Goal: Information Seeking & Learning: Find specific fact

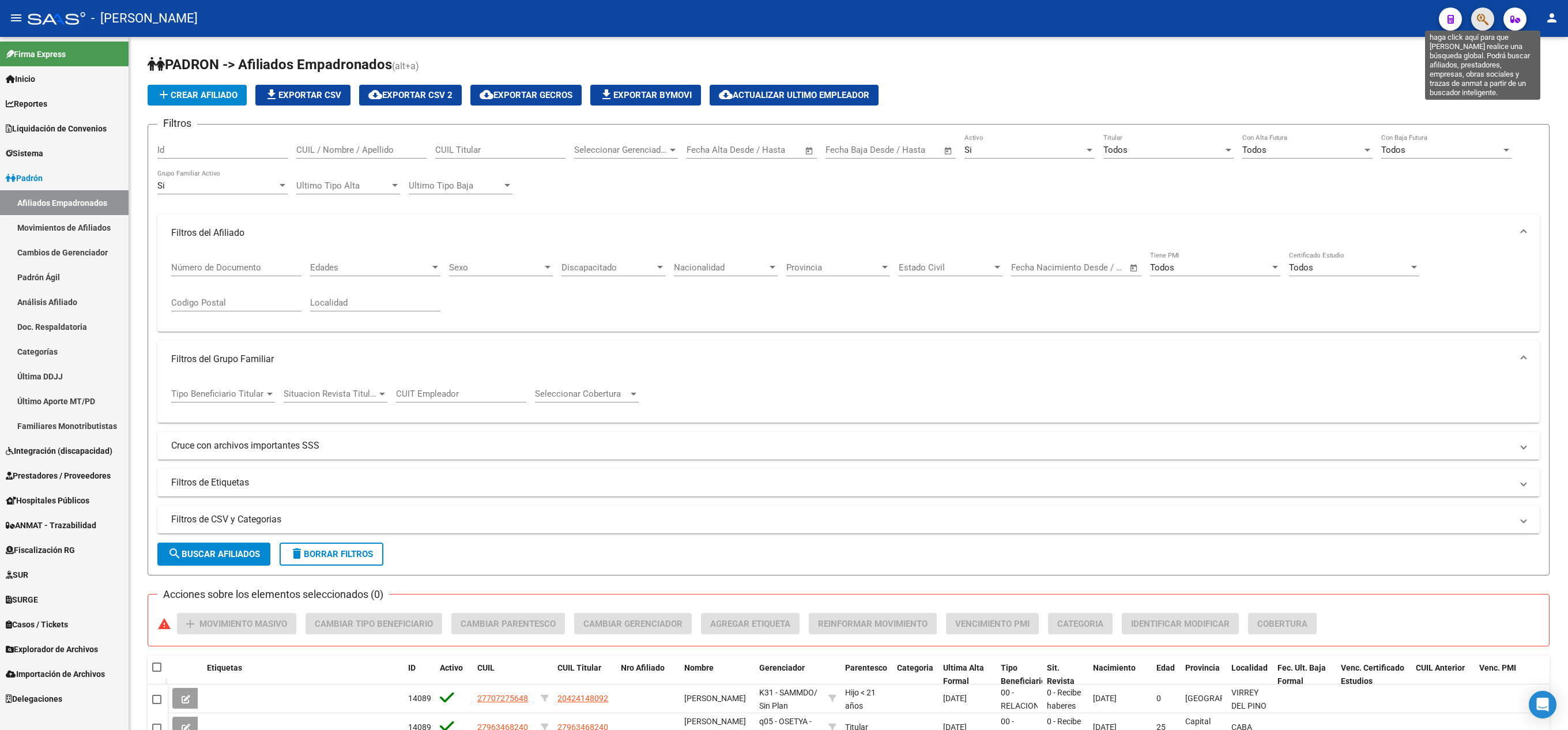
click at [1481, 16] on icon "button" at bounding box center [1483, 19] width 11 height 13
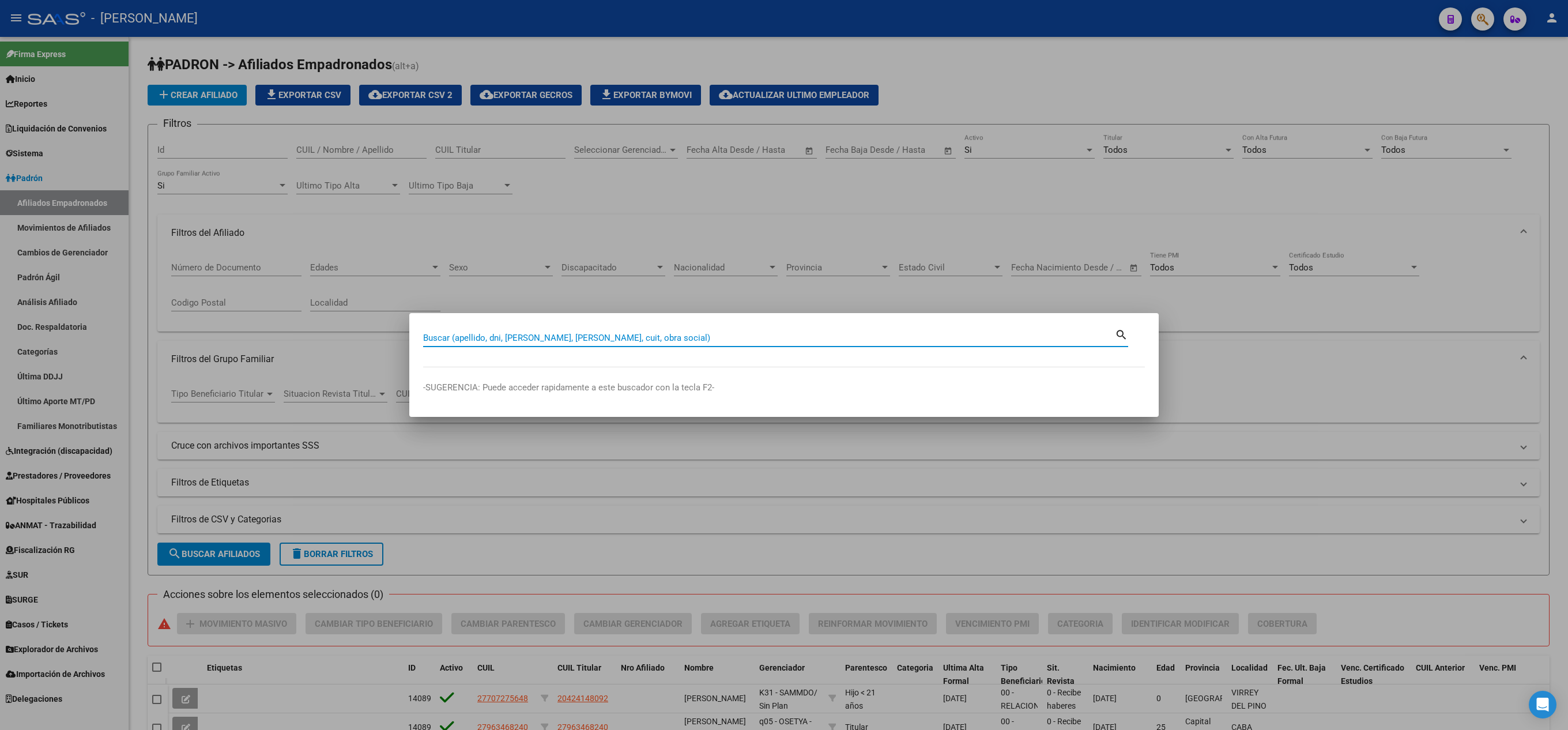
paste input "26971896"
type input "26971896"
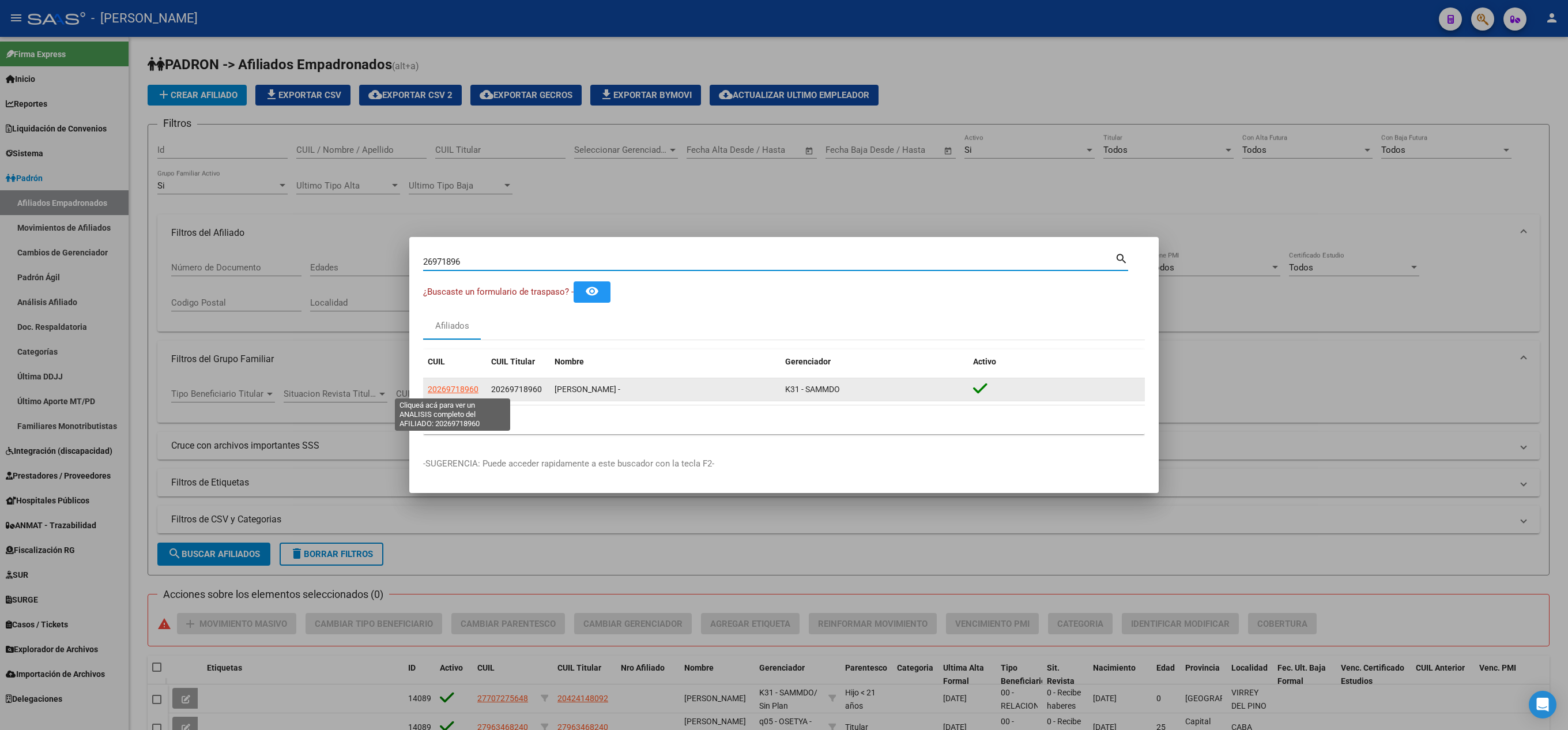
click at [463, 385] on span "20269718960" at bounding box center [453, 389] width 51 height 9
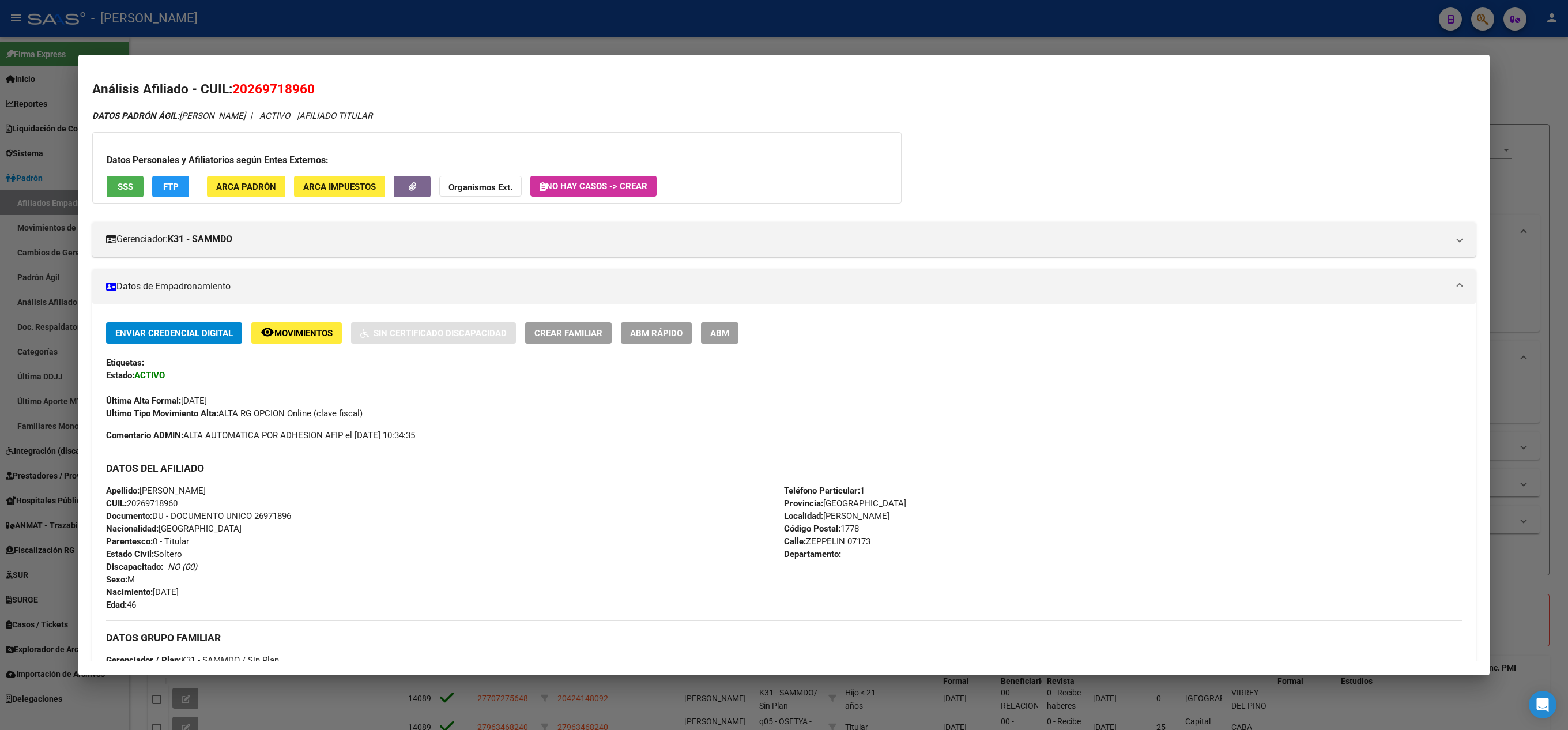
click at [265, 92] on span "20269718960" at bounding box center [273, 89] width 83 height 15
copy span "20269718960"
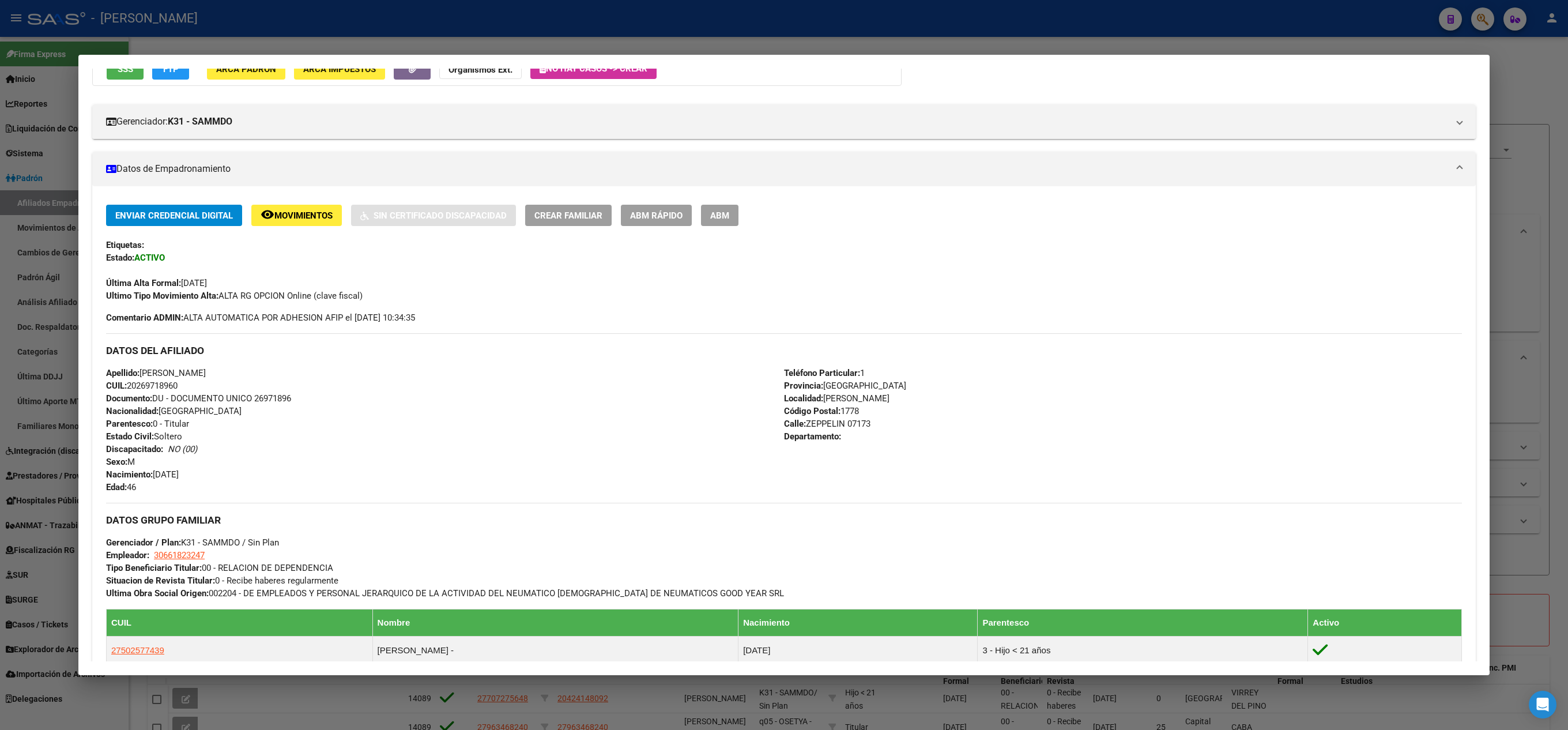
scroll to position [230, 0]
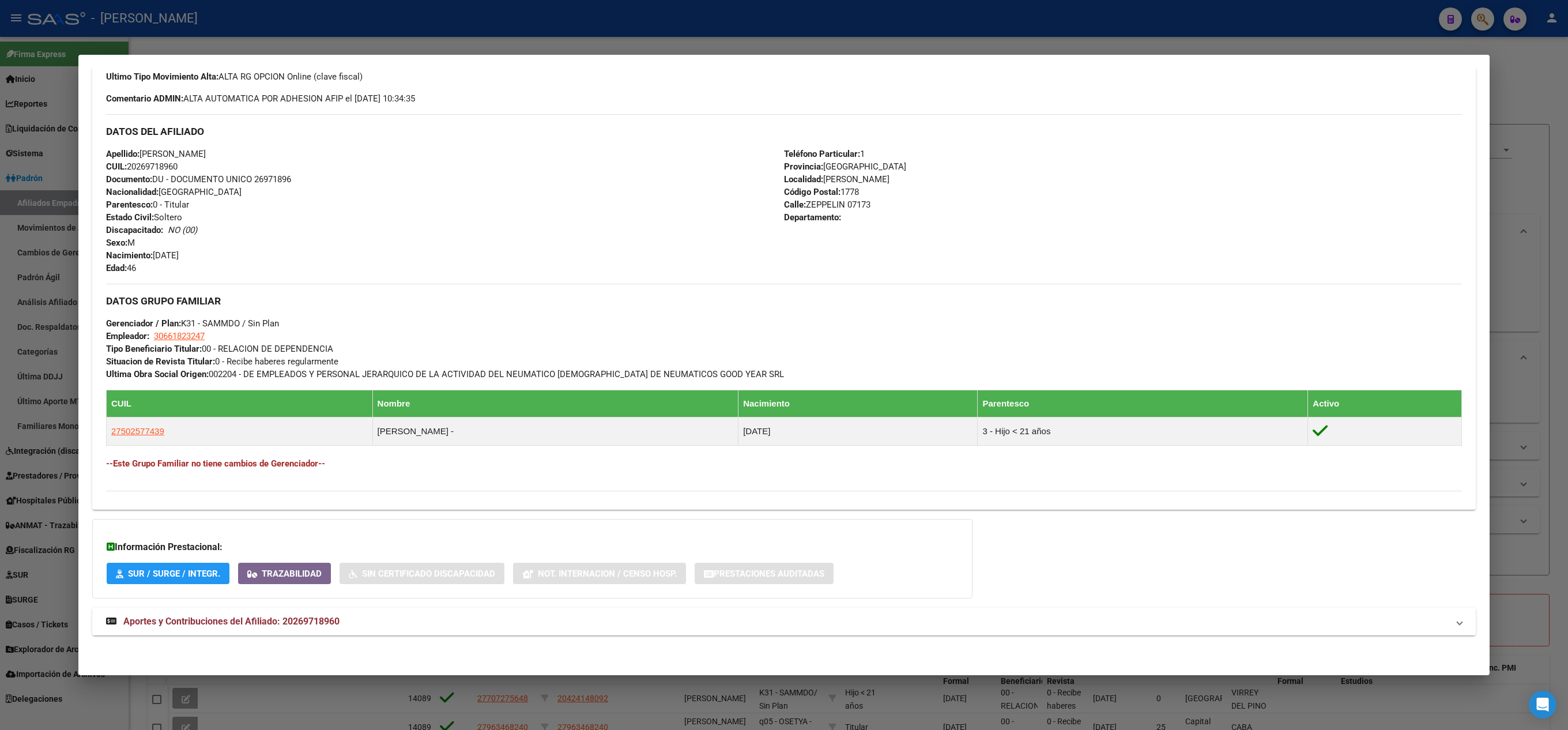
click at [368, 612] on mat-expansion-panel-header "Aportes y Contribuciones del Afiliado: 20269718960" at bounding box center [784, 621] width 1384 height 28
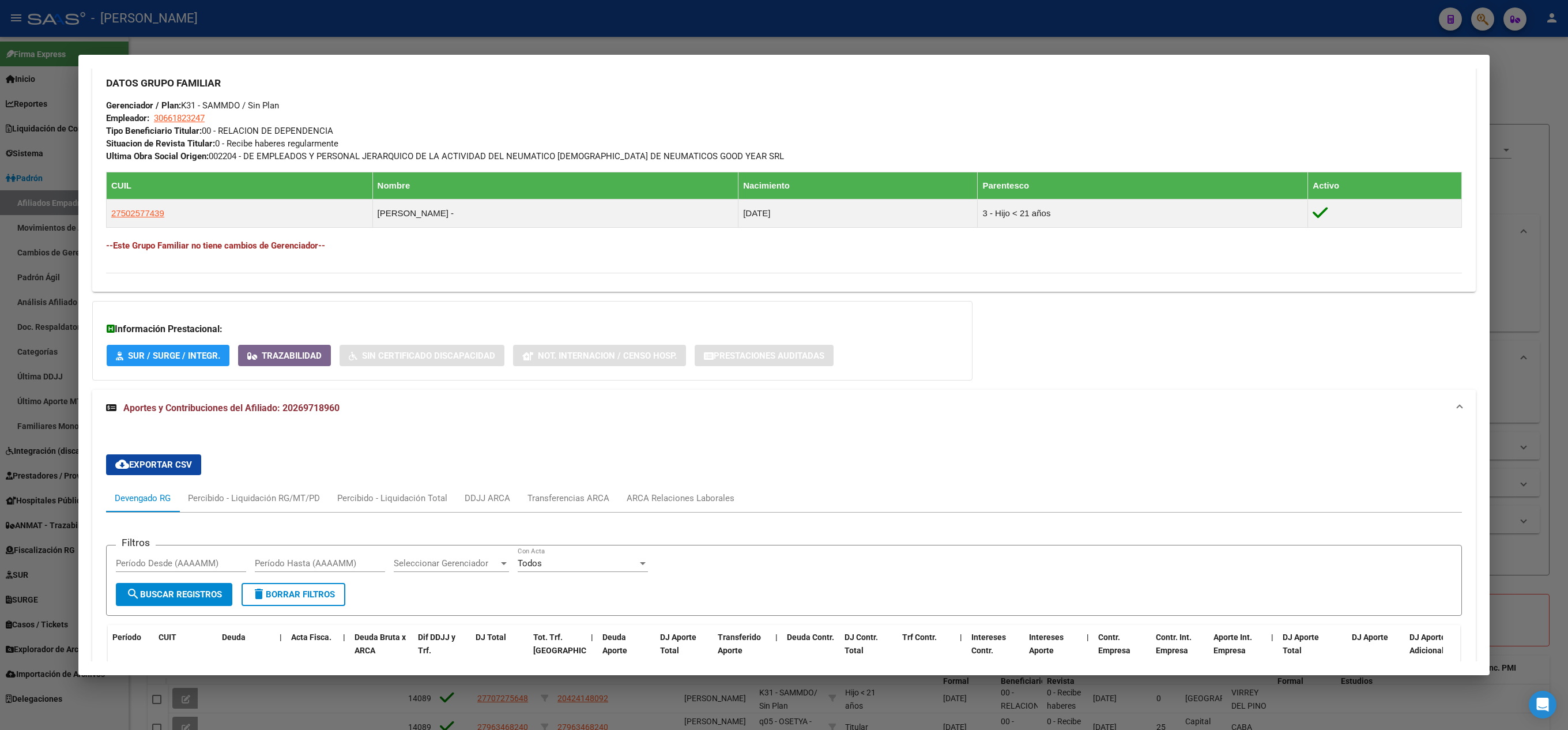
scroll to position [632, 0]
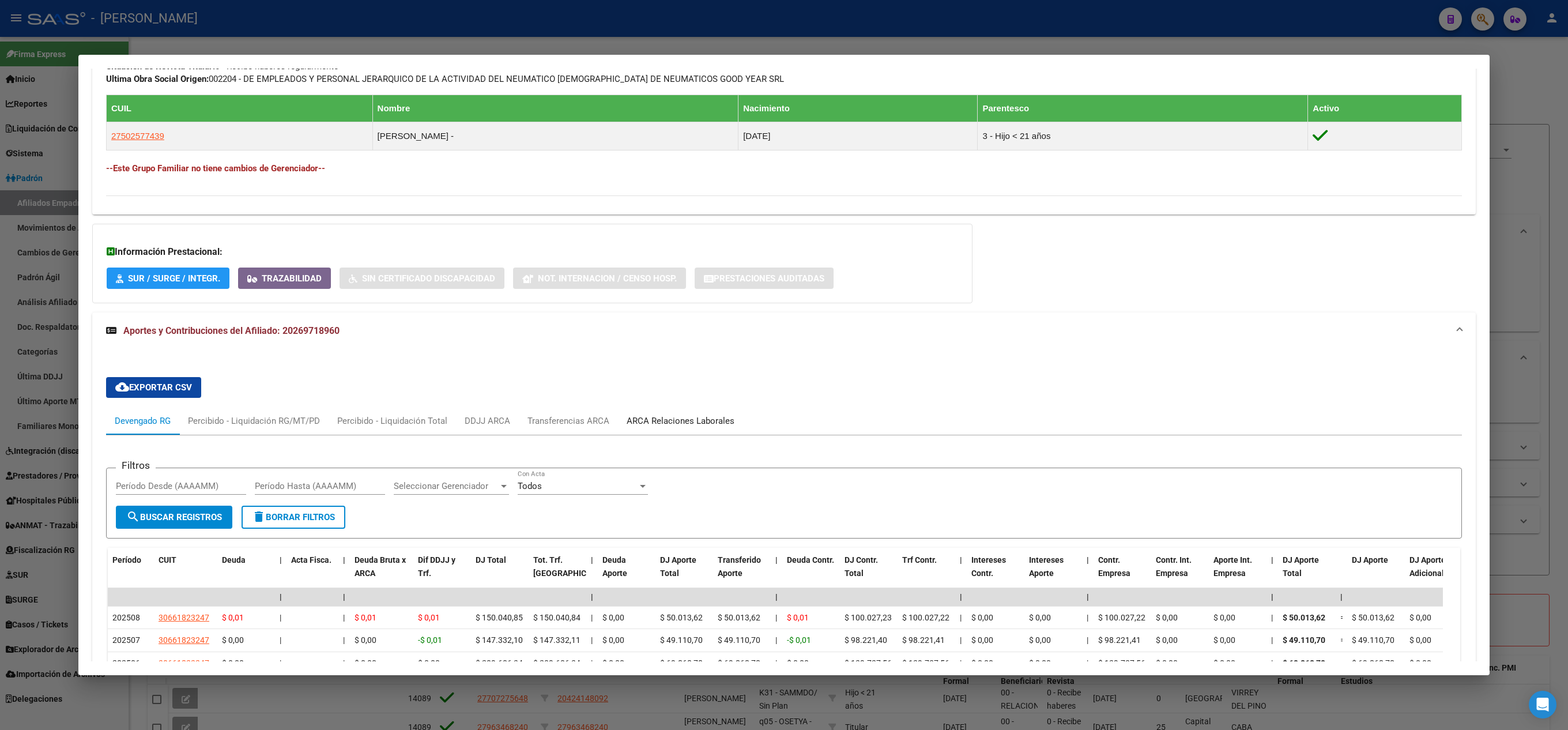
click at [669, 418] on div "ARCA Relaciones Laborales" at bounding box center [680, 420] width 108 height 13
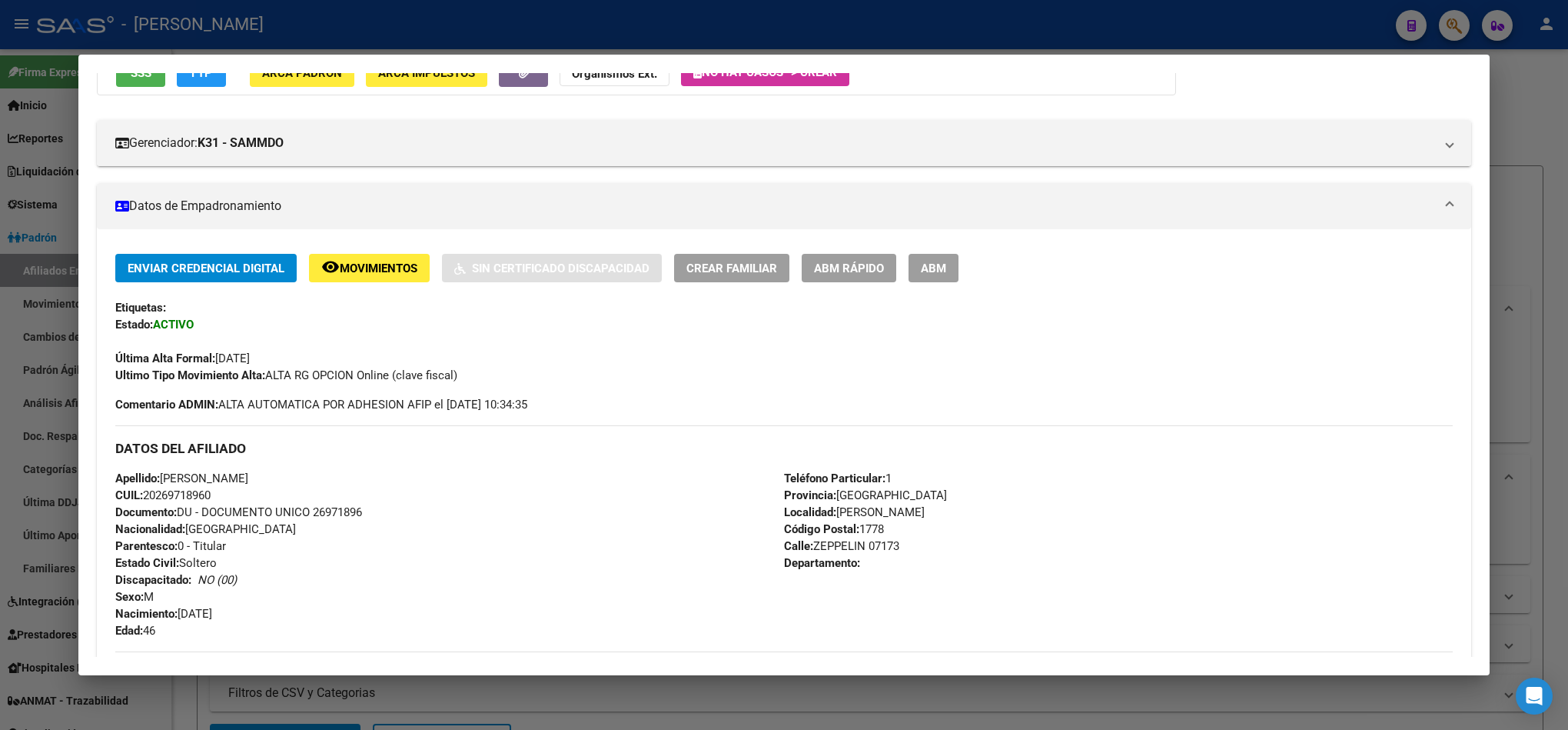
scroll to position [346, 0]
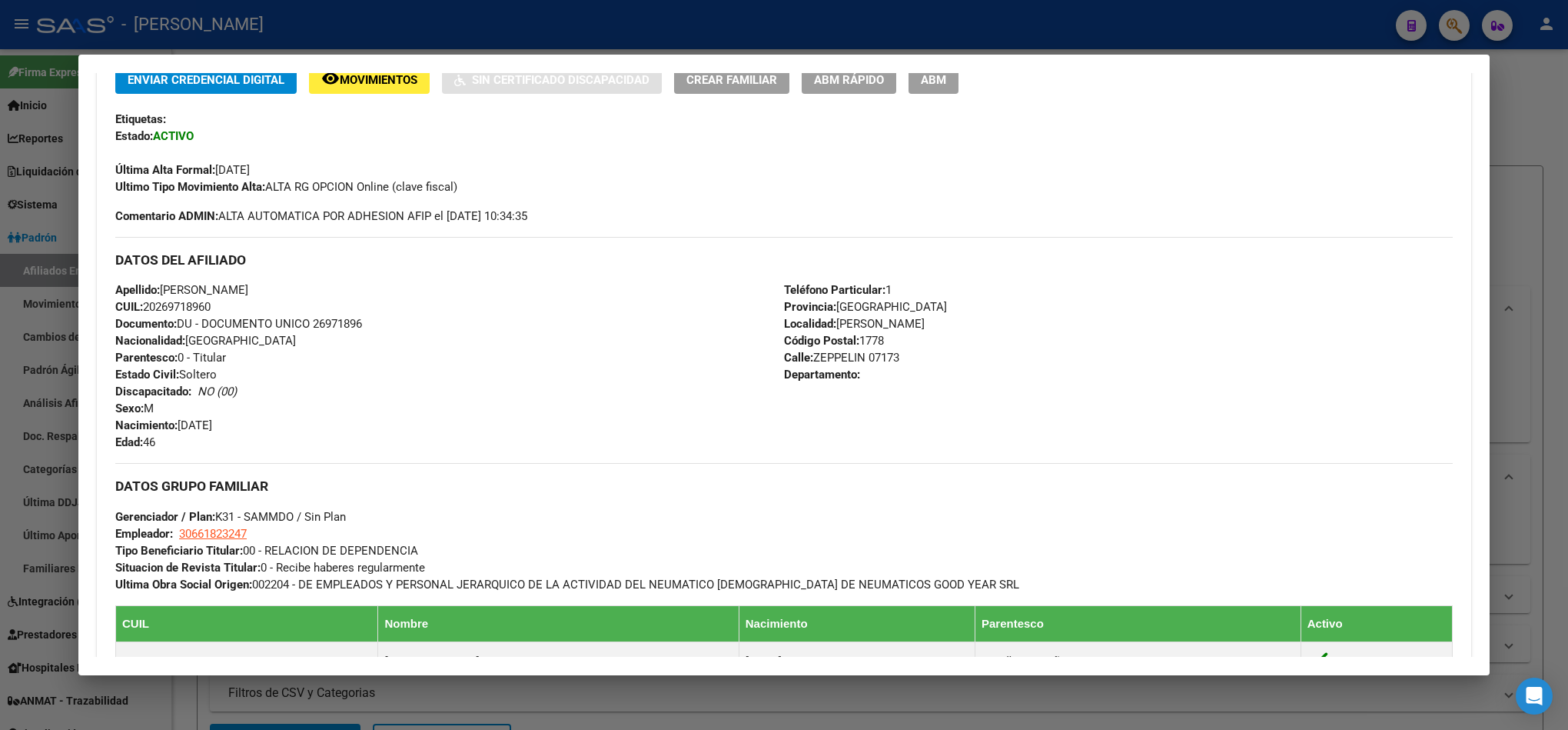
drag, startPoint x: 410, startPoint y: 286, endPoint x: 411, endPoint y: 275, distance: 11.0
click at [410, 286] on div "Apellido: [PERSON_NAME]: 20269718960 Documento: DU - DOCUMENTO UNICO 26971896 N…" at bounding box center [450, 366] width 669 height 169
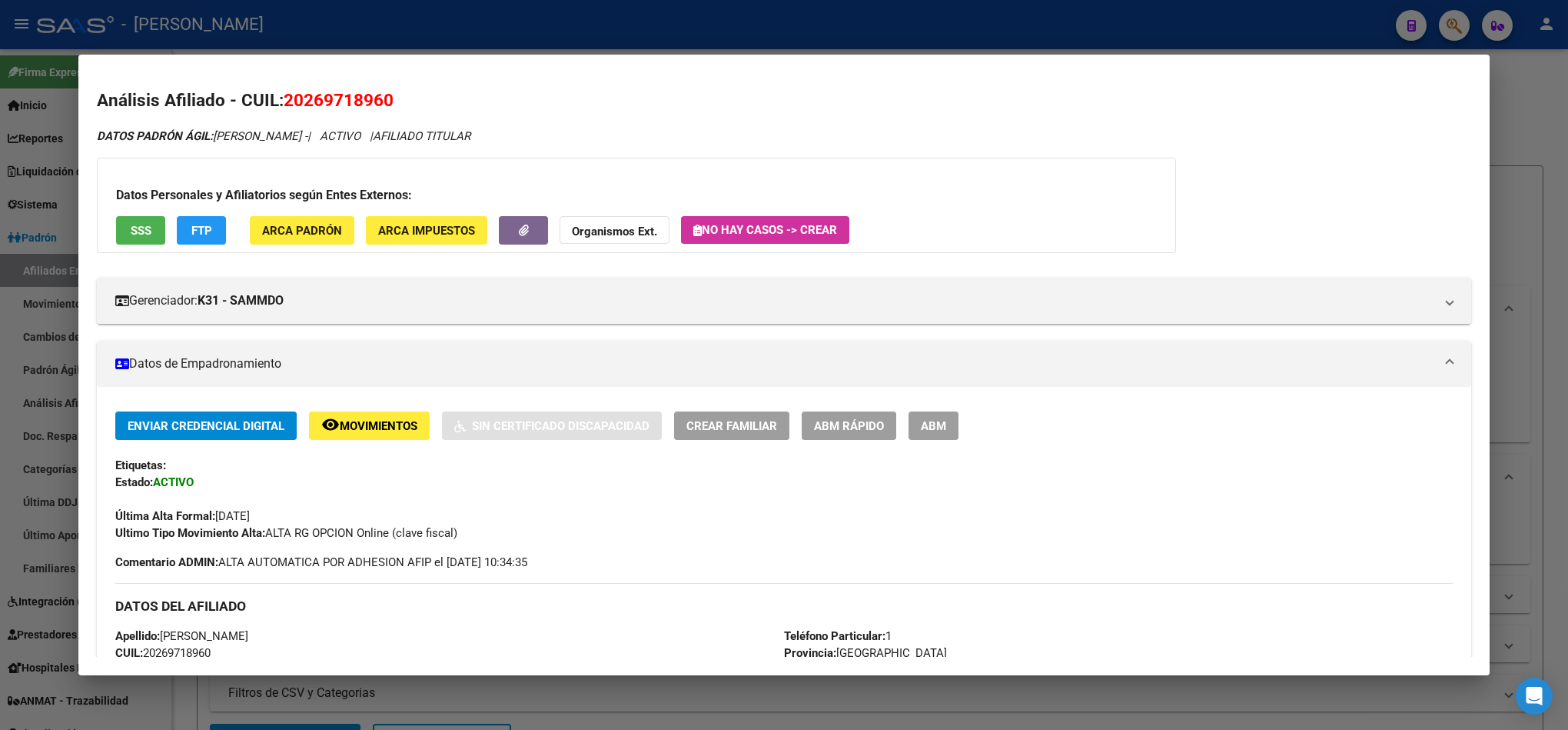
drag, startPoint x: 307, startPoint y: 93, endPoint x: 384, endPoint y: 97, distance: 77.1
click at [384, 97] on span "20269718960" at bounding box center [338, 100] width 110 height 20
copy span "26971896"
click at [251, 132] on span "DATOS [PERSON_NAME]: [PERSON_NAME] -" at bounding box center [202, 136] width 211 height 14
drag, startPoint x: 251, startPoint y: 132, endPoint x: 357, endPoint y: 44, distance: 137.8
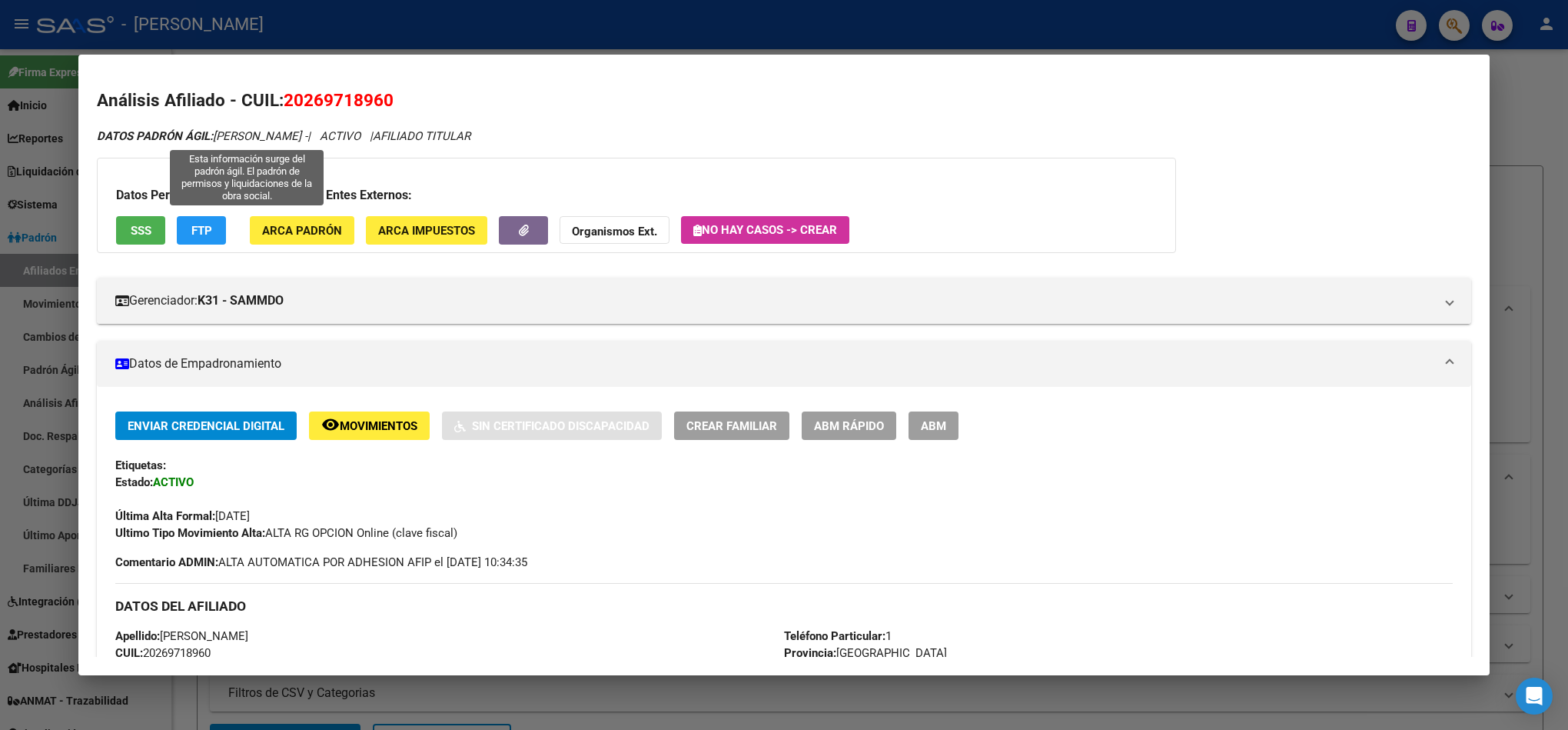
click at [307, 132] on span "DATOS [PERSON_NAME]: [PERSON_NAME] -" at bounding box center [202, 136] width 211 height 14
copy span "[PERSON_NAME]"
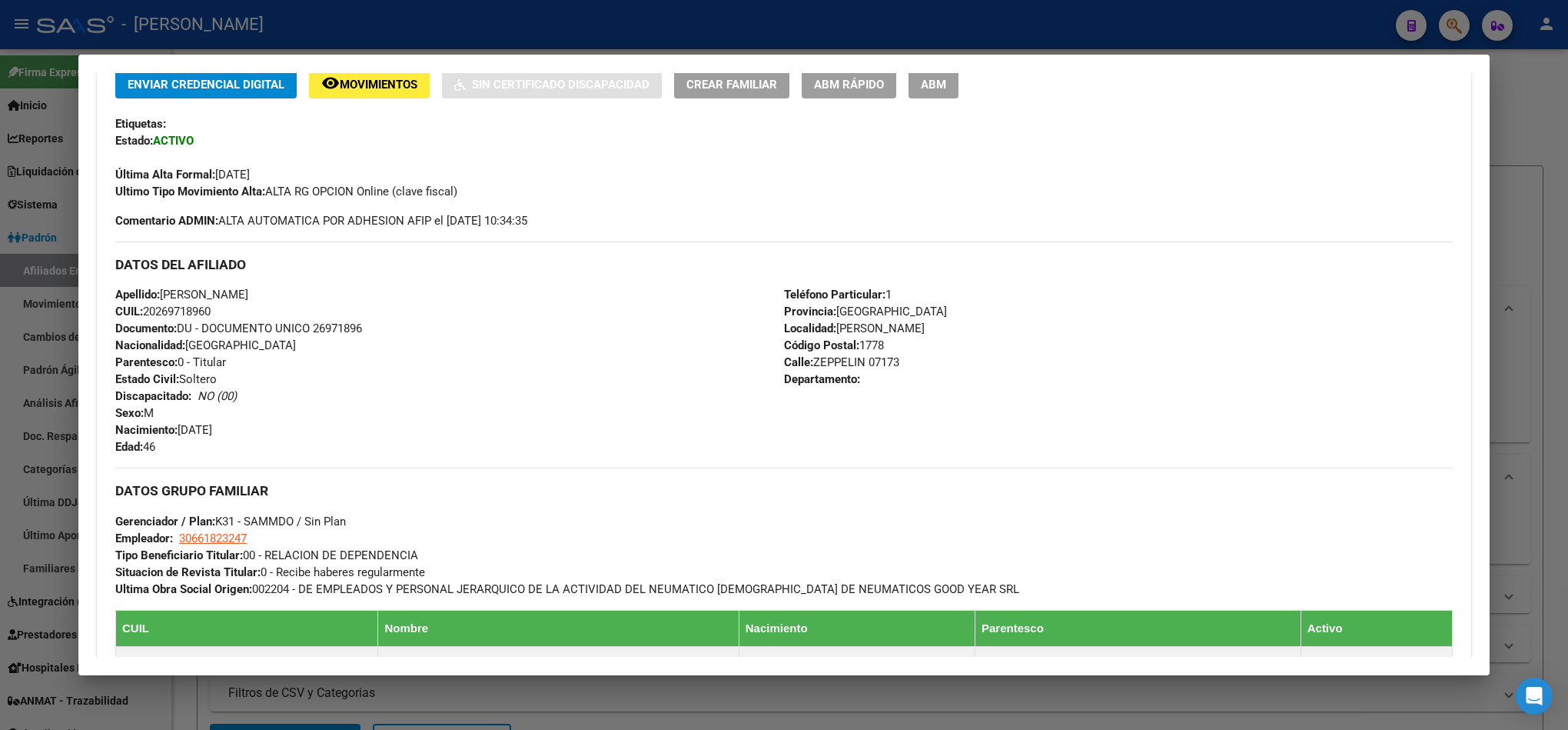
scroll to position [346, 0]
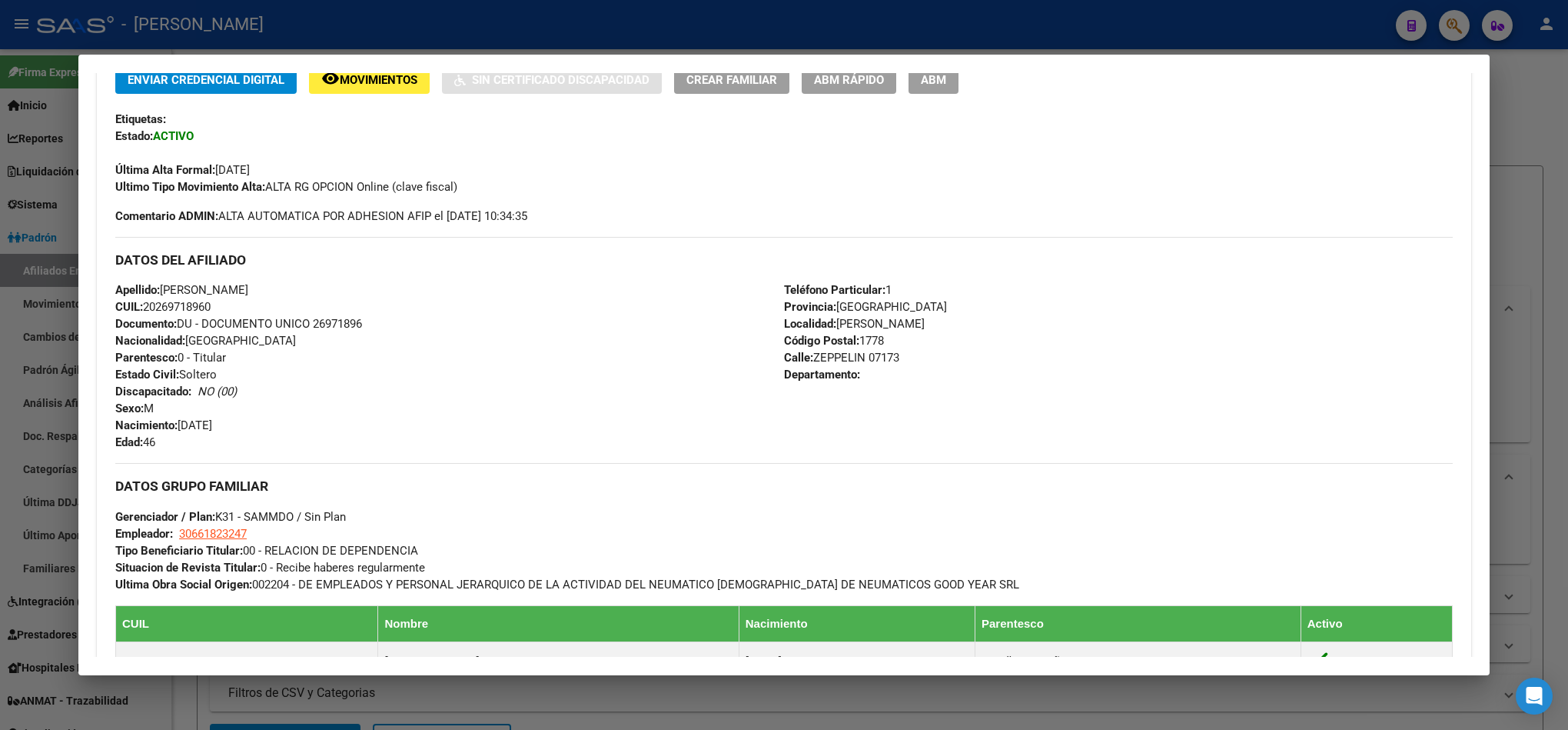
drag, startPoint x: 259, startPoint y: 420, endPoint x: 182, endPoint y: 433, distance: 78.1
click at [182, 433] on div "Apellido: [PERSON_NAME]: 20269718960 Documento: DU - DOCUMENTO UNICO 26971896 N…" at bounding box center [450, 366] width 669 height 169
copy span "[DATE]"
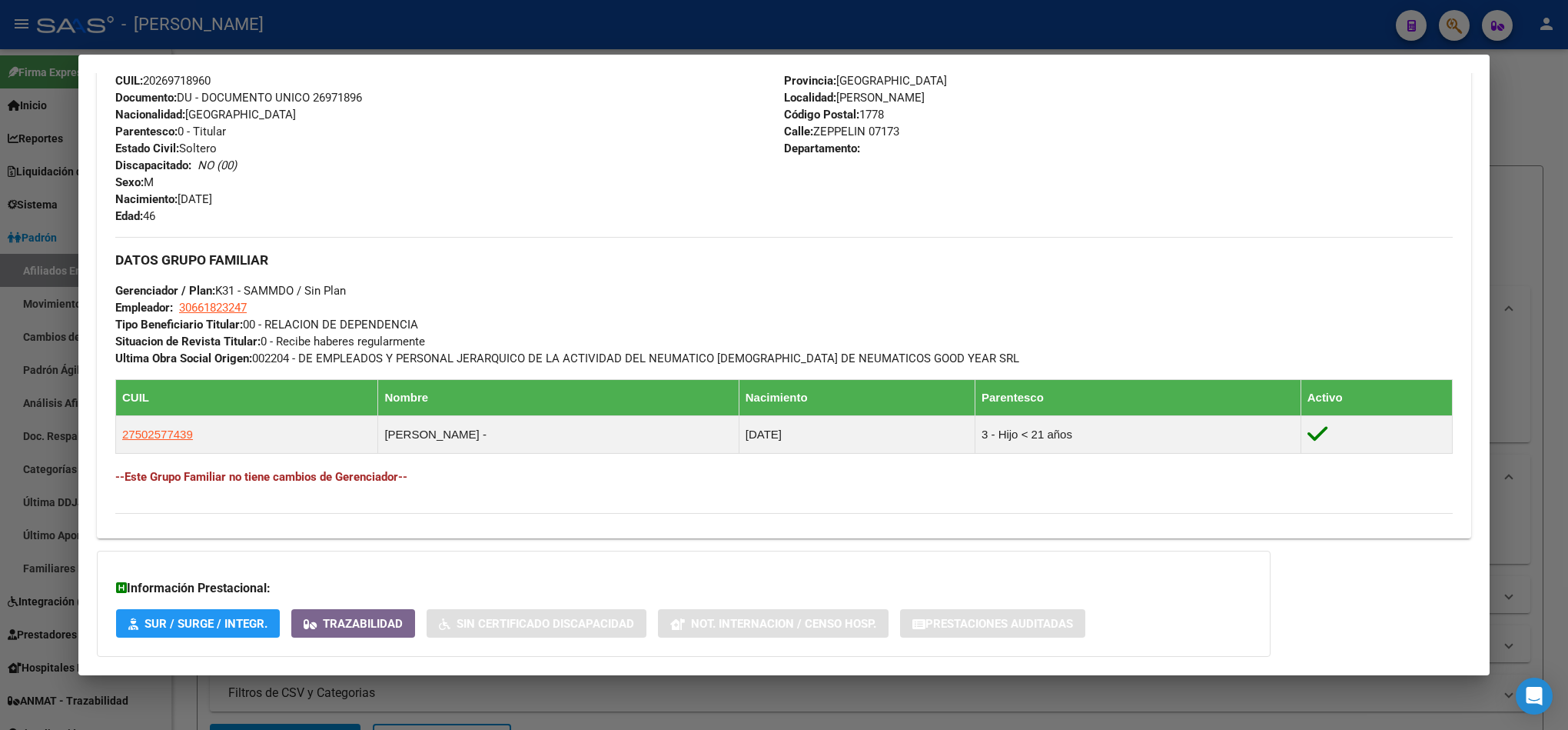
scroll to position [576, 0]
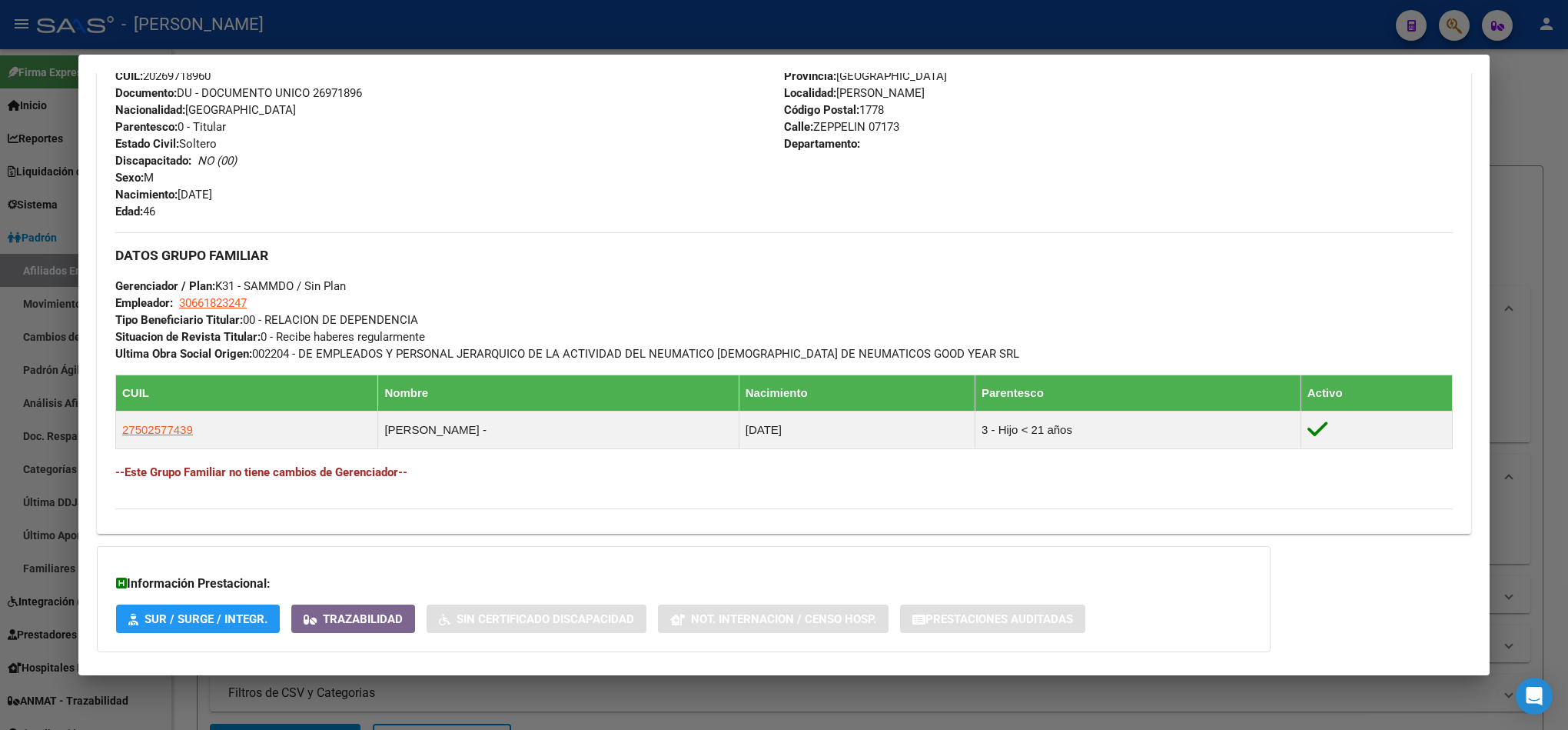
click at [814, 122] on span "Calle: ZEPPELIN 07173" at bounding box center [841, 127] width 116 height 14
drag, startPoint x: 814, startPoint y: 122, endPoint x: 900, endPoint y: 132, distance: 86.6
click at [900, 132] on div "Teléfono Particular: 1 Provincia: [GEOGRAPHIC_DATA] Localidad: [PERSON_NAME] Có…" at bounding box center [1118, 135] width 669 height 169
copy span "ZEPPELIN 07173"
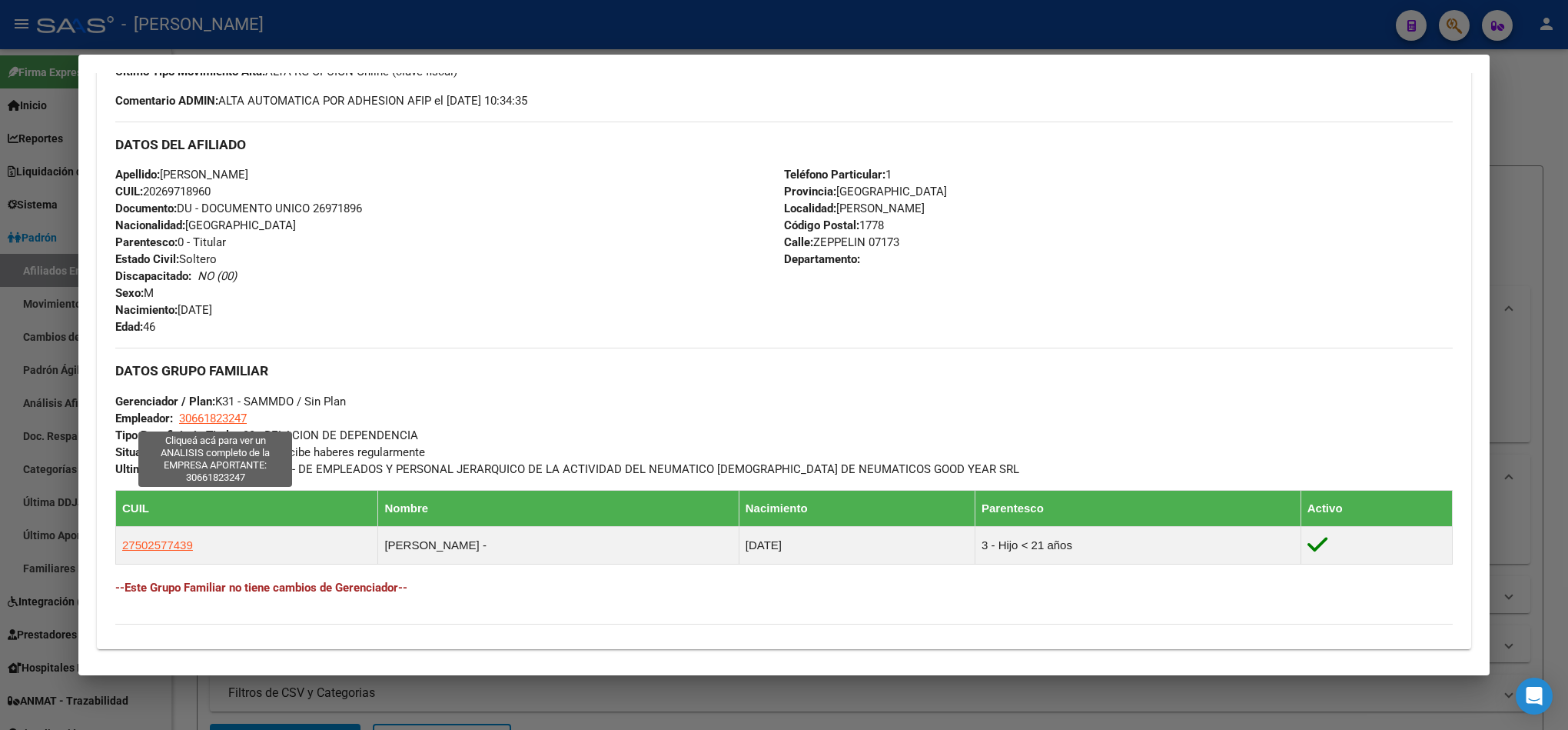
drag, startPoint x: 260, startPoint y: 414, endPoint x: 180, endPoint y: 414, distance: 80.0
click at [180, 414] on div "DATOS GRUPO FAMILIAR Gerenciador / Plan: K31 - SAMMDO / Sin Plan Empleador: 306…" at bounding box center [784, 412] width 1338 height 129
copy span "30661823247"
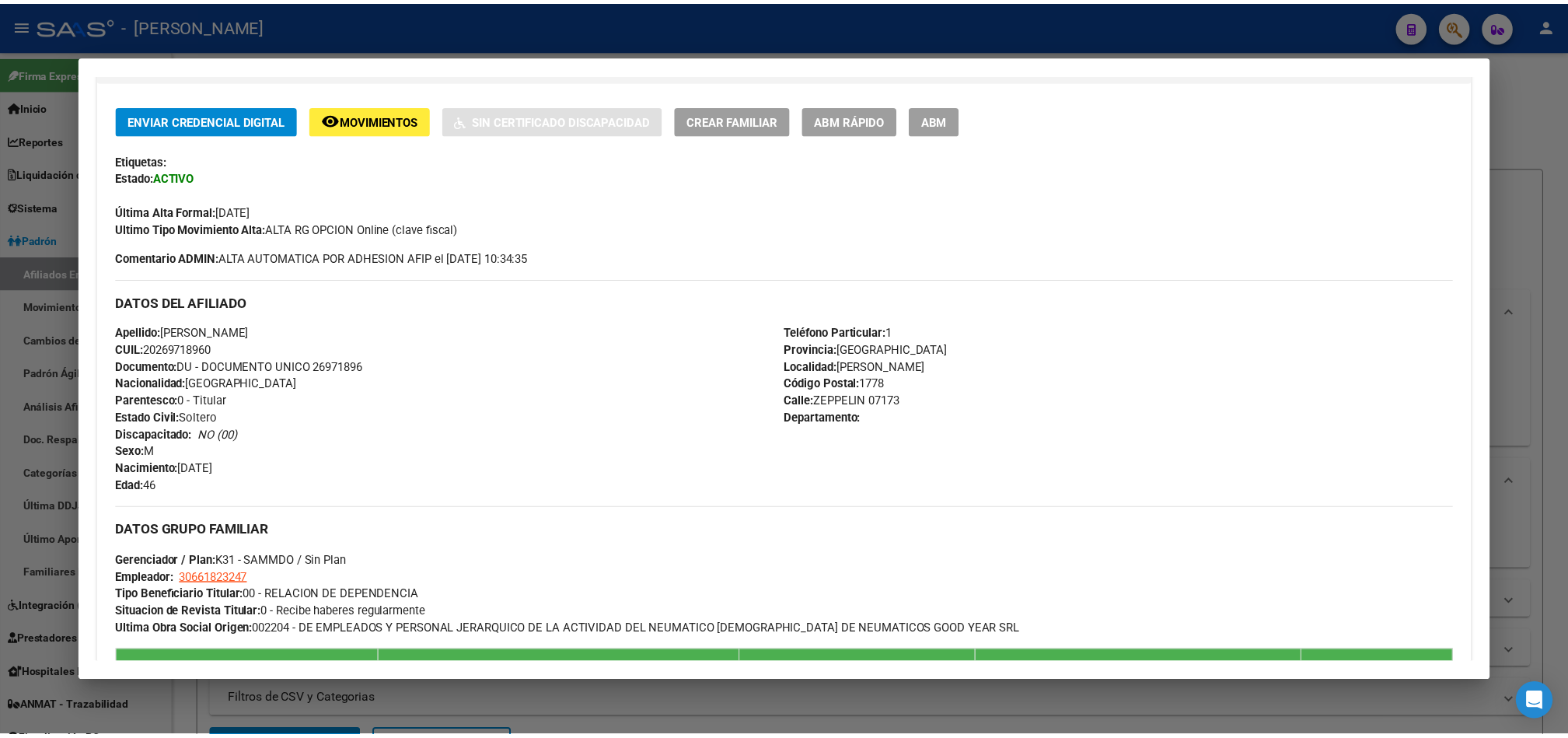
scroll to position [350, 0]
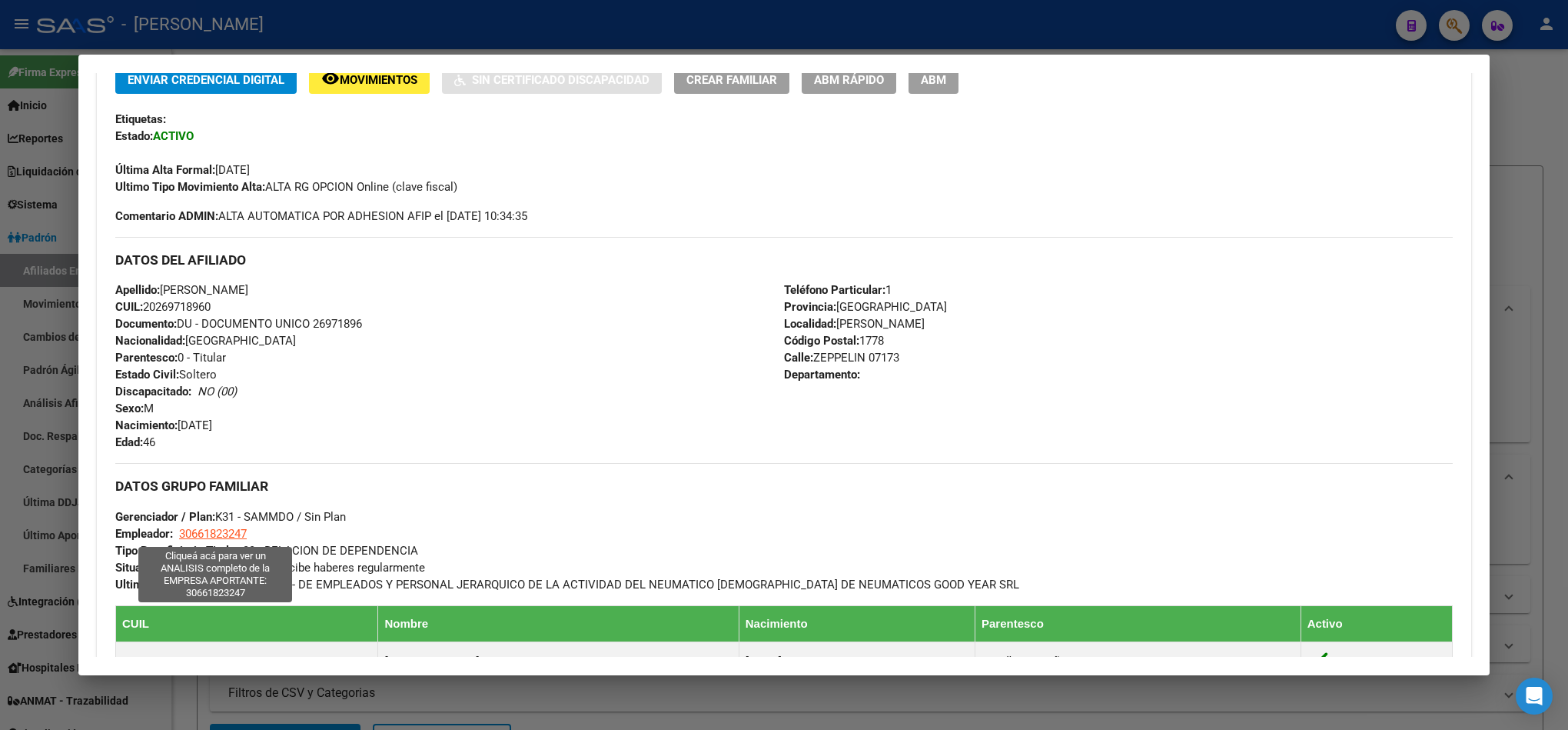
click at [206, 539] on span "30661823247" at bounding box center [213, 534] width 68 height 14
copy span "30661823247"
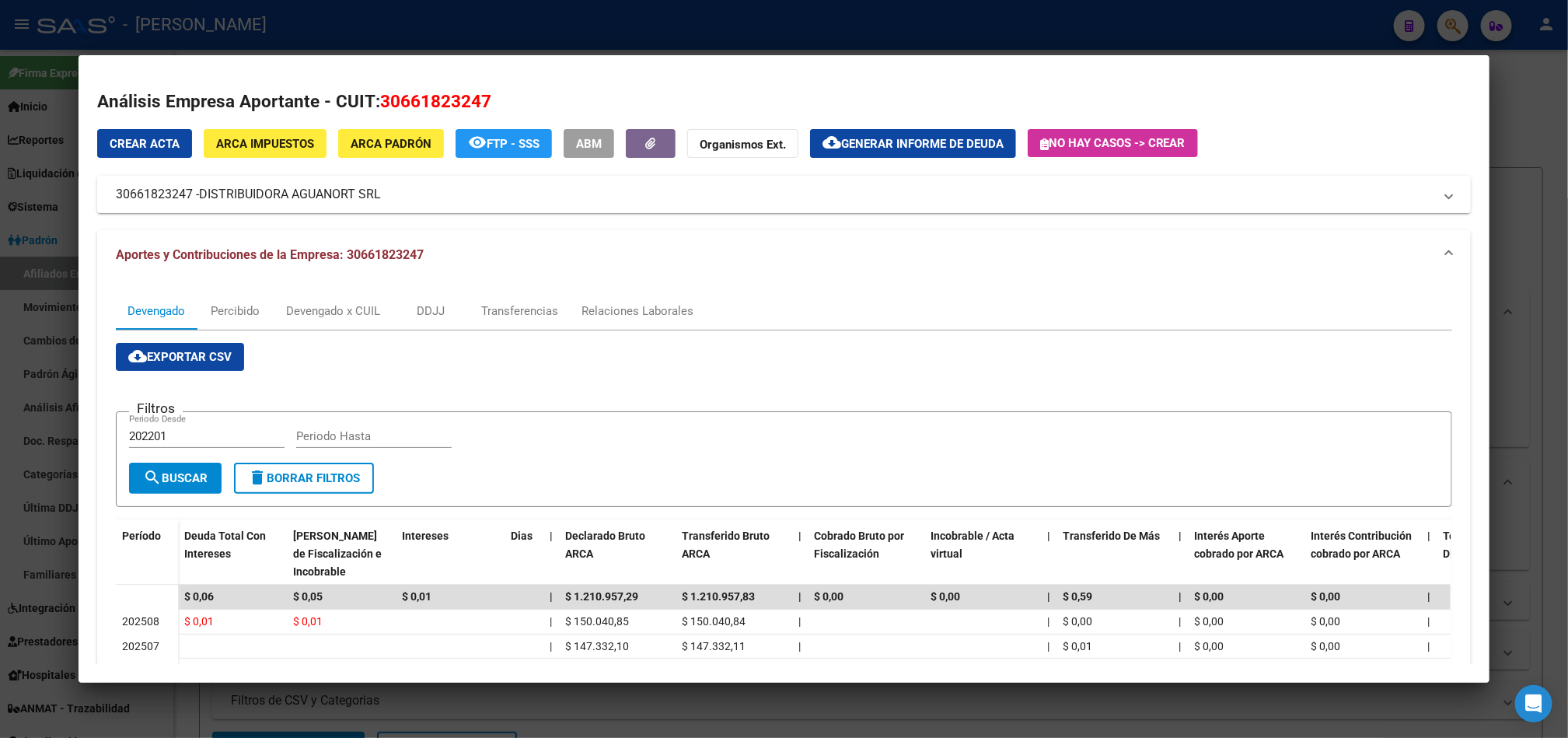
drag, startPoint x: 238, startPoint y: 191, endPoint x: 383, endPoint y: 196, distance: 145.1
click at [383, 196] on mat-panel-title "30661823247 - DISTRIBUIDORA AGUANORT SRL" at bounding box center [775, 194] width 1317 height 19
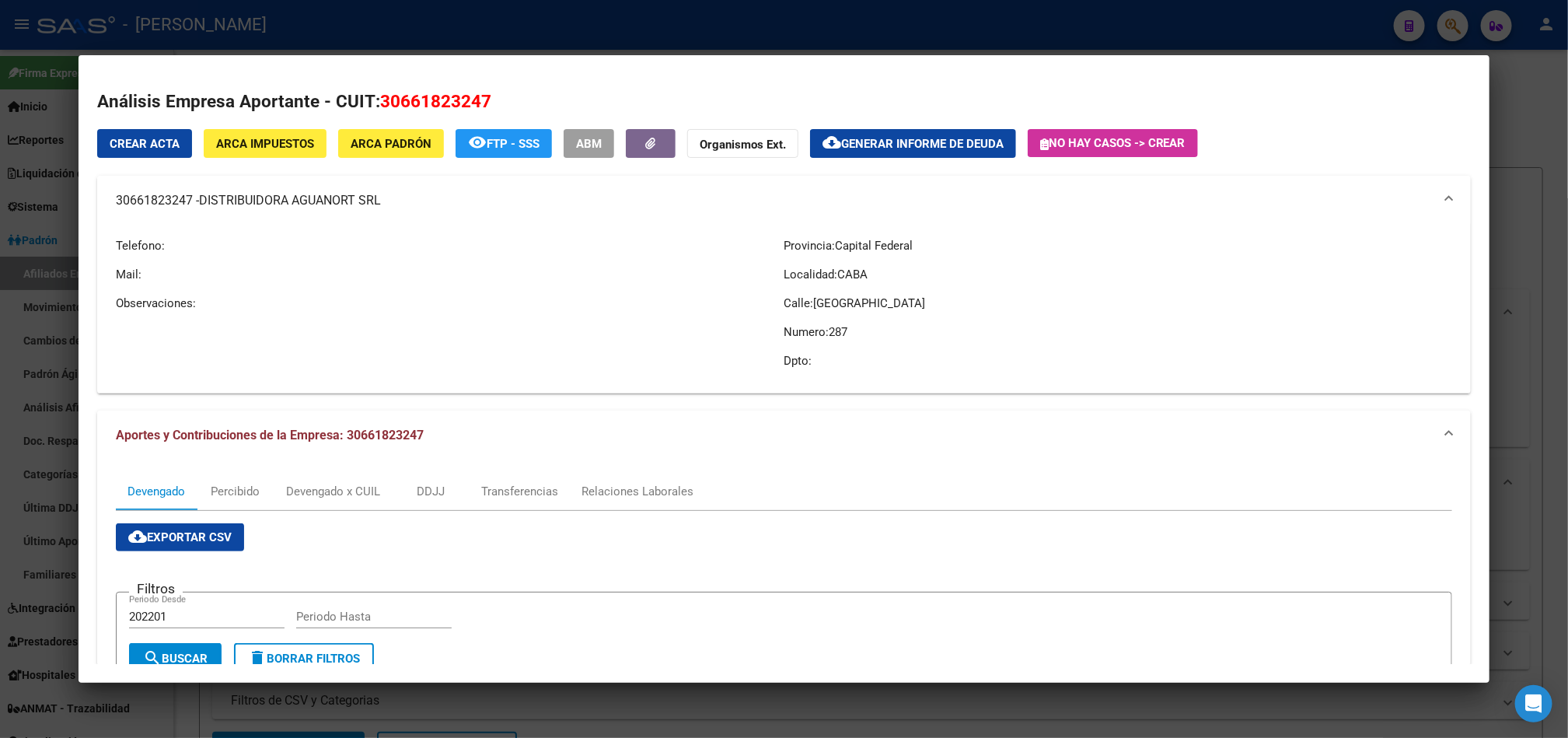
drag, startPoint x: 218, startPoint y: 196, endPoint x: 224, endPoint y: 205, distance: 10.8
click at [359, 205] on span "DISTRIBUIDORA AGUANORT SRL" at bounding box center [290, 200] width 182 height 19
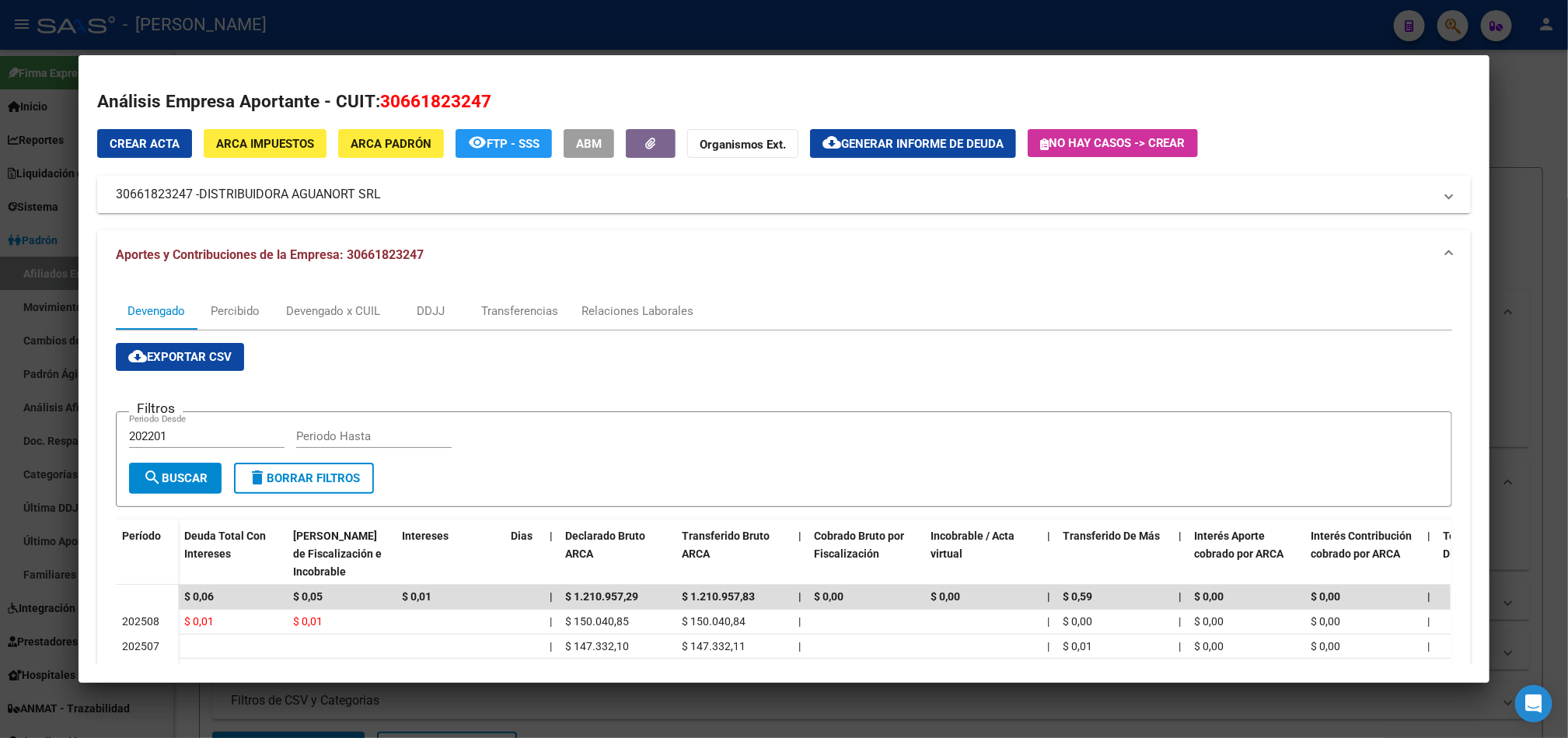
drag, startPoint x: 238, startPoint y: 192, endPoint x: 374, endPoint y: 190, distance: 136.0
click at [374, 190] on span "DISTRIBUIDORA AGUANORT SRL" at bounding box center [290, 194] width 182 height 19
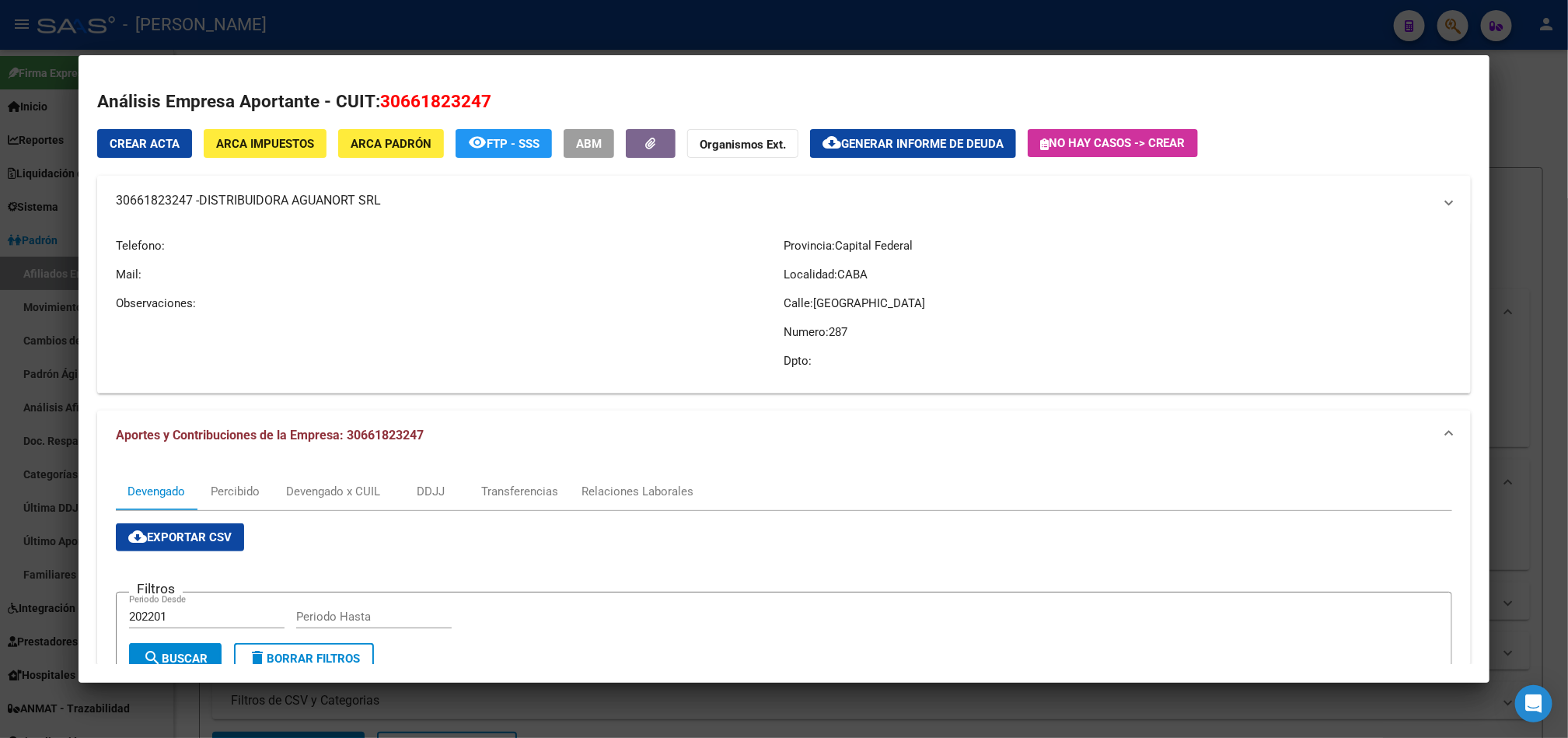
copy span "DISTRIBUIDORA AGUANORT SRL"
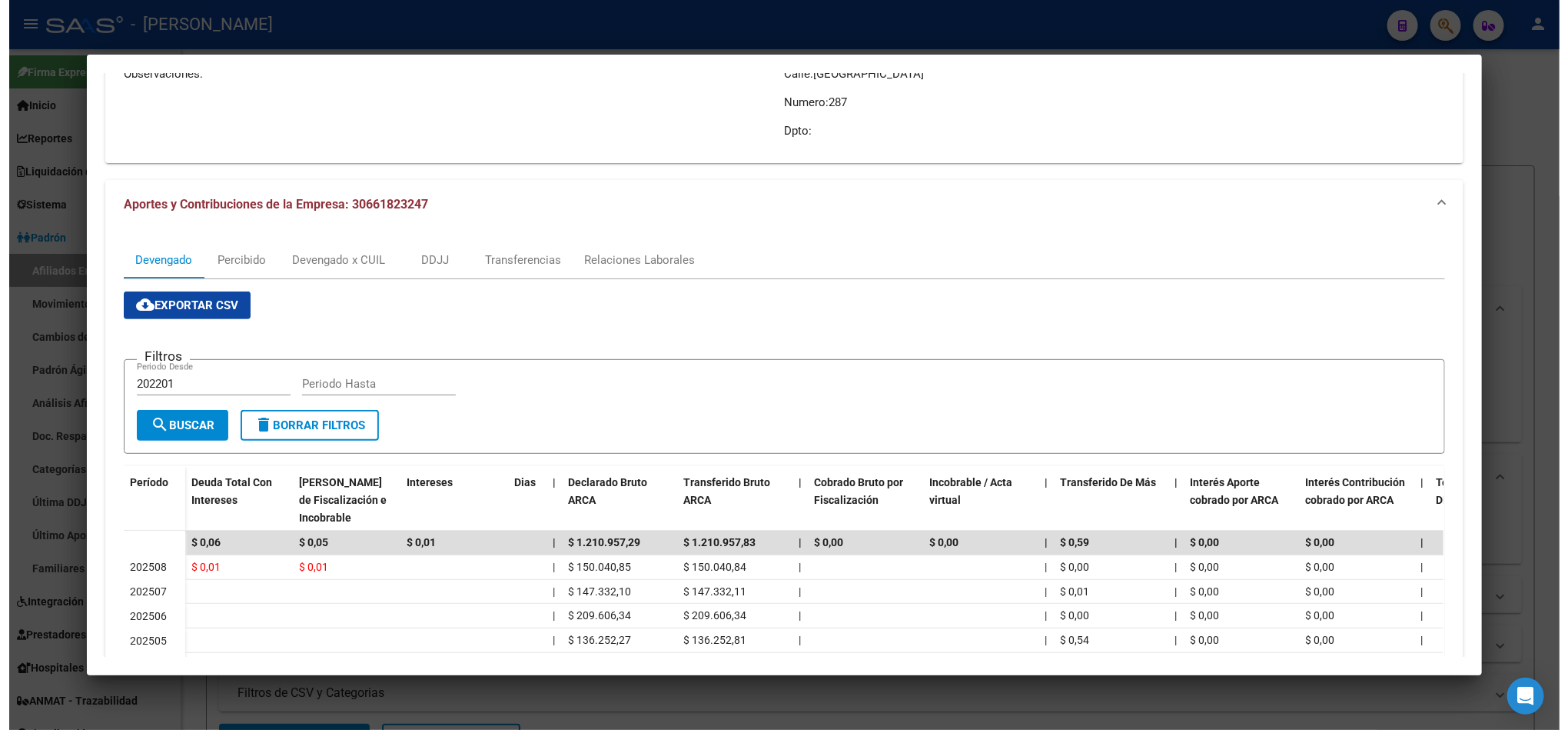
scroll to position [0, 0]
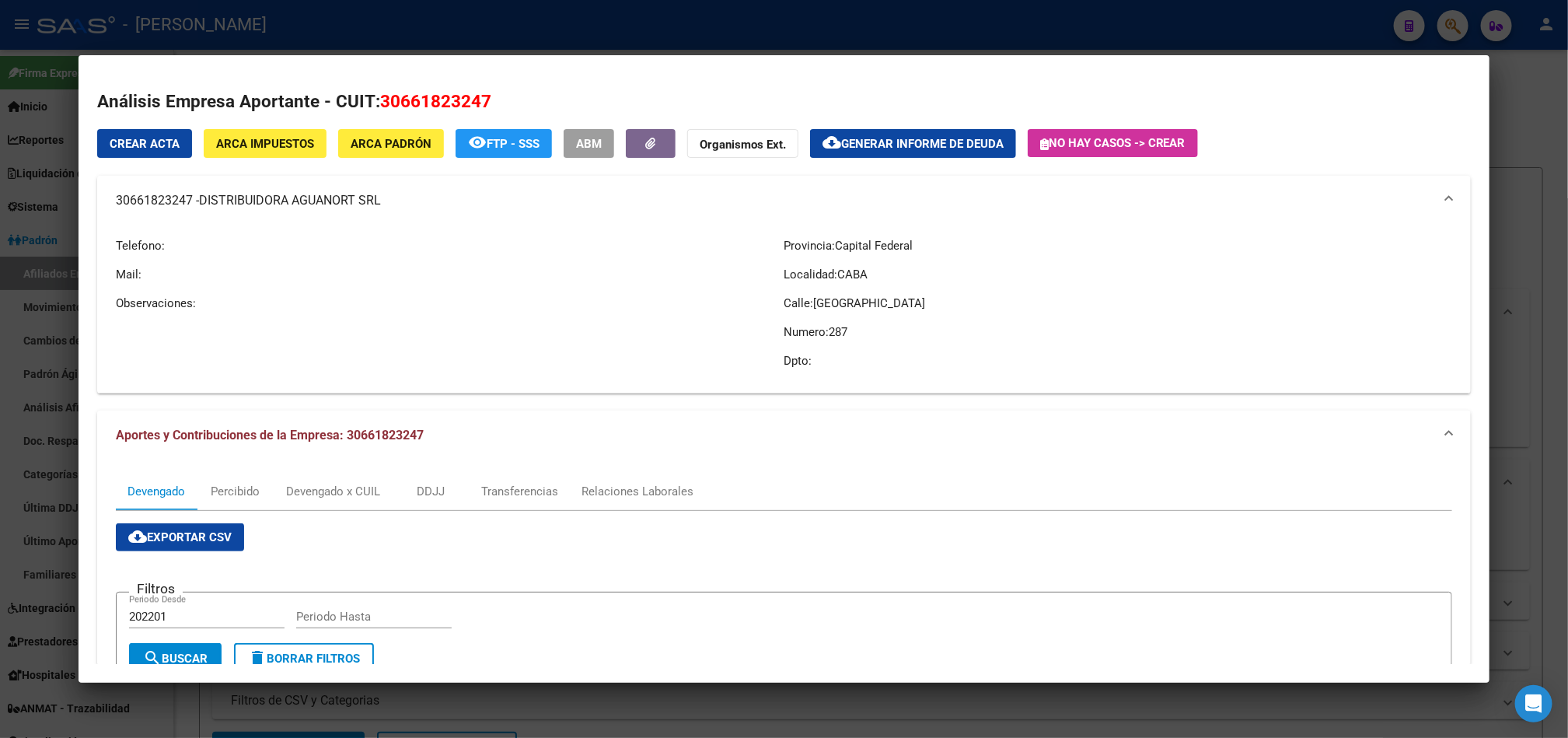
click at [0, 220] on div at bounding box center [784, 369] width 1568 height 738
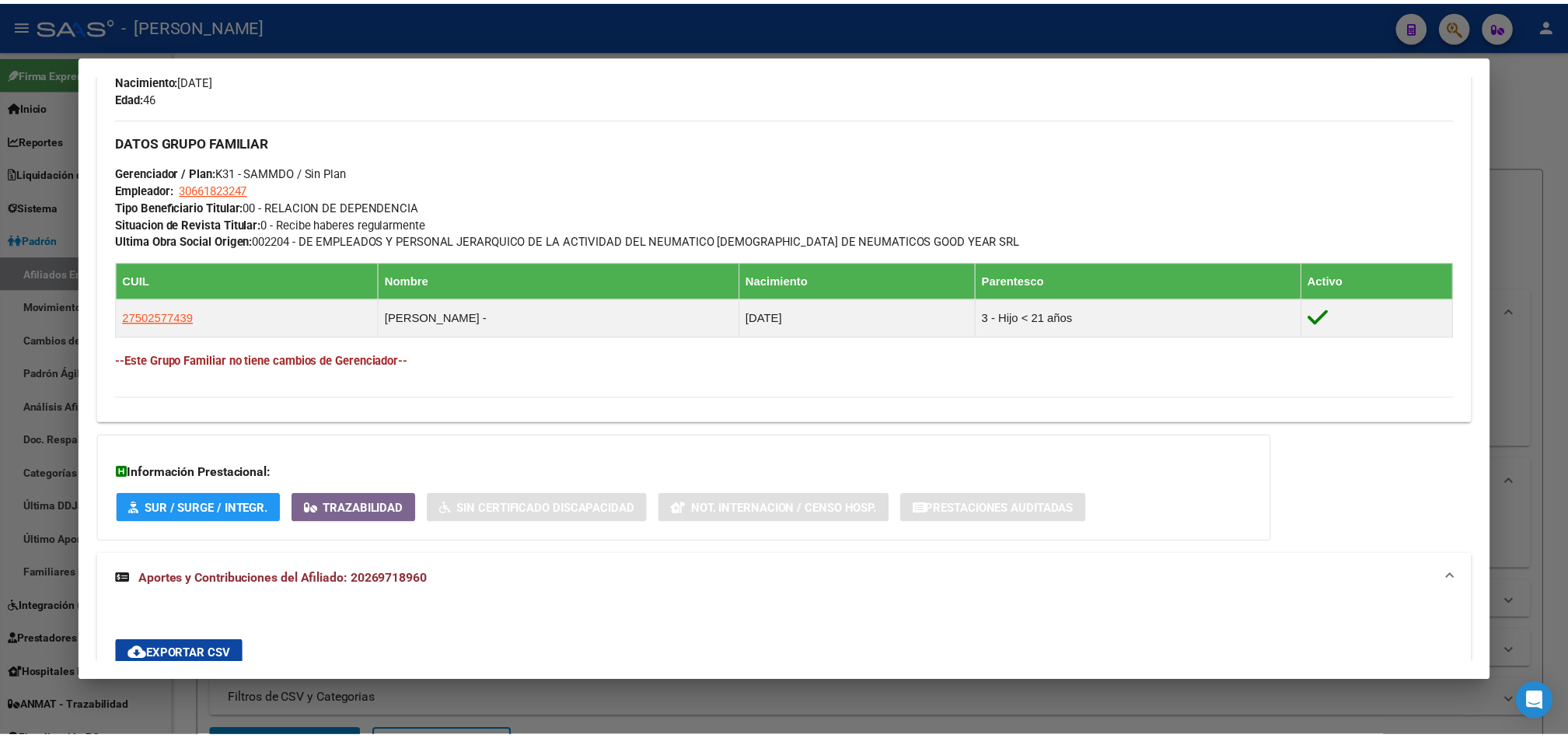
scroll to position [817, 0]
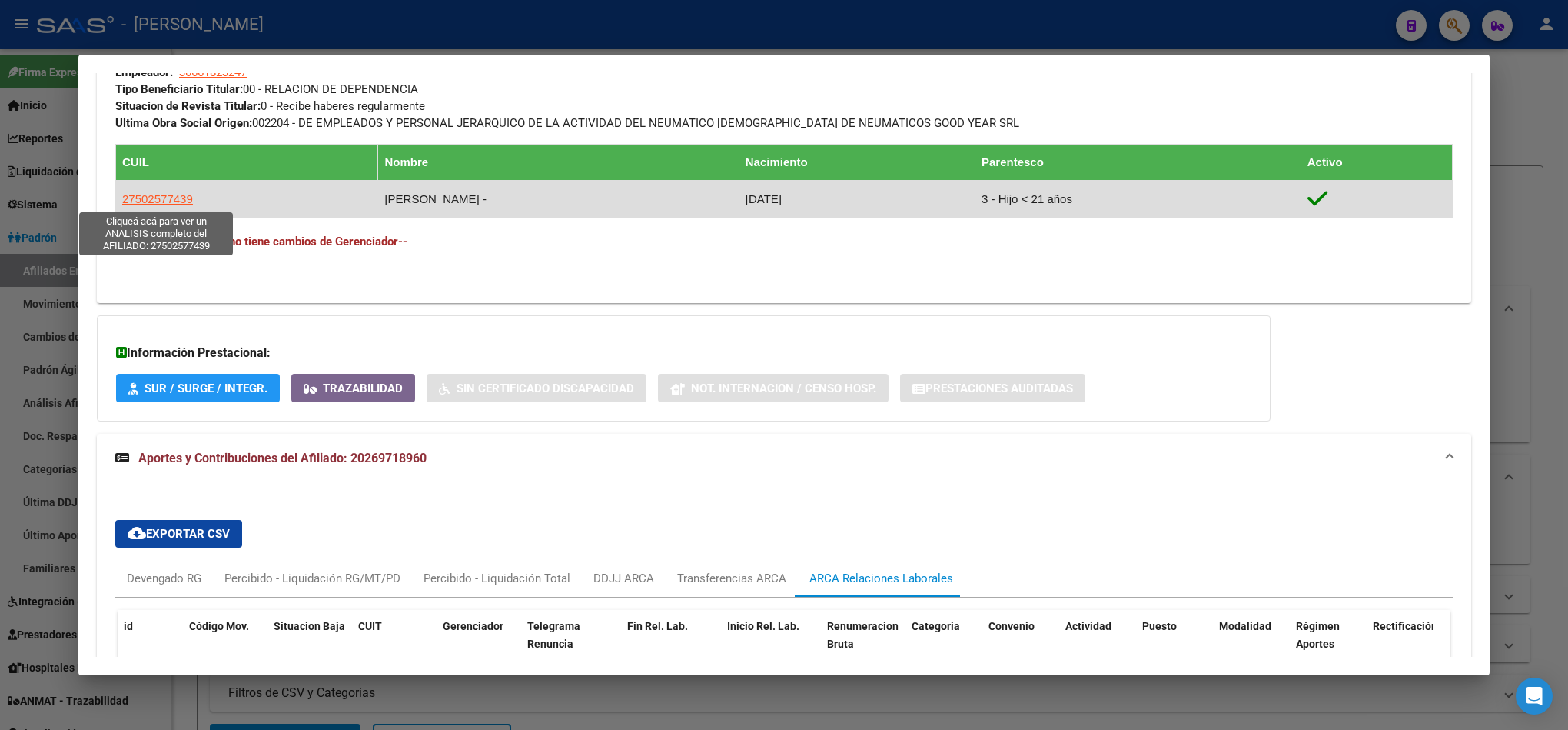
click at [188, 192] on span "27502577439" at bounding box center [157, 199] width 71 height 13
type textarea "27502577439"
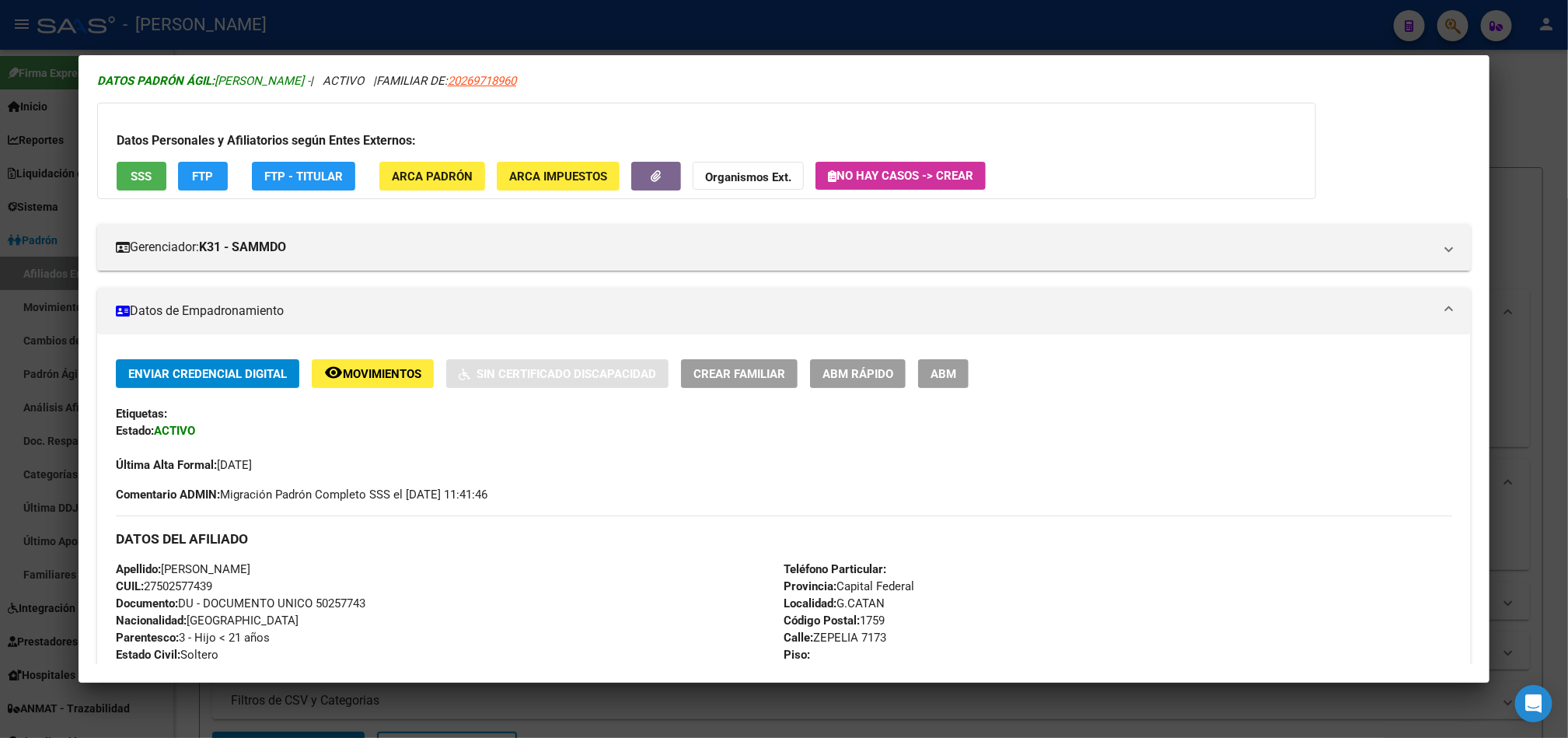
scroll to position [0, 0]
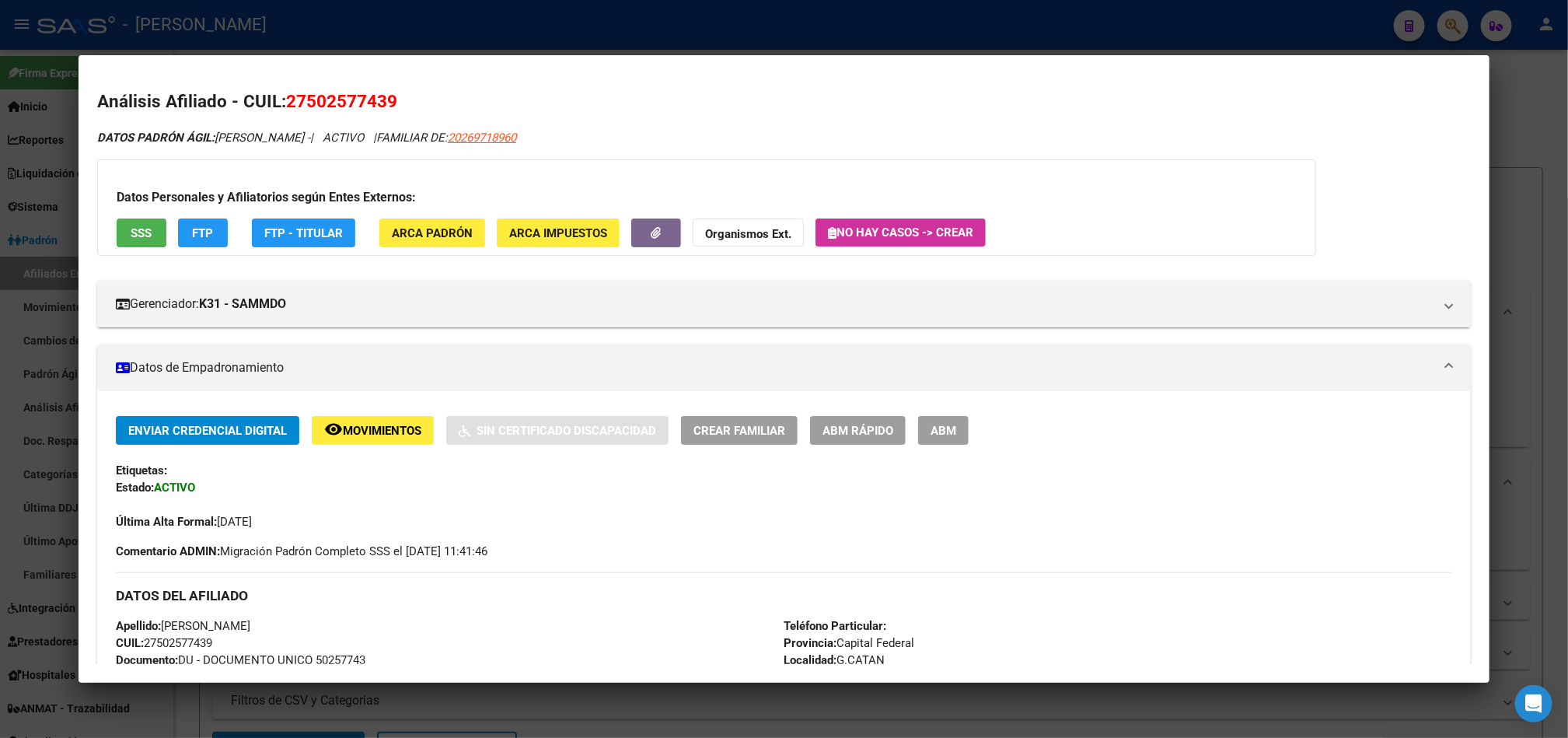
click at [287, 104] on span "27502577439" at bounding box center [342, 101] width 112 height 21
click at [311, 96] on span "27502577439" at bounding box center [342, 101] width 112 height 21
drag, startPoint x: 299, startPoint y: 99, endPoint x: 378, endPoint y: 98, distance: 79.0
click at [378, 98] on span "27502577439" at bounding box center [342, 101] width 112 height 21
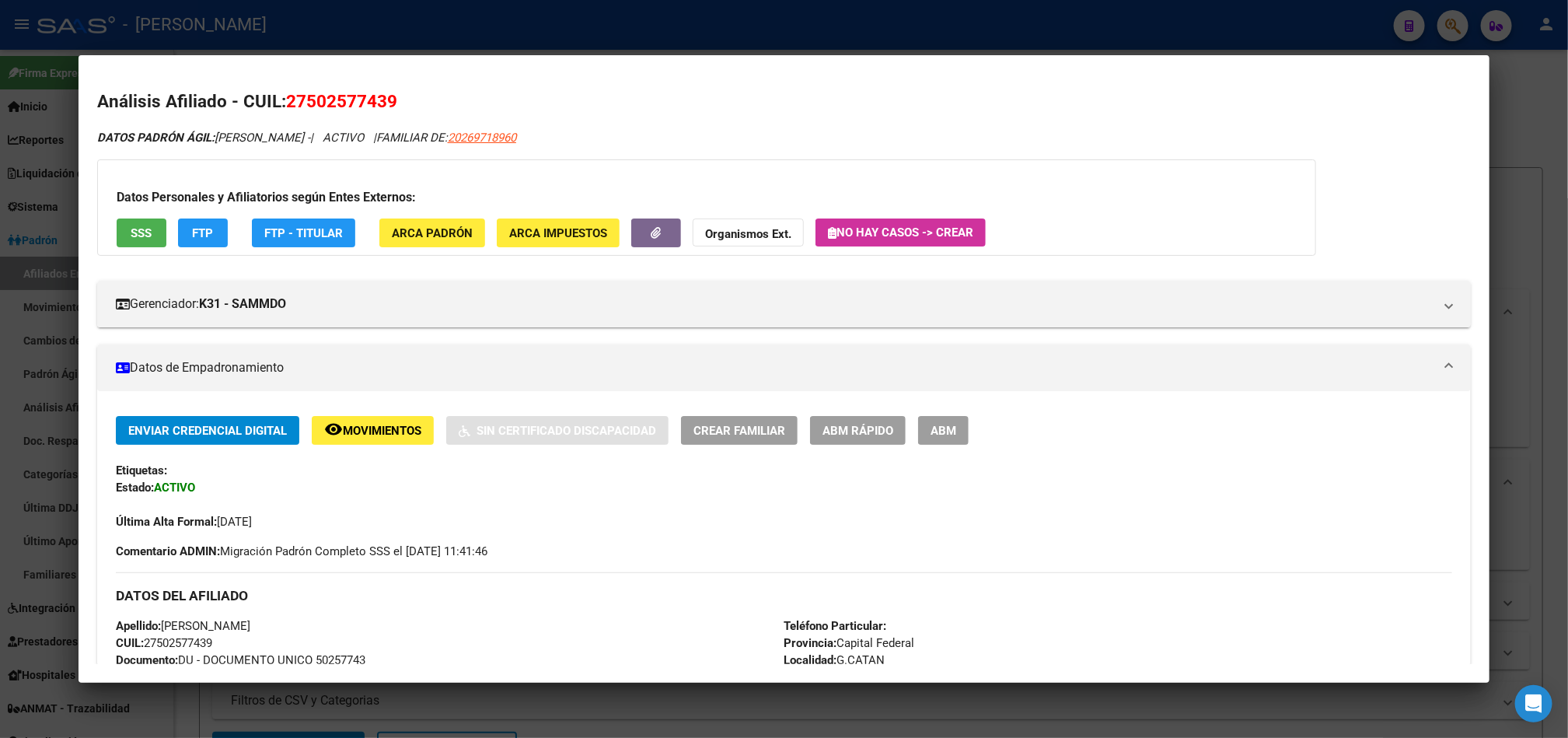
copy span "50257743"
click at [250, 137] on span "DATOS PADRÓN ÁGIL: [PERSON_NAME] -" at bounding box center [203, 137] width 213 height 14
drag, startPoint x: 250, startPoint y: 137, endPoint x: 380, endPoint y: 140, distance: 130.0
click at [311, 140] on span "DATOS PADRÓN ÁGIL: [PERSON_NAME] -" at bounding box center [203, 137] width 213 height 14
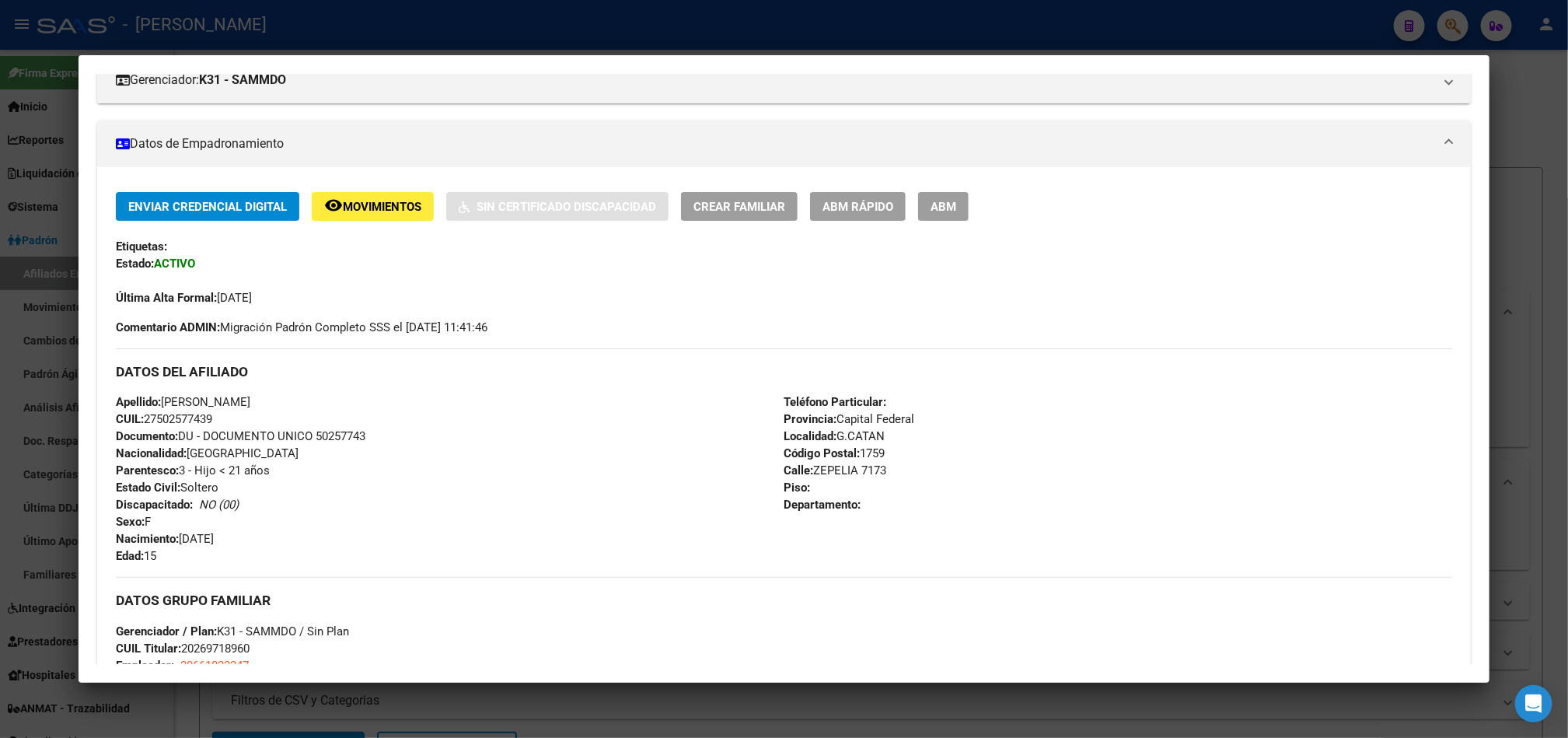
scroll to position [233, 0]
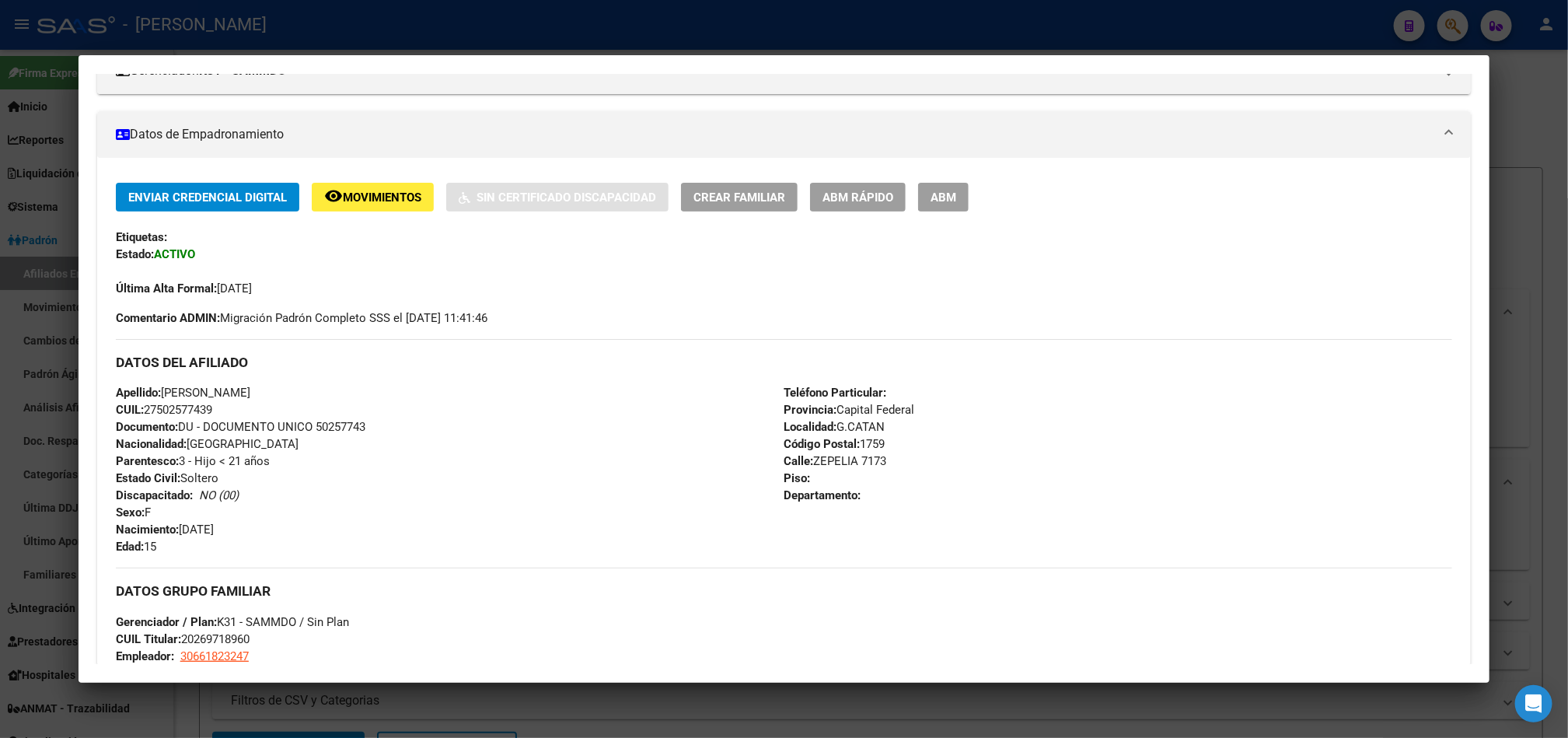
drag, startPoint x: 240, startPoint y: 532, endPoint x: 176, endPoint y: 529, distance: 64.1
click at [176, 529] on div "Apellido: [PERSON_NAME] CUIL: 27502577439 Documento: DU - DOCUMENTO UNICO 50257…" at bounding box center [450, 469] width 668 height 171
drag, startPoint x: 0, startPoint y: 254, endPoint x: 10, endPoint y: 255, distance: 10.0
click at [0, 255] on div at bounding box center [784, 369] width 1568 height 738
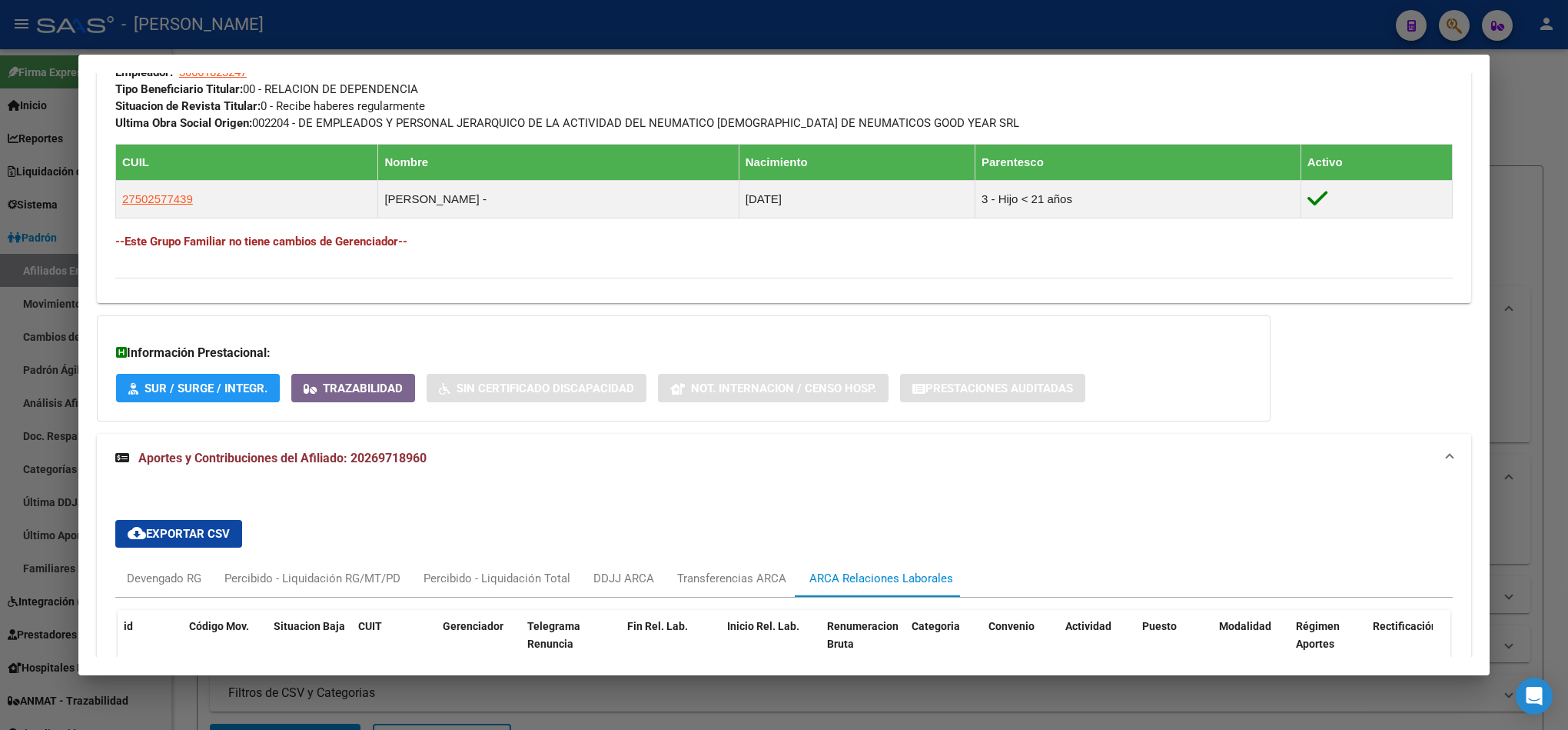
click at [30, 213] on div at bounding box center [784, 365] width 1568 height 730
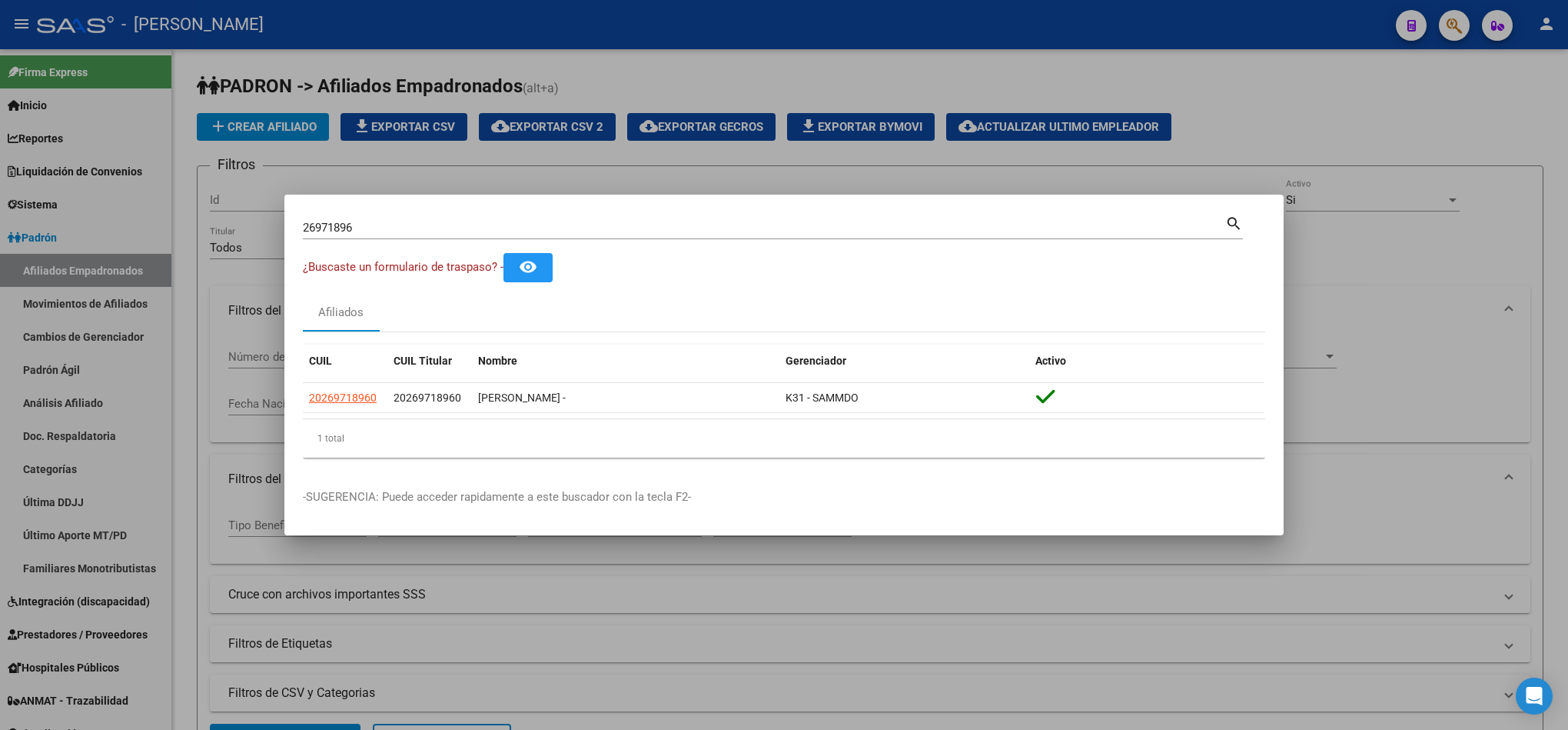
click at [362, 224] on input "26971896" at bounding box center [763, 228] width 922 height 14
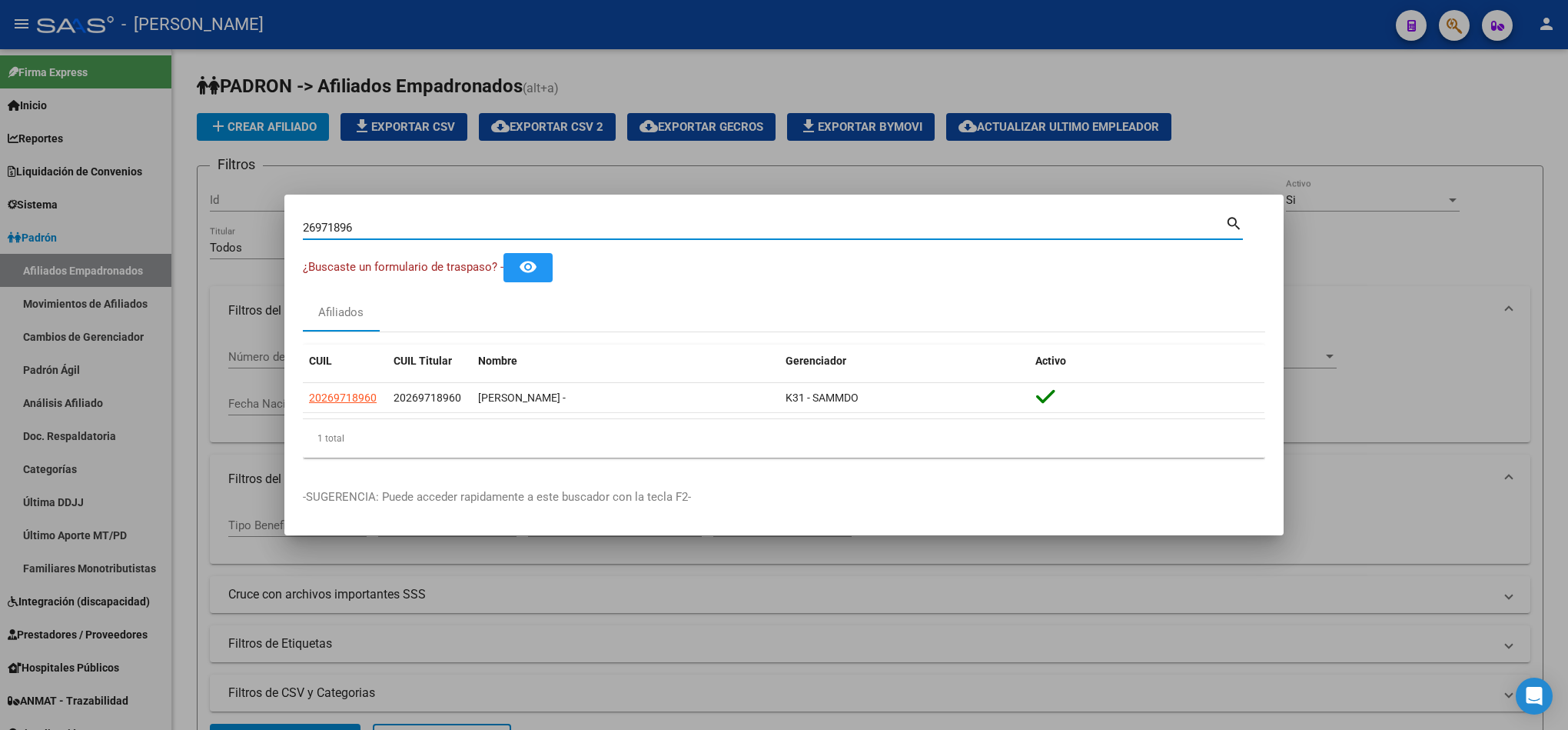
click at [362, 224] on input "26971896" at bounding box center [763, 228] width 922 height 14
paste input "50.746.92"
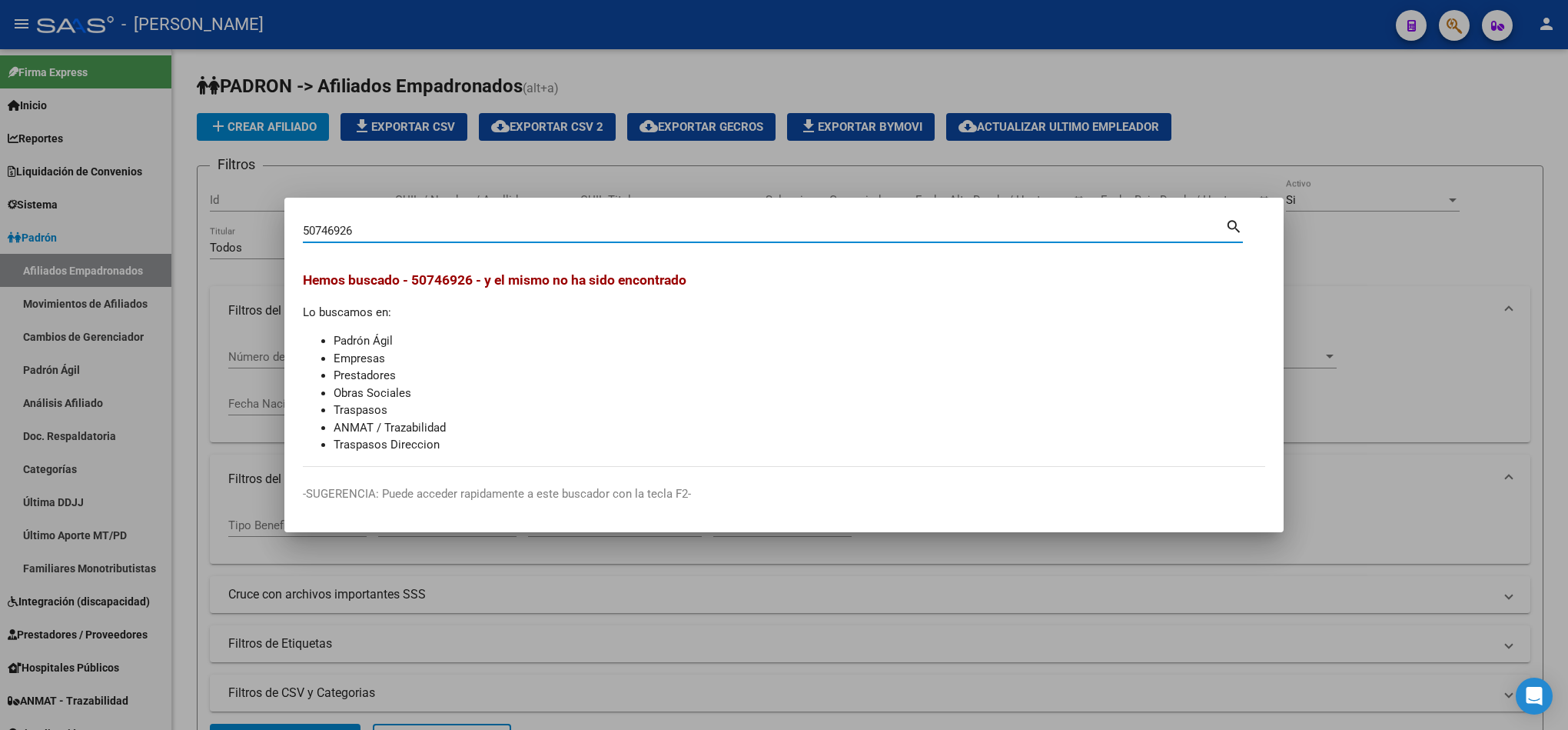
type input "50746926"
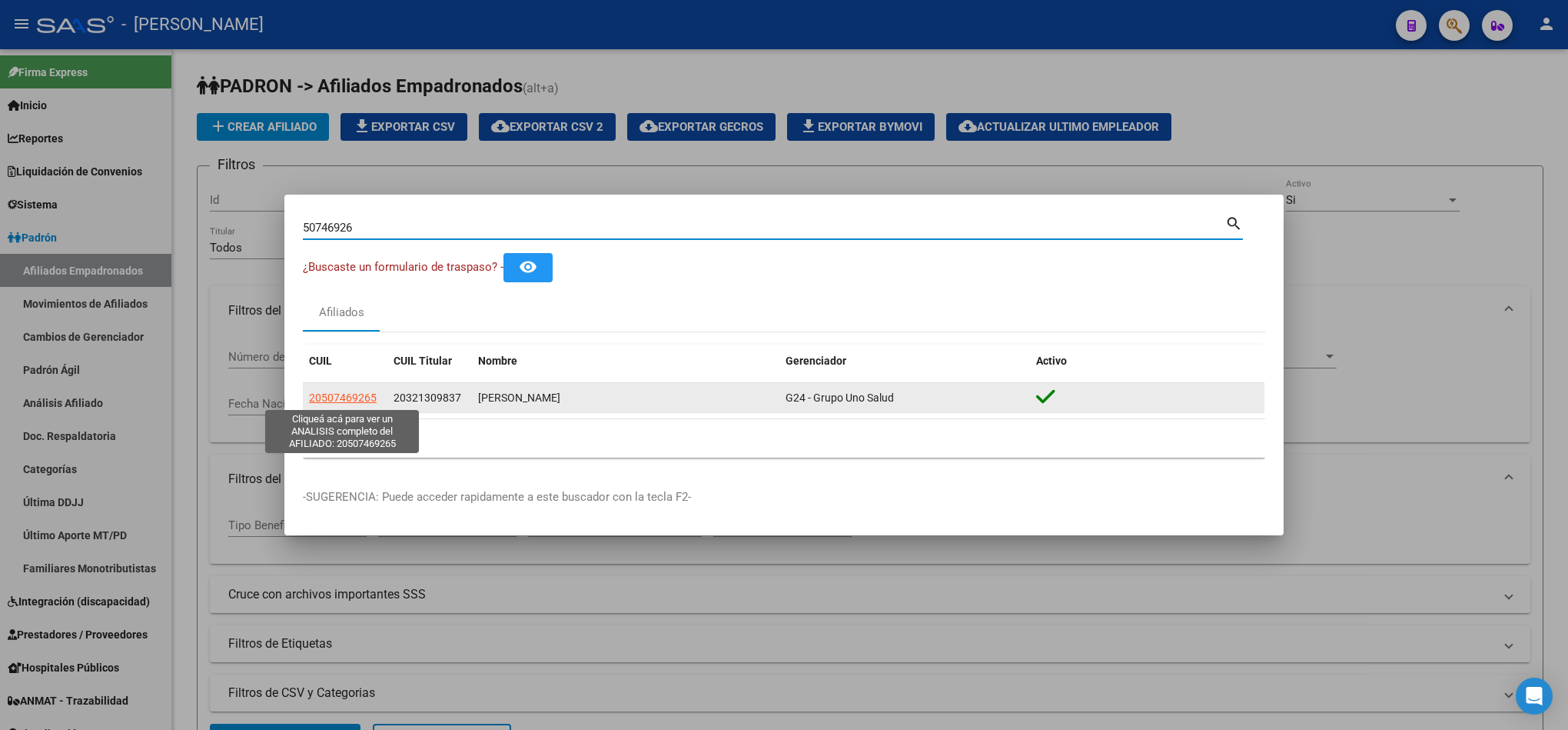
click at [364, 402] on span "20507469265" at bounding box center [342, 397] width 68 height 12
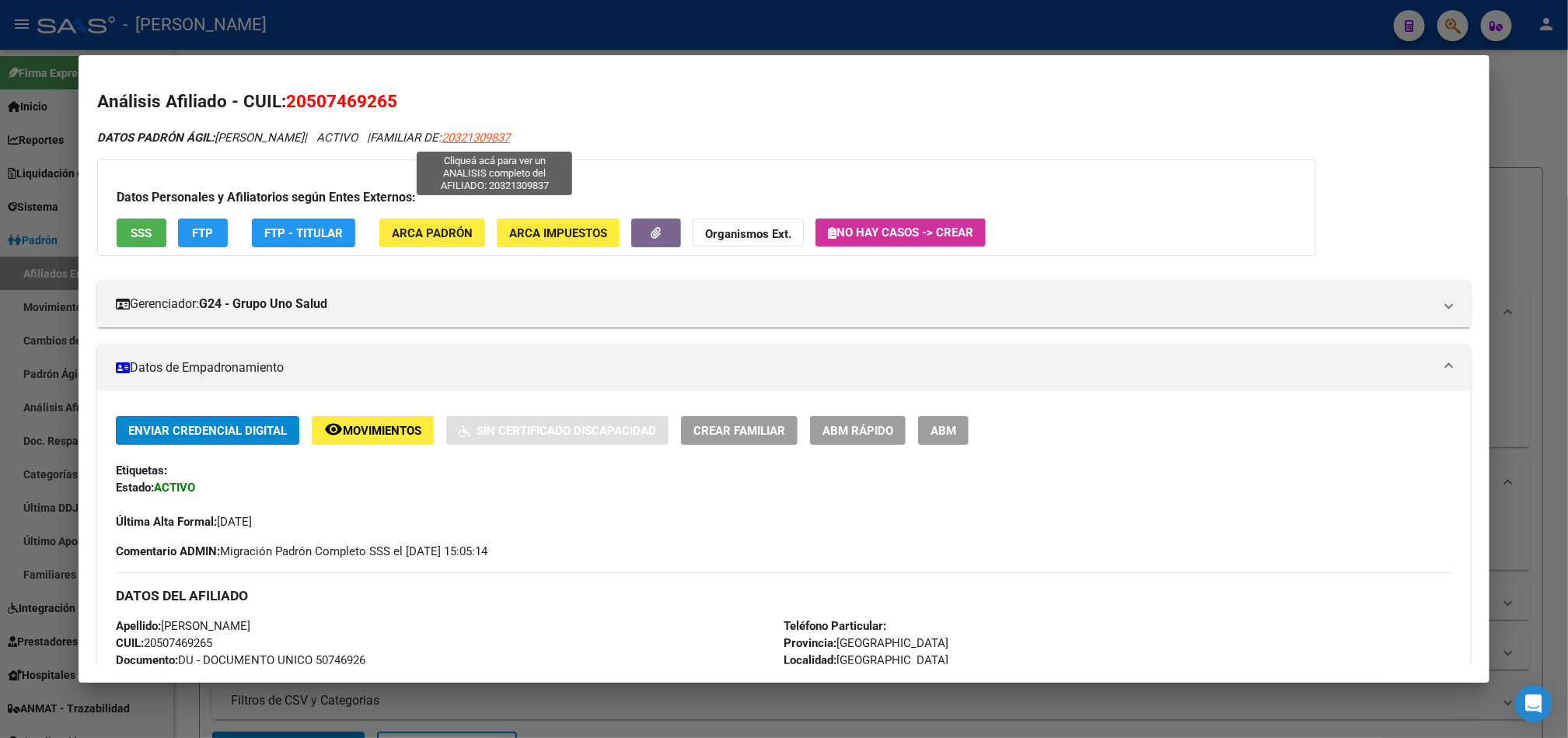
drag, startPoint x: 544, startPoint y: 156, endPoint x: 458, endPoint y: 141, distance: 87.3
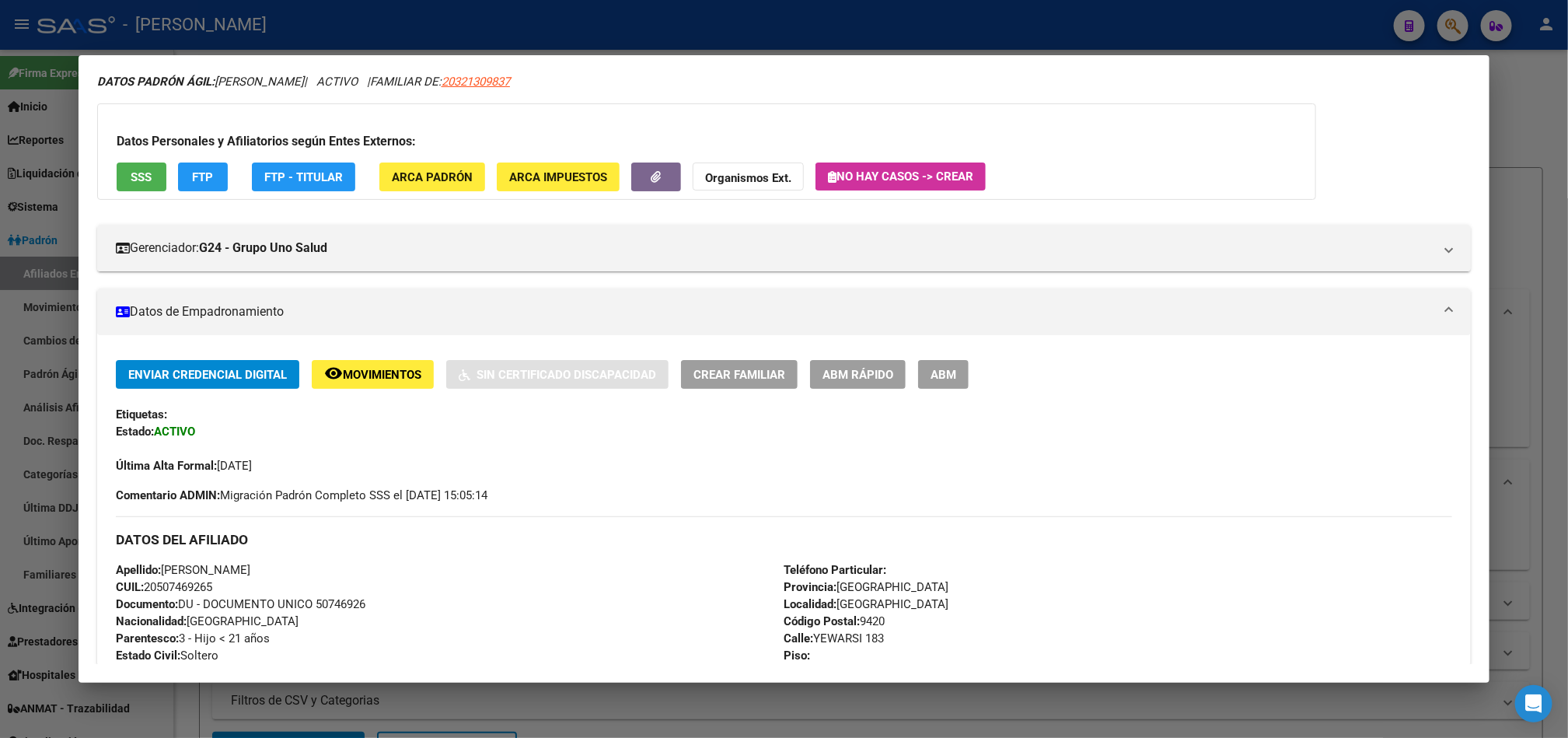
scroll to position [0, 0]
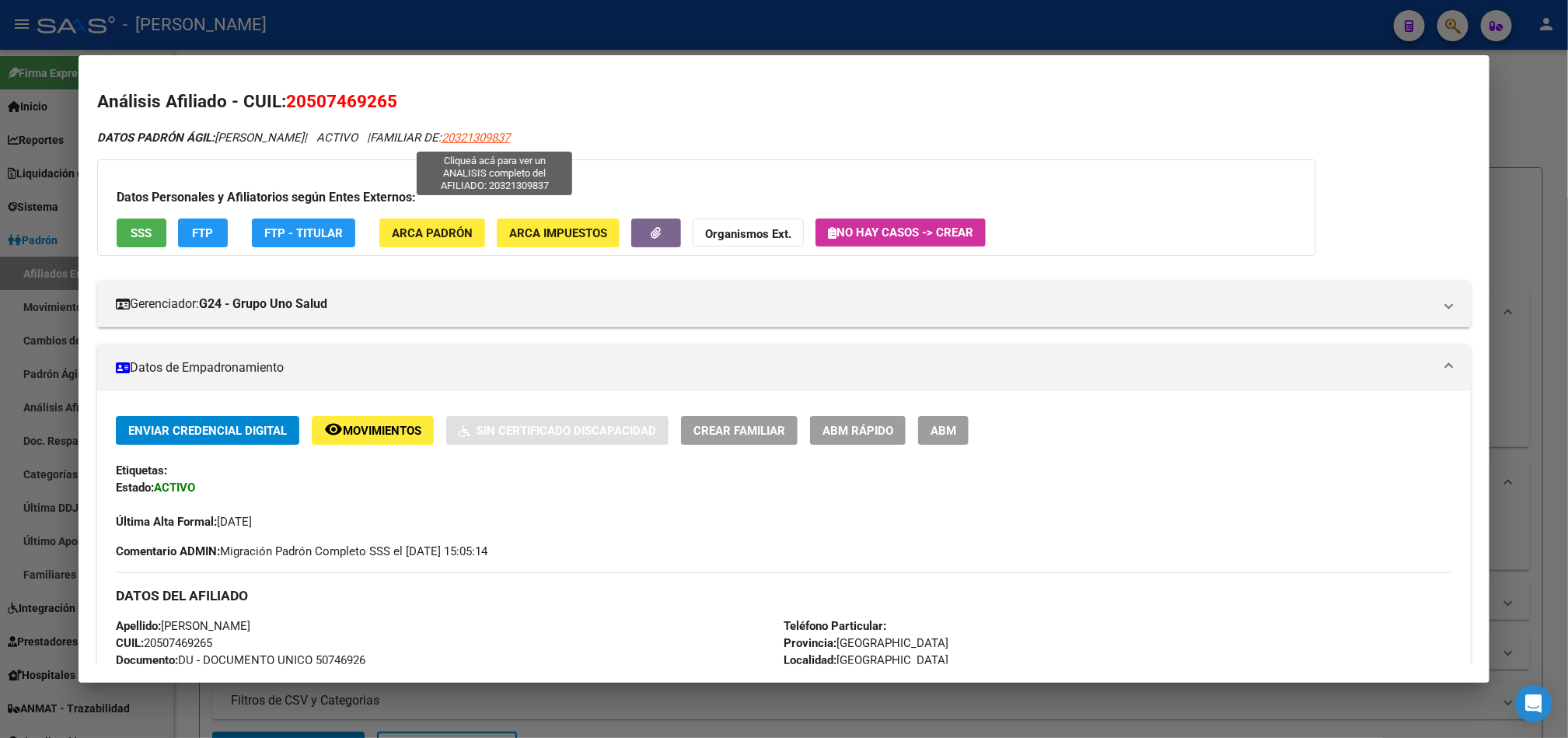
click at [493, 137] on span "20321309837" at bounding box center [476, 137] width 69 height 14
type textarea "20321309837"
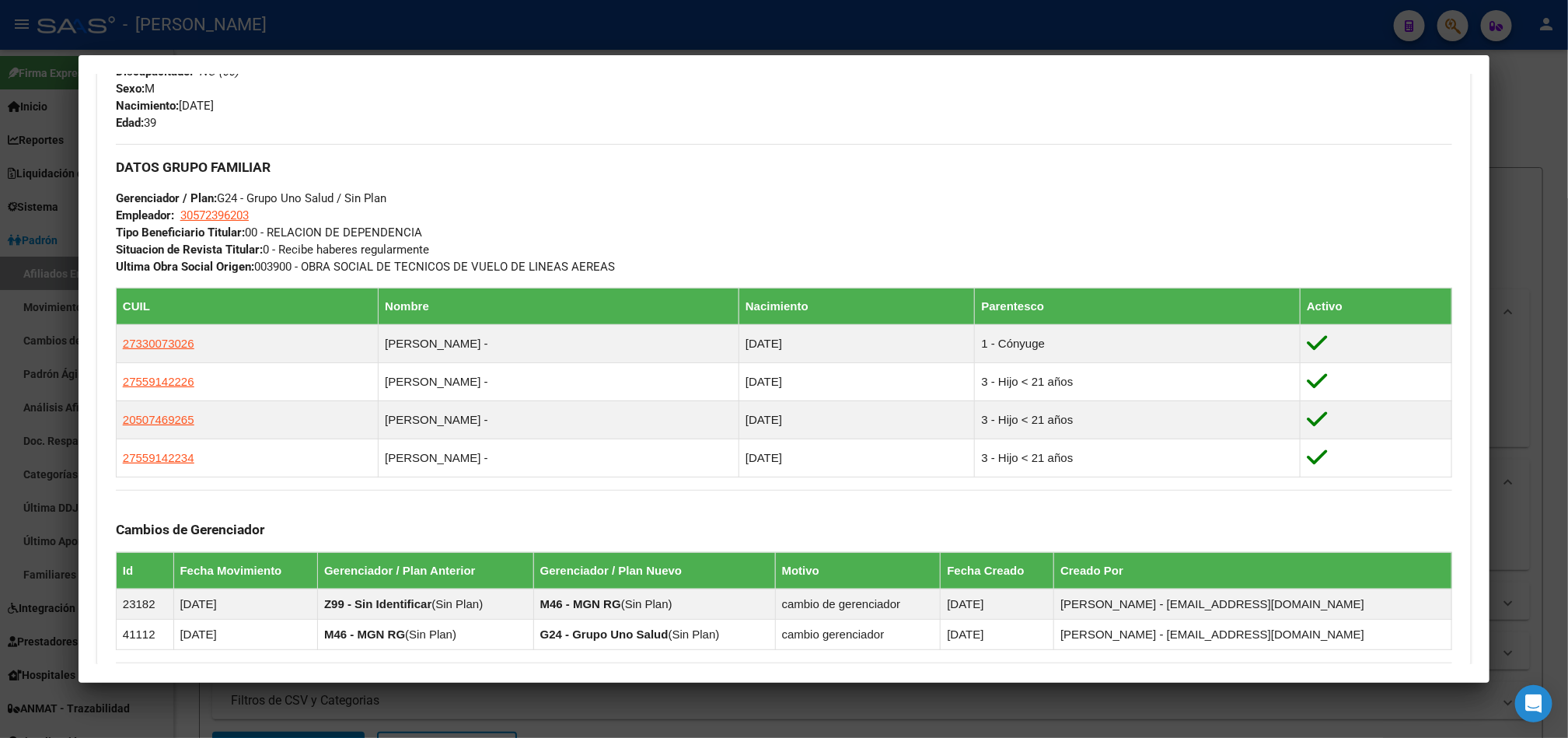
scroll to position [675, 0]
click at [0, 255] on div at bounding box center [784, 369] width 1568 height 738
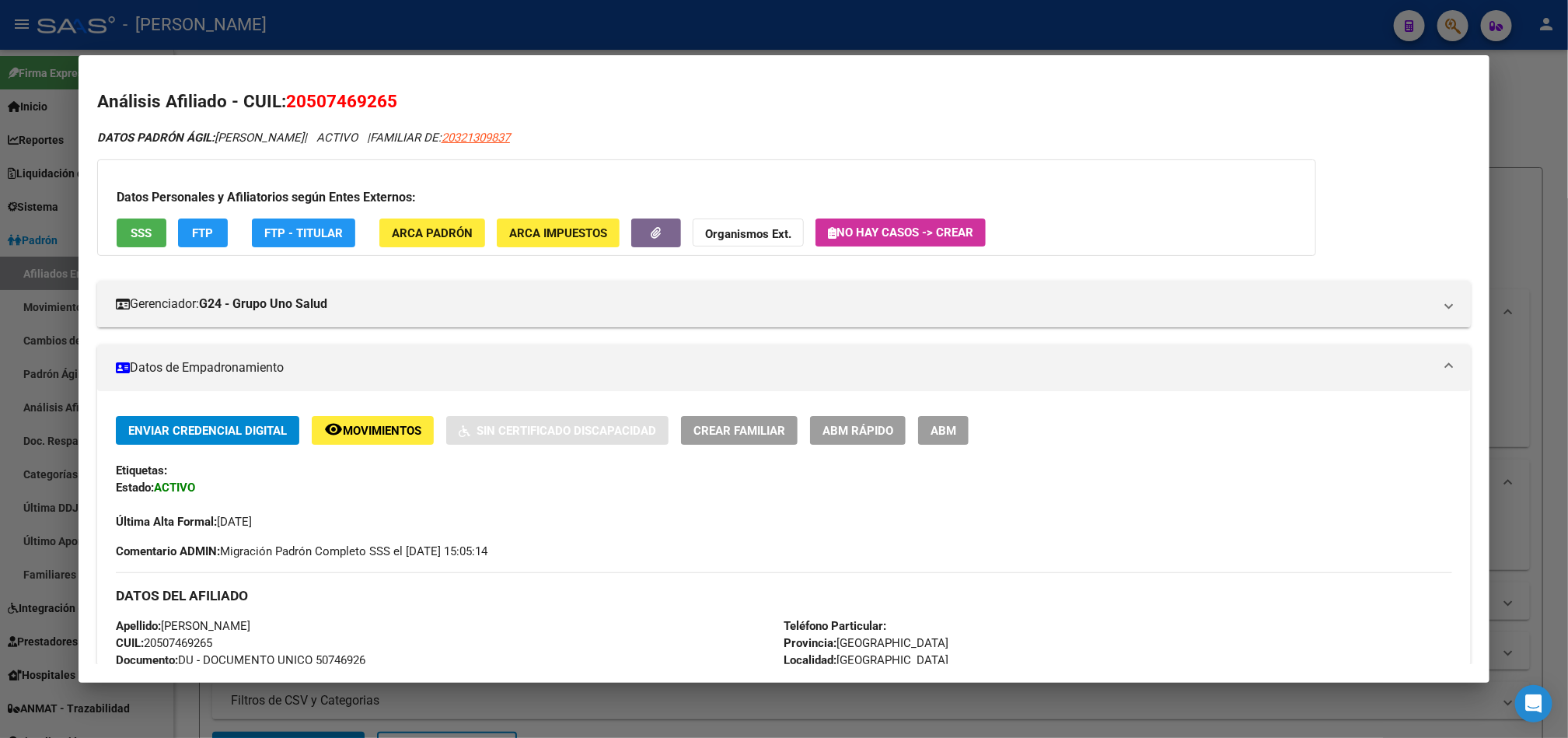
click at [0, 232] on div at bounding box center [784, 369] width 1568 height 738
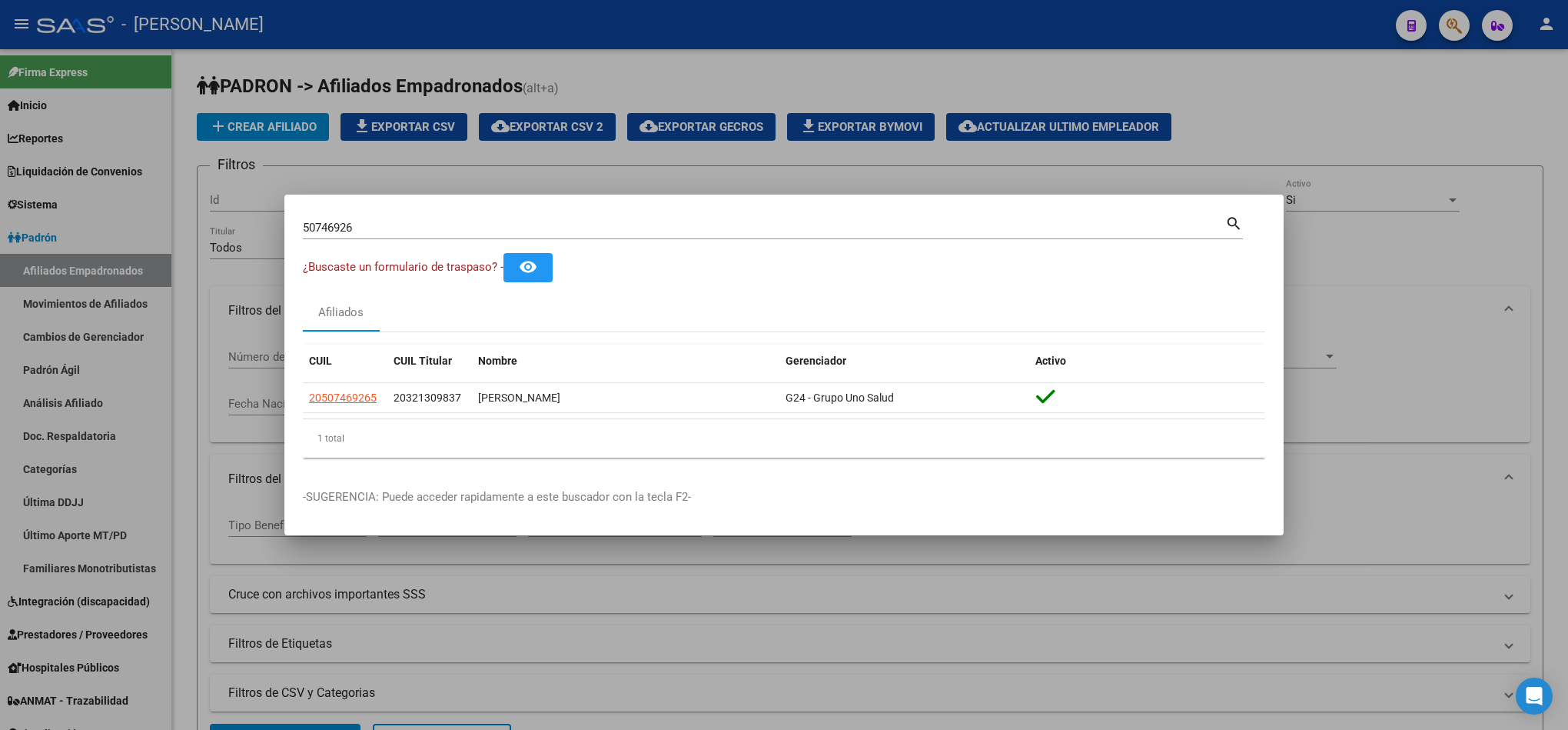
click at [409, 224] on input "50746926" at bounding box center [763, 228] width 922 height 14
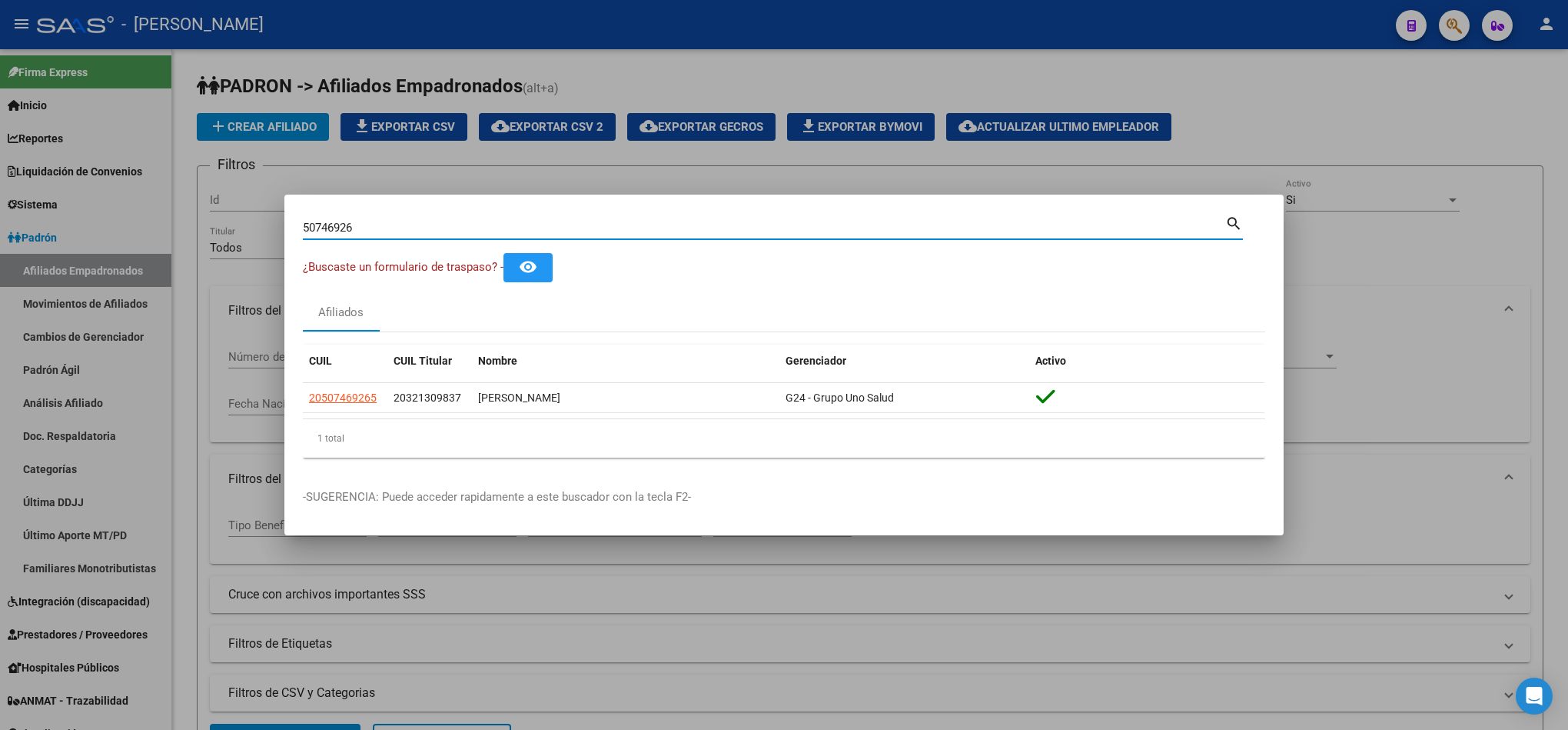
paste input "28615729"
type input "28615729"
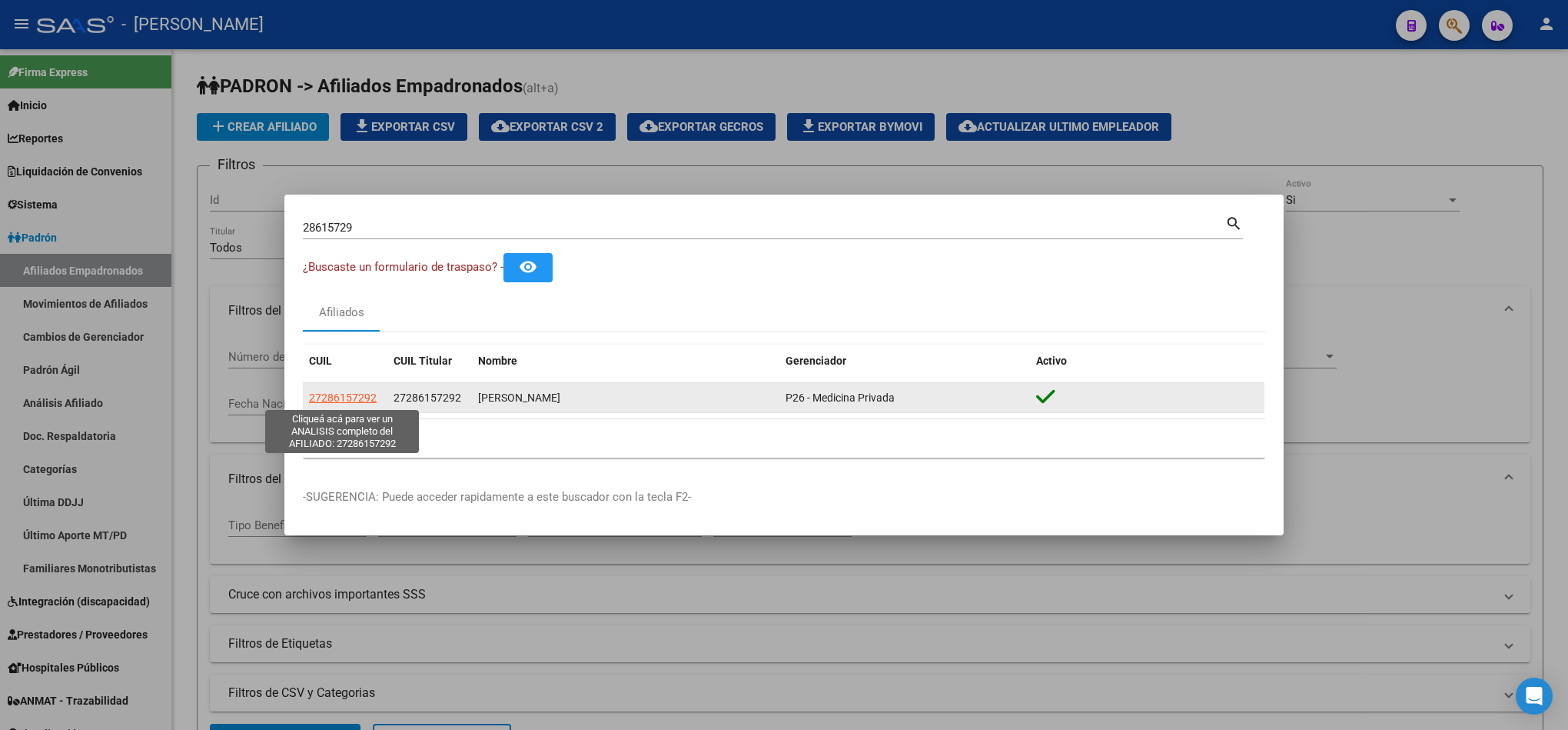
click at [355, 400] on span "27286157292" at bounding box center [342, 397] width 68 height 12
type textarea "27286157292"
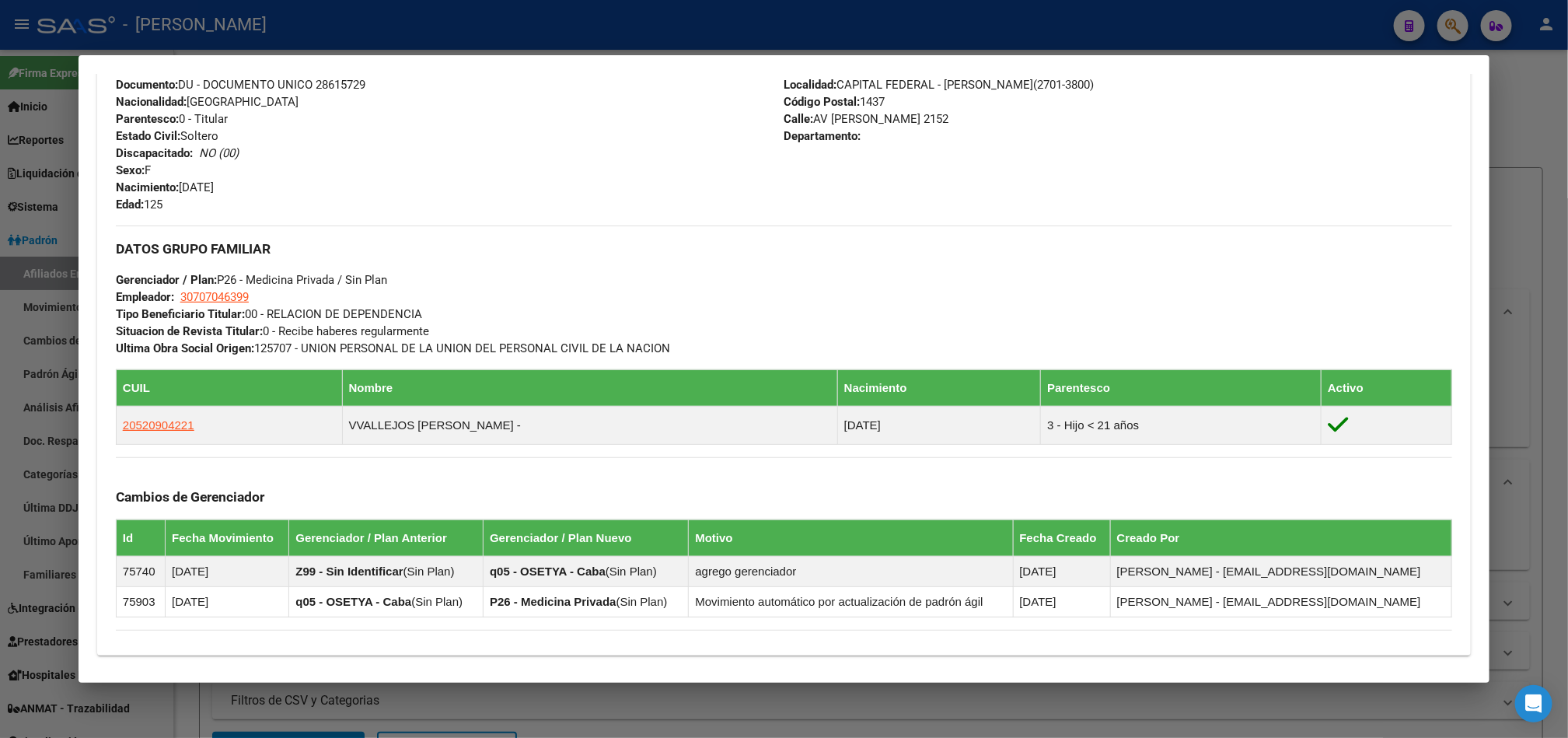
scroll to position [792, 0]
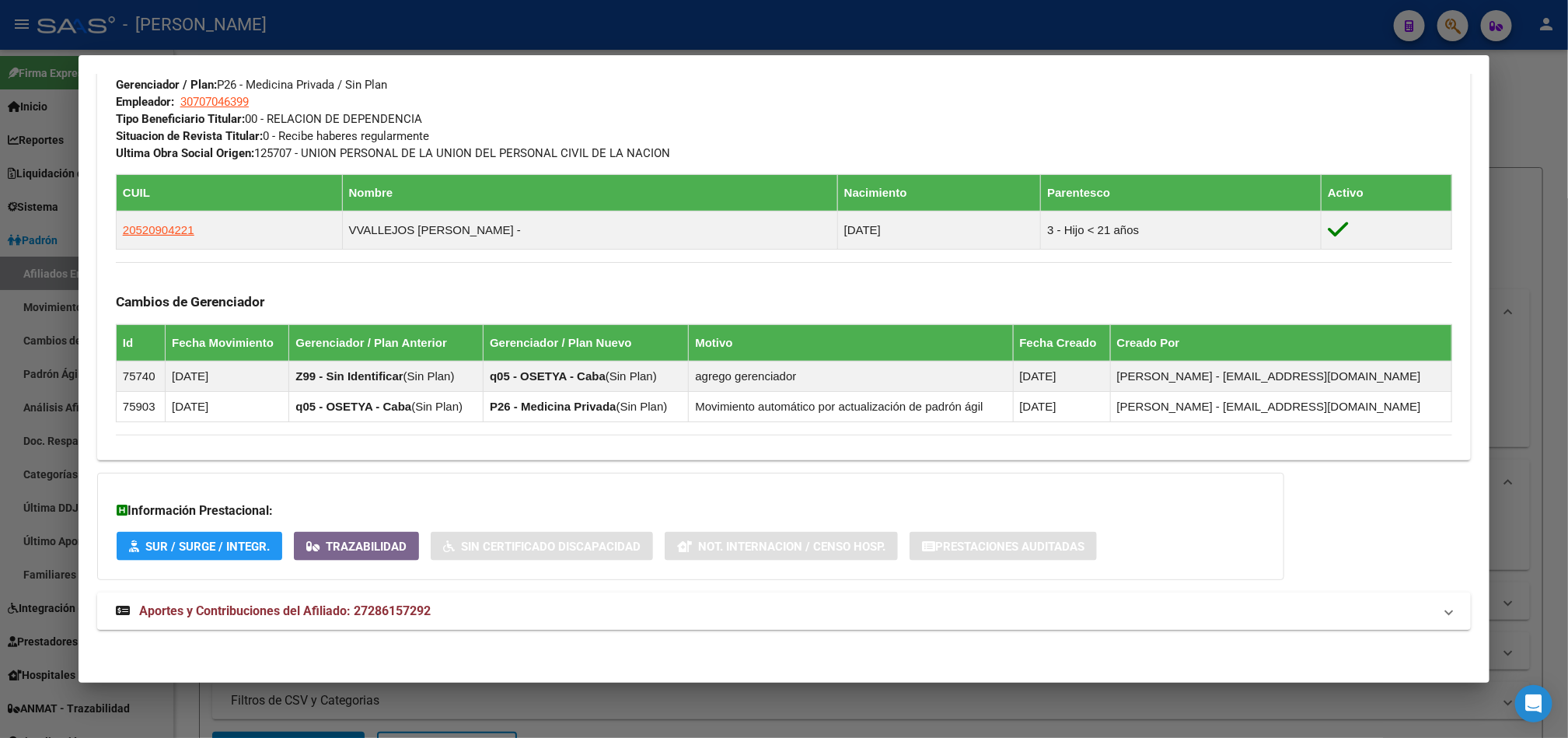
click at [413, 618] on strong "Aportes y Contribuciones del Afiliado: 27286157292" at bounding box center [273, 610] width 315 height 19
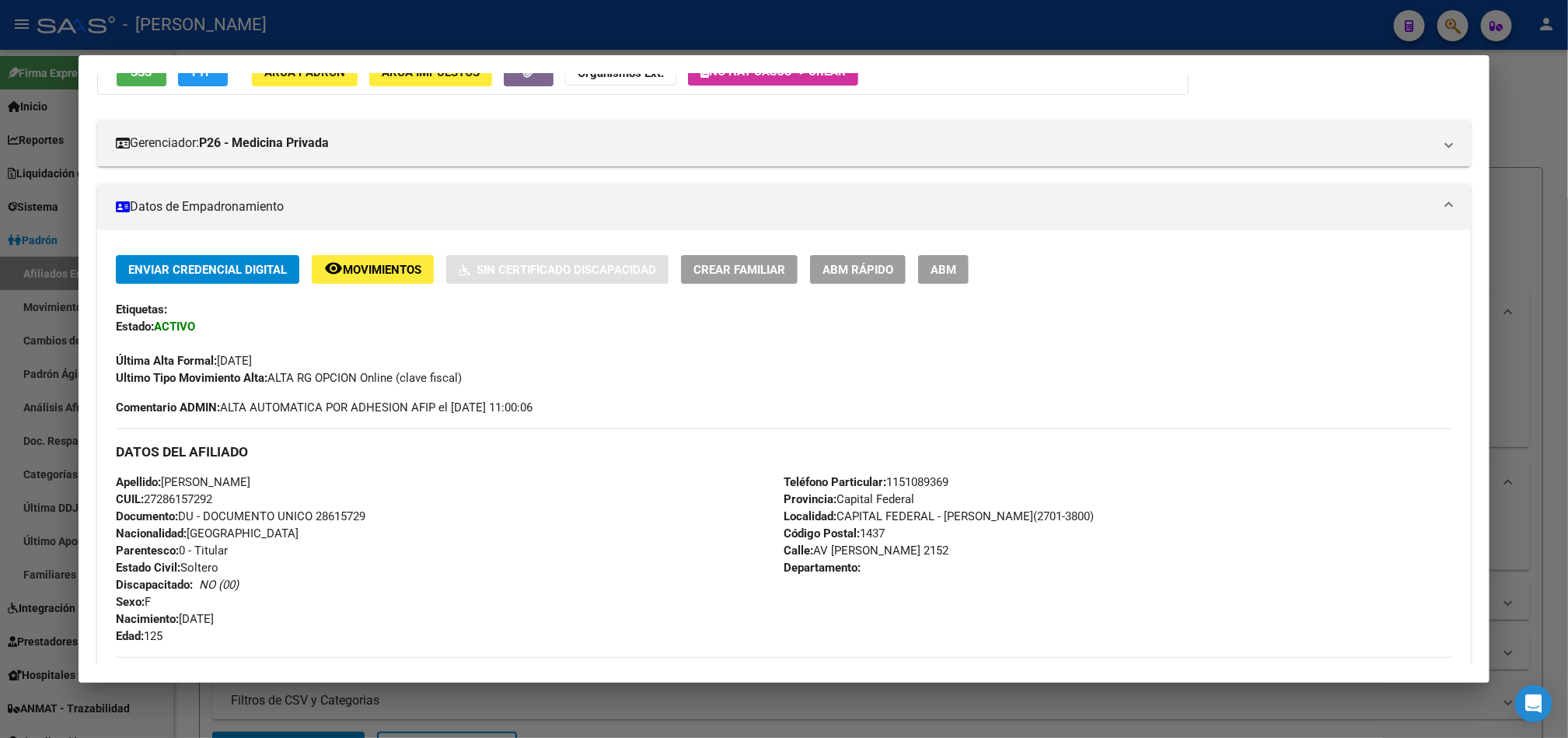
scroll to position [0, 0]
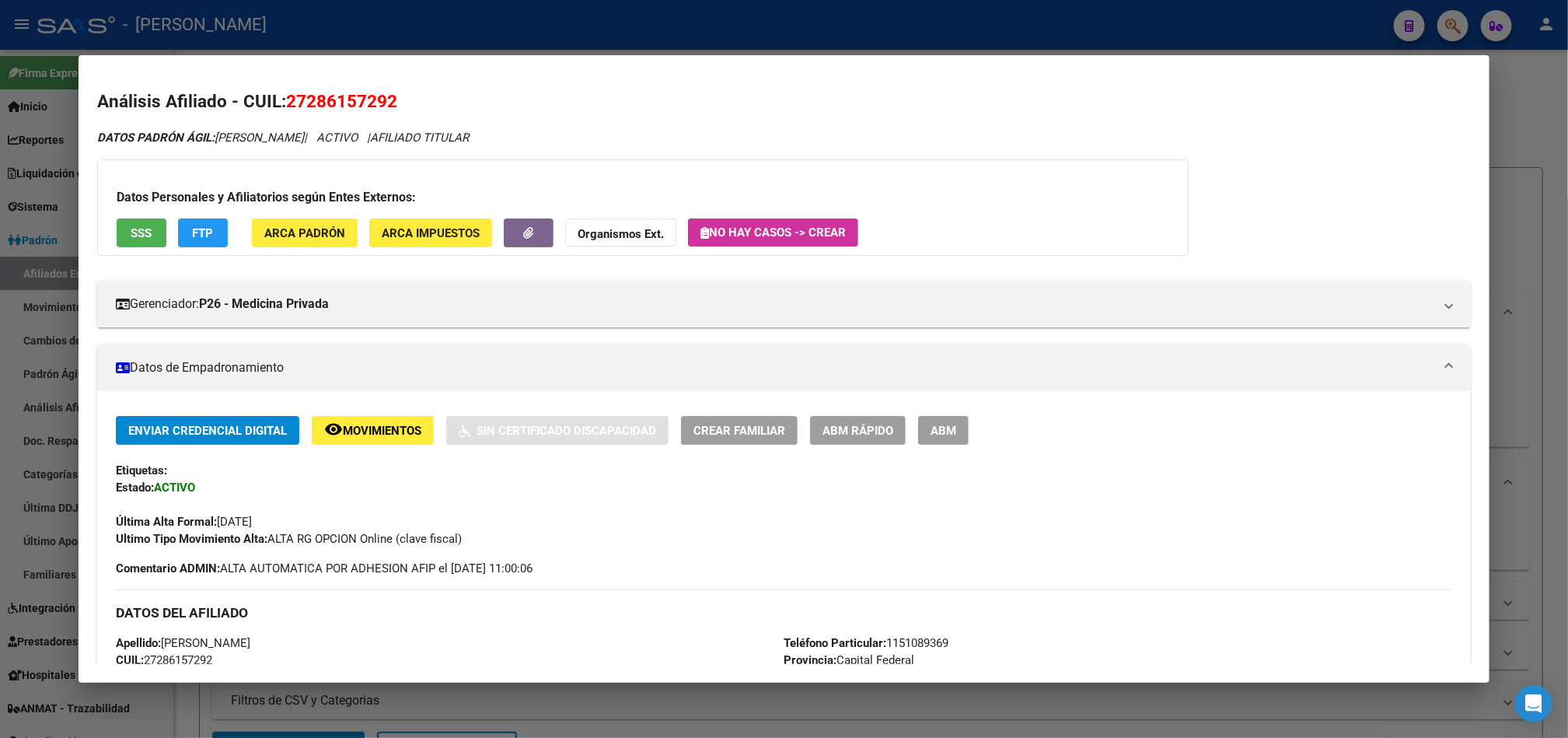
click at [292, 107] on span "27286157292" at bounding box center [342, 101] width 112 height 21
click at [303, 95] on span "27286157292" at bounding box center [342, 101] width 112 height 21
drag, startPoint x: 296, startPoint y: 101, endPoint x: 380, endPoint y: 95, distance: 84.2
click at [378, 96] on span "27286157292" at bounding box center [342, 101] width 112 height 21
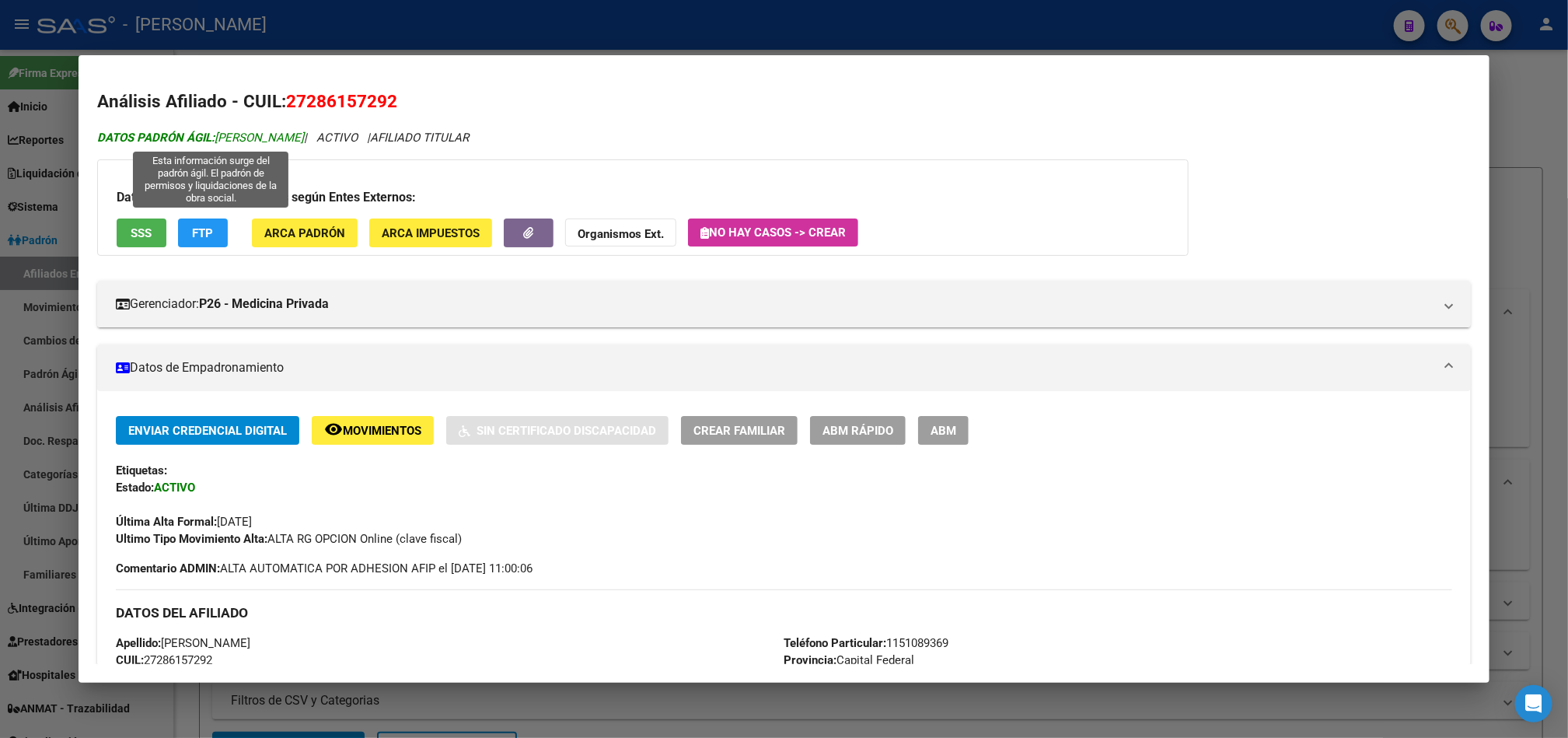
click at [233, 133] on span "DATOS [PERSON_NAME]: [PERSON_NAME]" at bounding box center [201, 137] width 207 height 14
drag, startPoint x: 233, startPoint y: 133, endPoint x: 294, endPoint y: 134, distance: 61.0
click at [294, 134] on span "DATOS [PERSON_NAME]: [PERSON_NAME]" at bounding box center [201, 137] width 207 height 14
drag, startPoint x: 297, startPoint y: 94, endPoint x: 377, endPoint y: 99, distance: 80.2
click at [377, 99] on span "27286157292" at bounding box center [342, 101] width 112 height 21
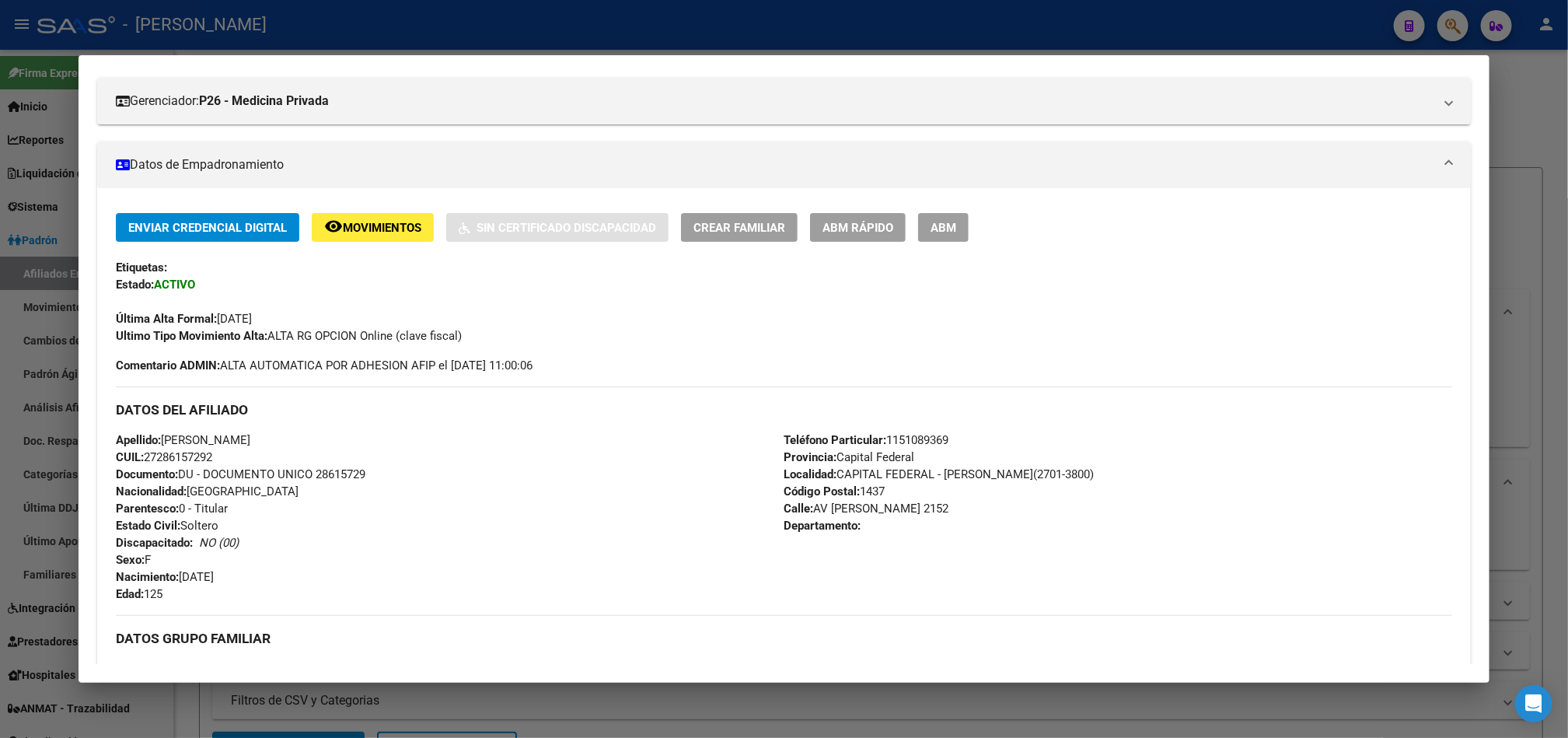
scroll to position [233, 0]
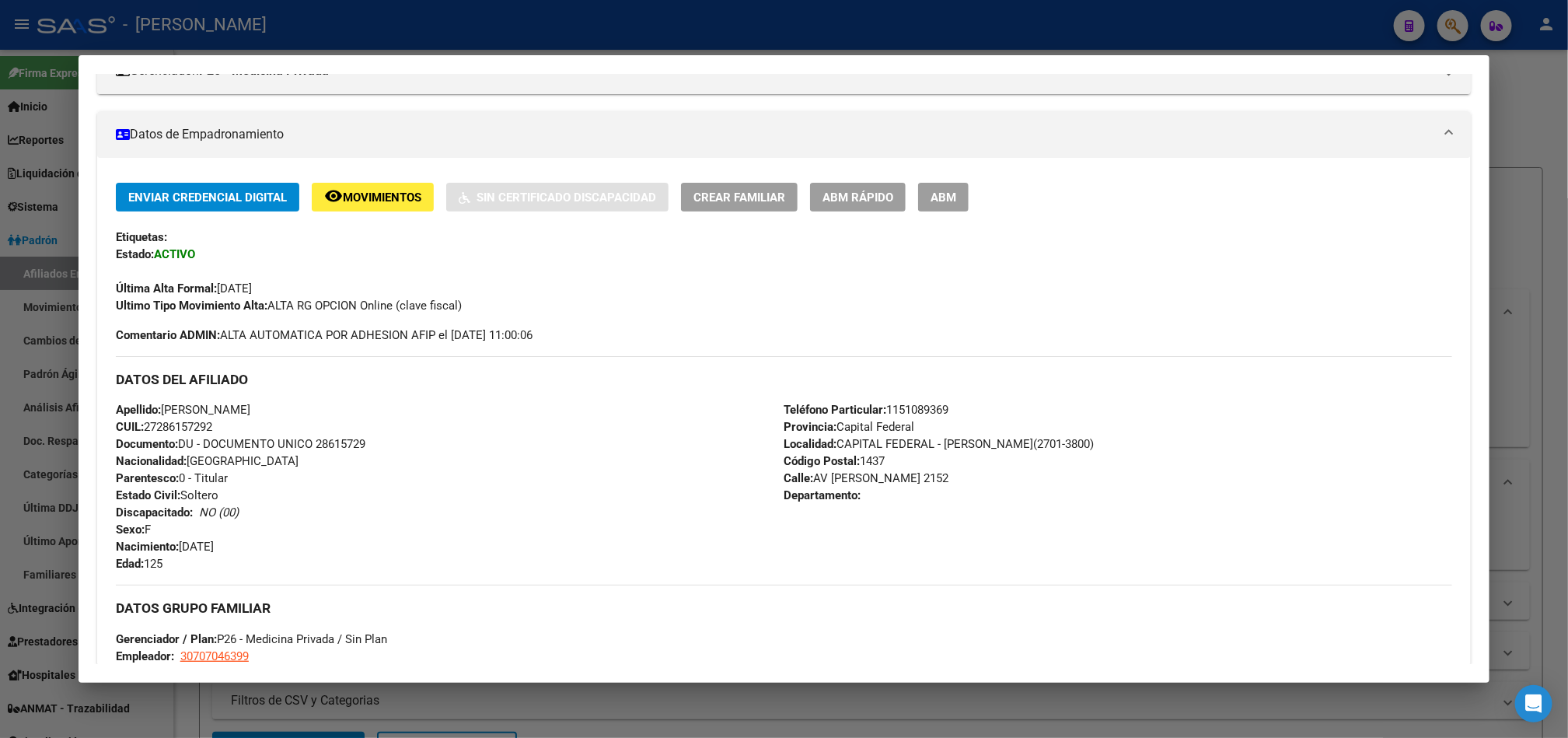
drag, startPoint x: 808, startPoint y: 474, endPoint x: 895, endPoint y: 483, distance: 87.5
click at [895, 483] on span "Calle: [STREET_ADDRESS][PERSON_NAME]" at bounding box center [866, 478] width 165 height 14
drag, startPoint x: 905, startPoint y: 483, endPoint x: 809, endPoint y: 474, distance: 96.4
click at [809, 474] on div "Teléfono Particular: [PHONE_NUMBER] Provincia: Capital Federal Localidad: CAPIT…" at bounding box center [1117, 486] width 668 height 171
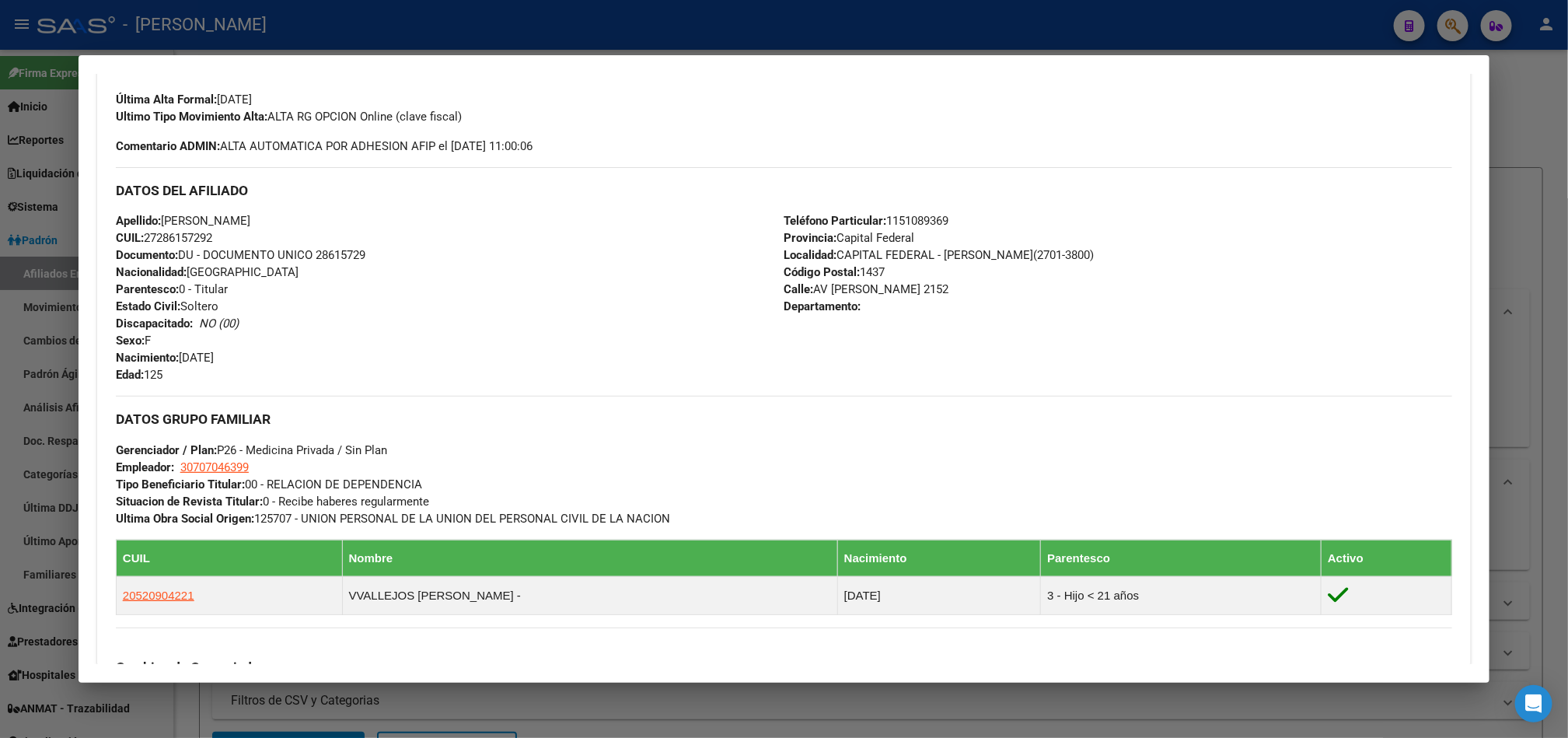
scroll to position [434, 0]
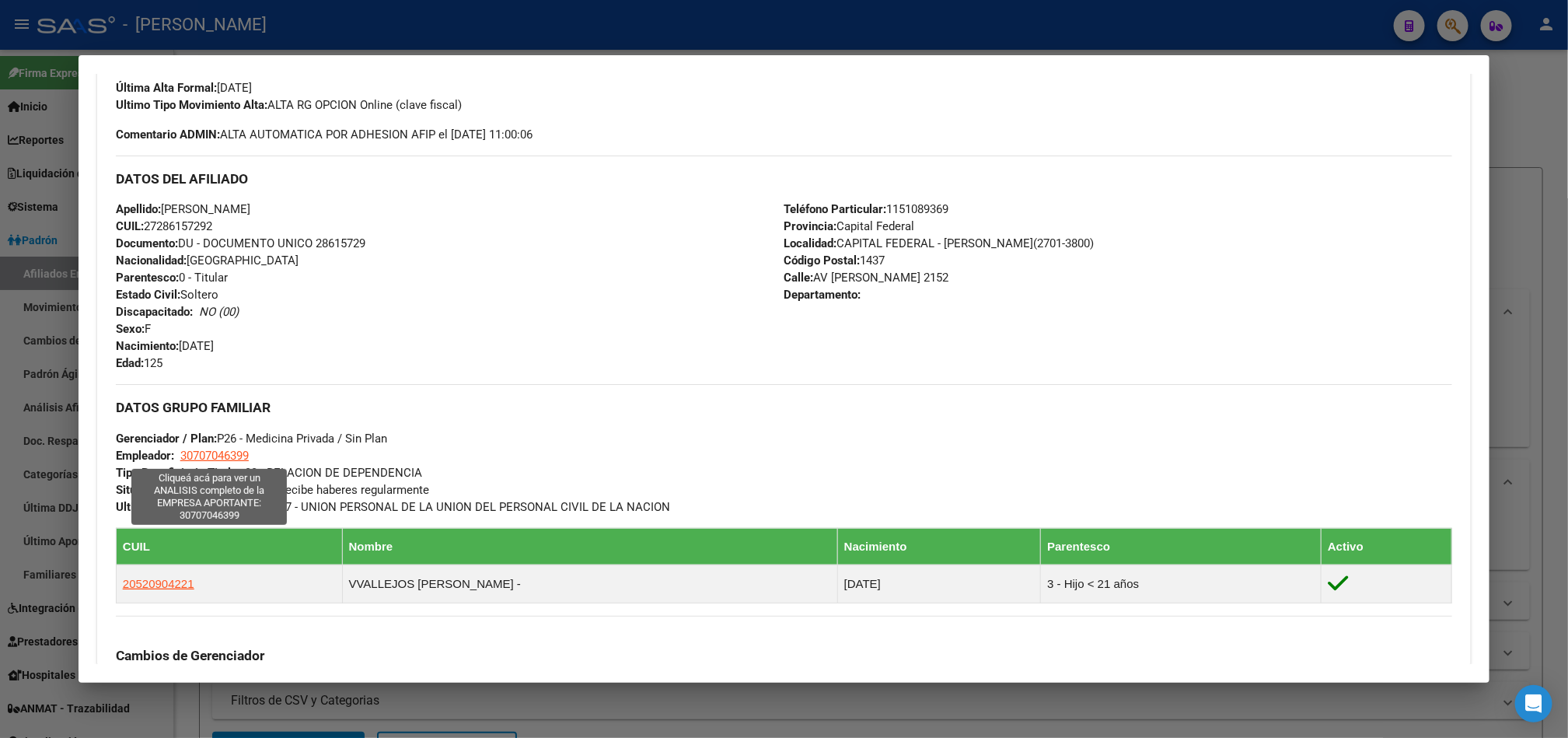
drag, startPoint x: 280, startPoint y: 651, endPoint x: 176, endPoint y: 455, distance: 221.9
click at [176, 455] on div "DATOS GRUPO FAMILIAR Gerenciador / Plan: P26 - Medicina Privada / Sin Plan Empl…" at bounding box center [784, 449] width 1336 height 130
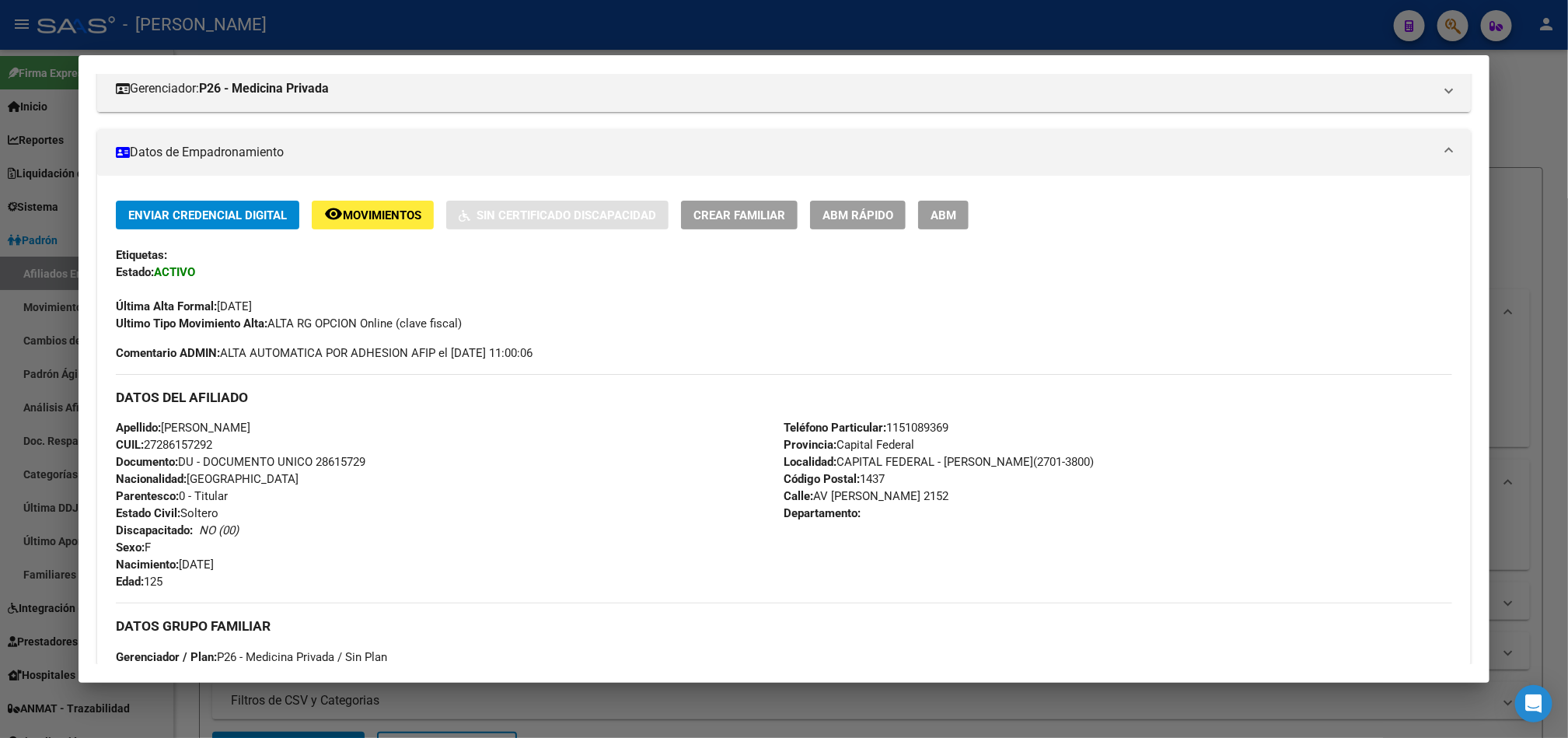
scroll to position [201, 0]
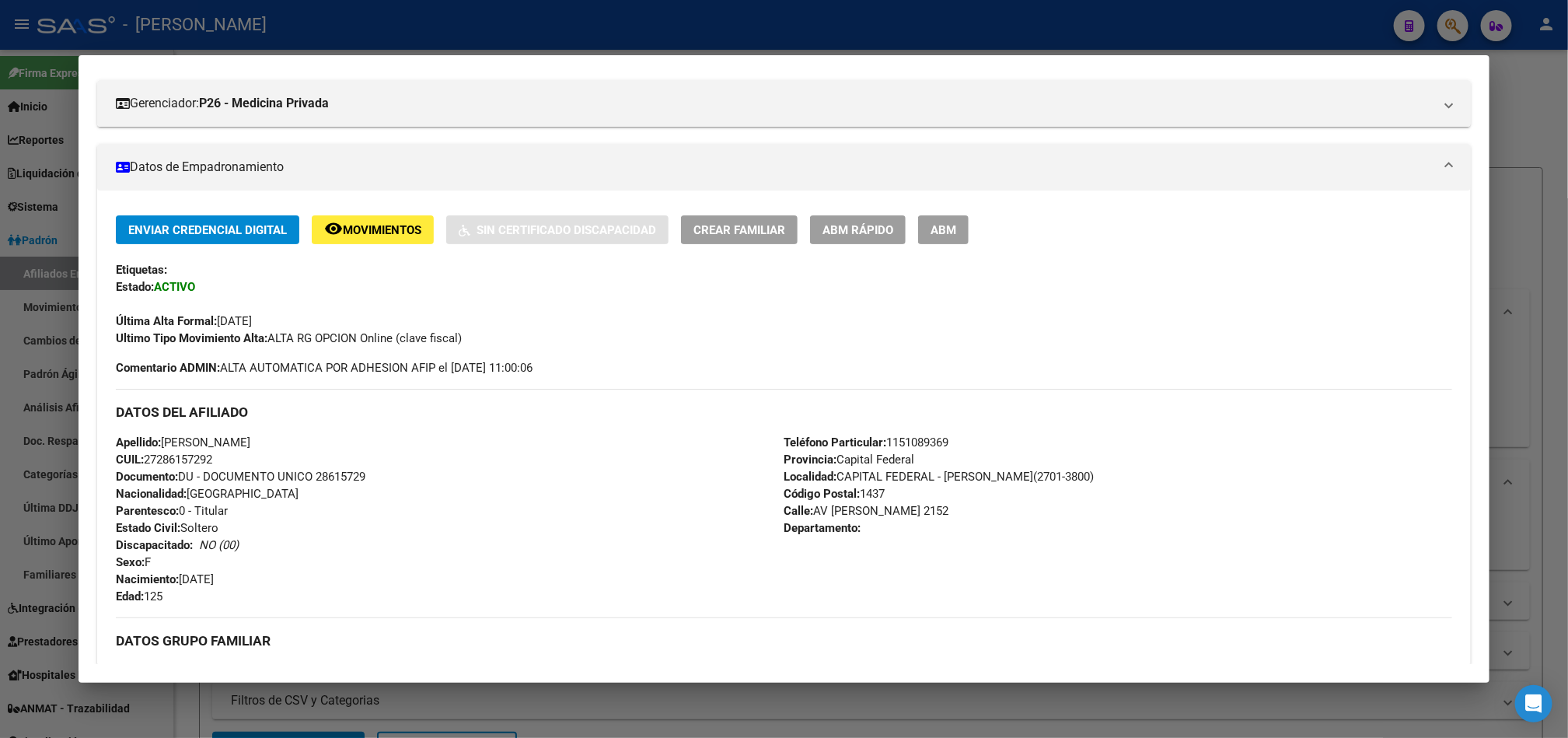
click at [0, 238] on div at bounding box center [784, 369] width 1568 height 738
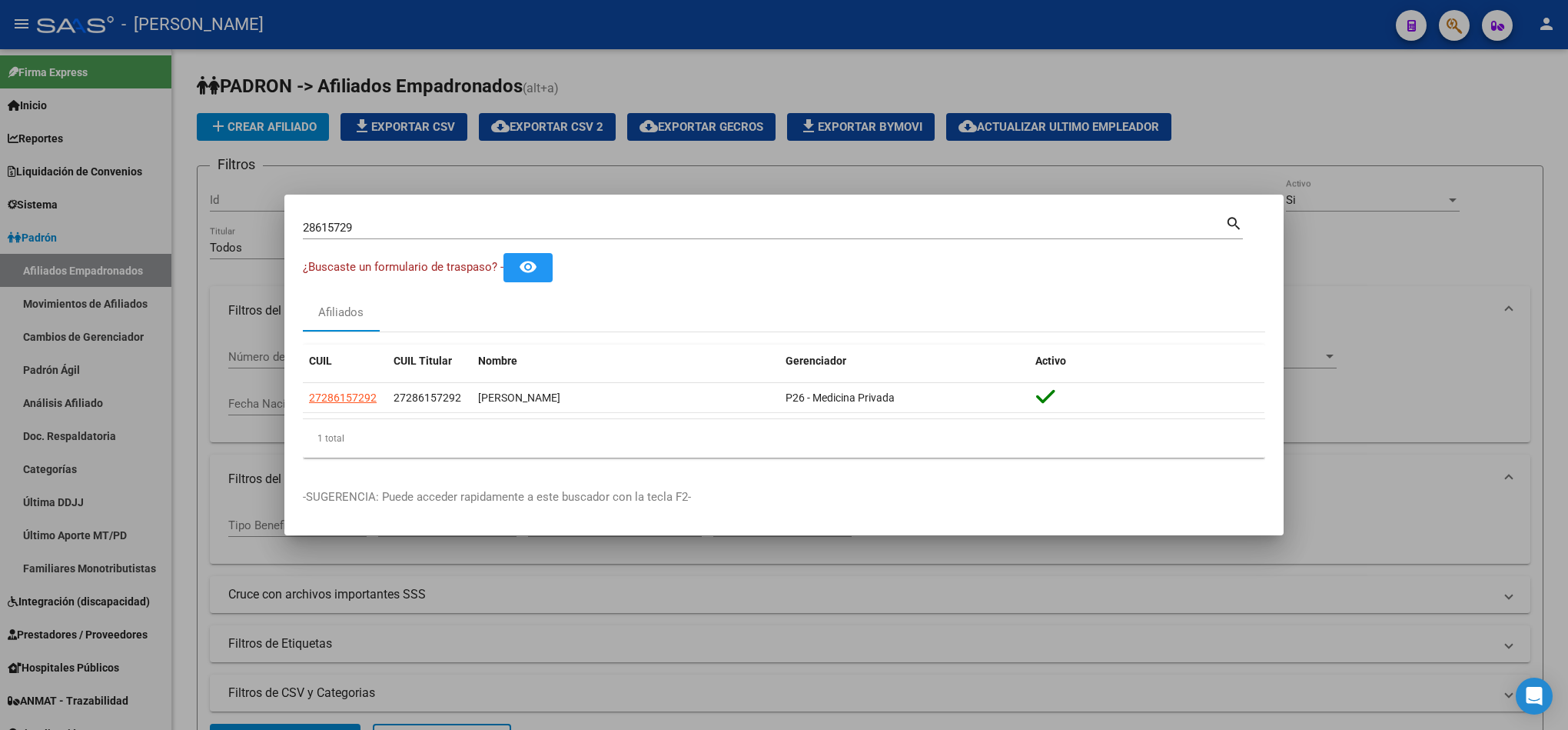
click at [372, 223] on input "28615729" at bounding box center [763, 228] width 922 height 14
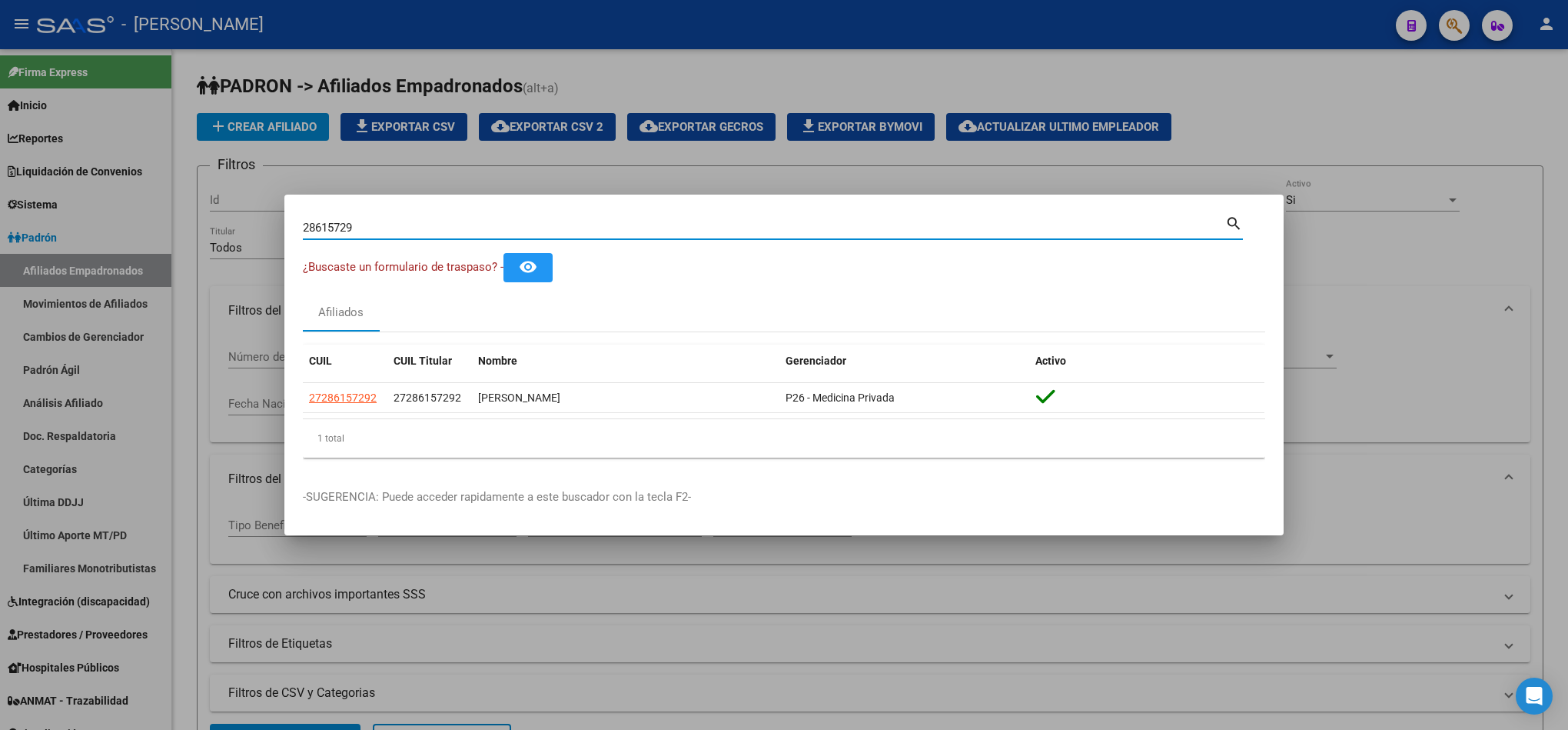
click at [373, 223] on input "28615729" at bounding box center [763, 228] width 922 height 14
paste input "43.994.726"
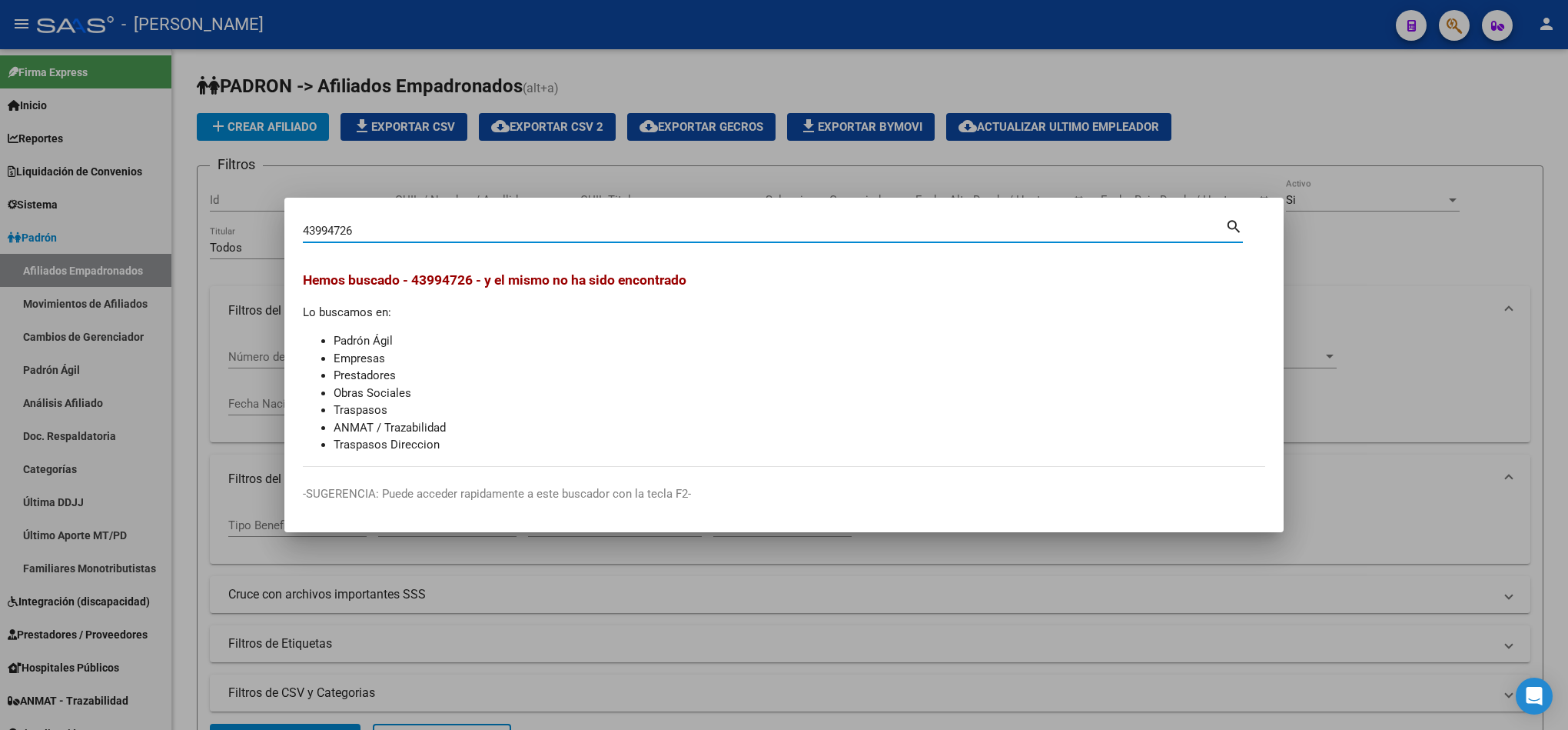
type input "43994726"
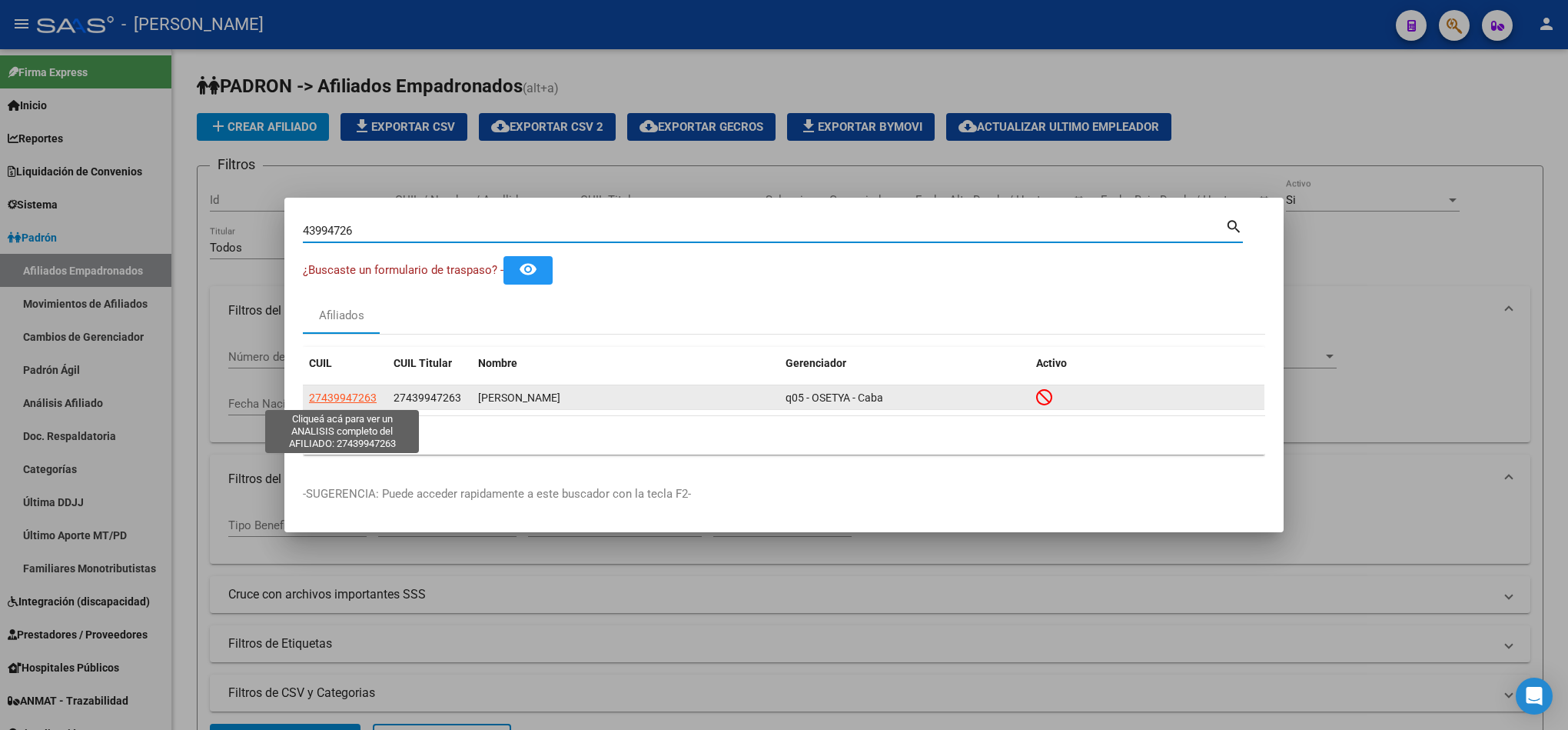
click at [362, 395] on span "27439947263" at bounding box center [342, 397] width 68 height 12
type textarea "27439947263"
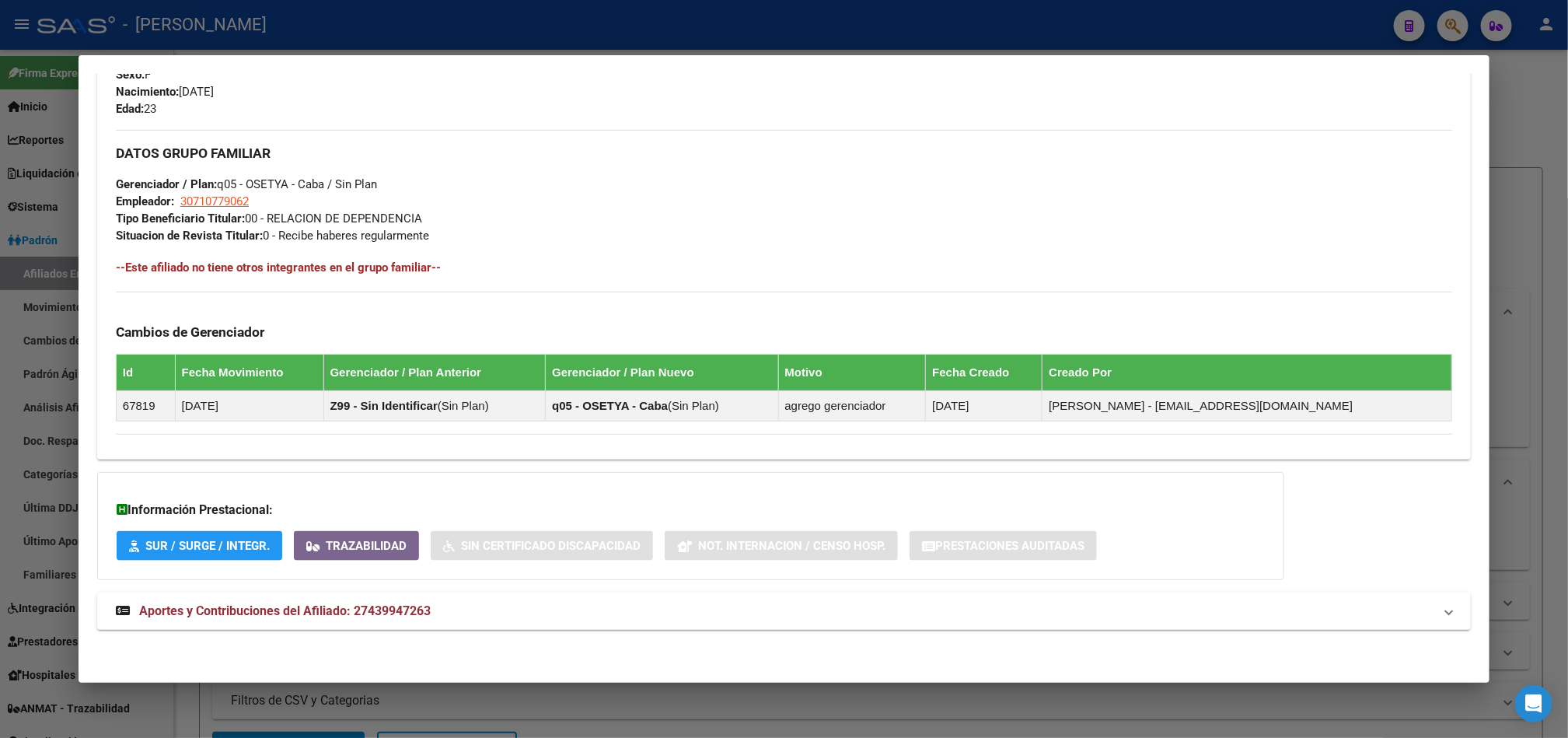
scroll to position [726, 0]
click at [386, 593] on mat-expansion-panel-header "Aportes y Contribuciones del Afiliado: 27439947263" at bounding box center [784, 611] width 1373 height 37
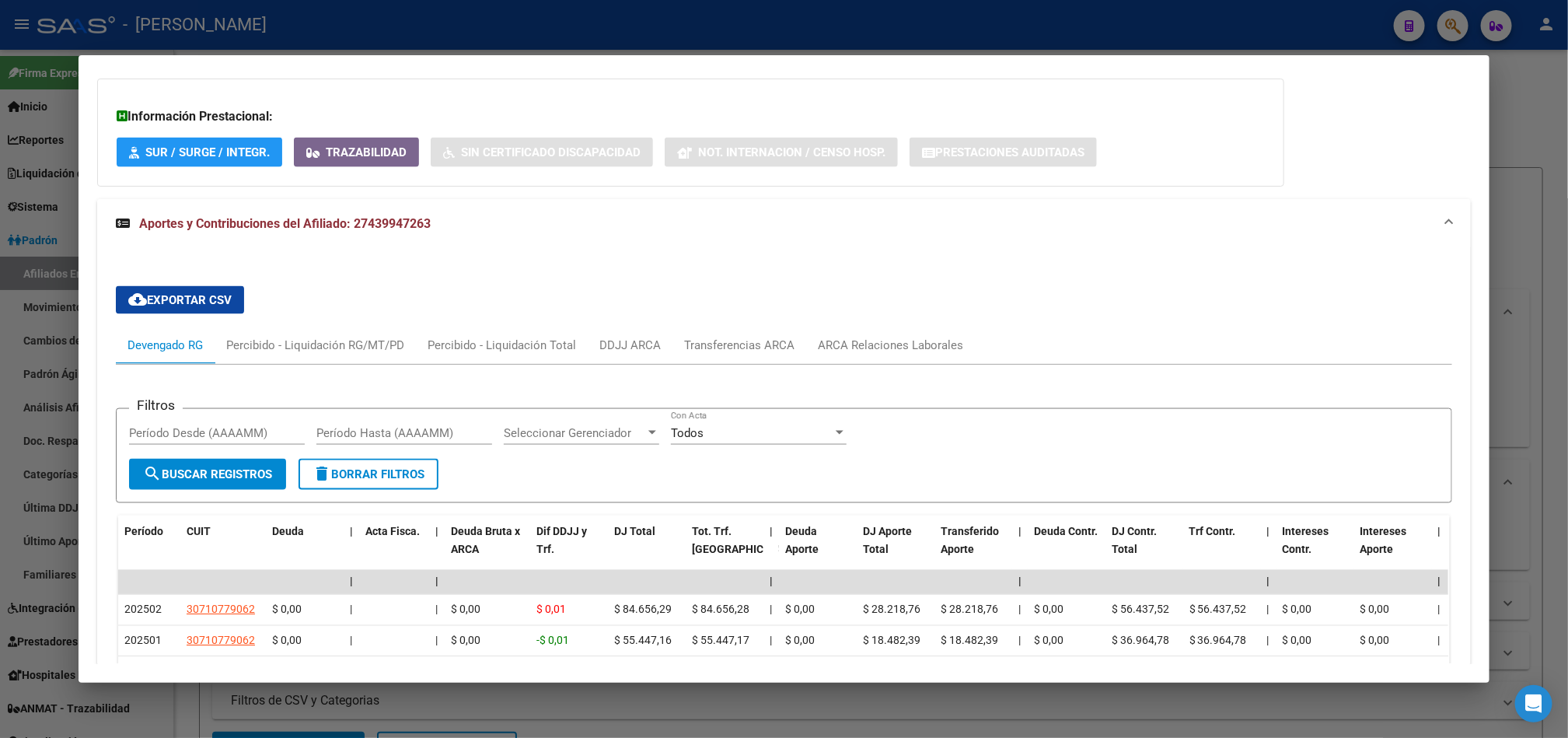
scroll to position [1339, 0]
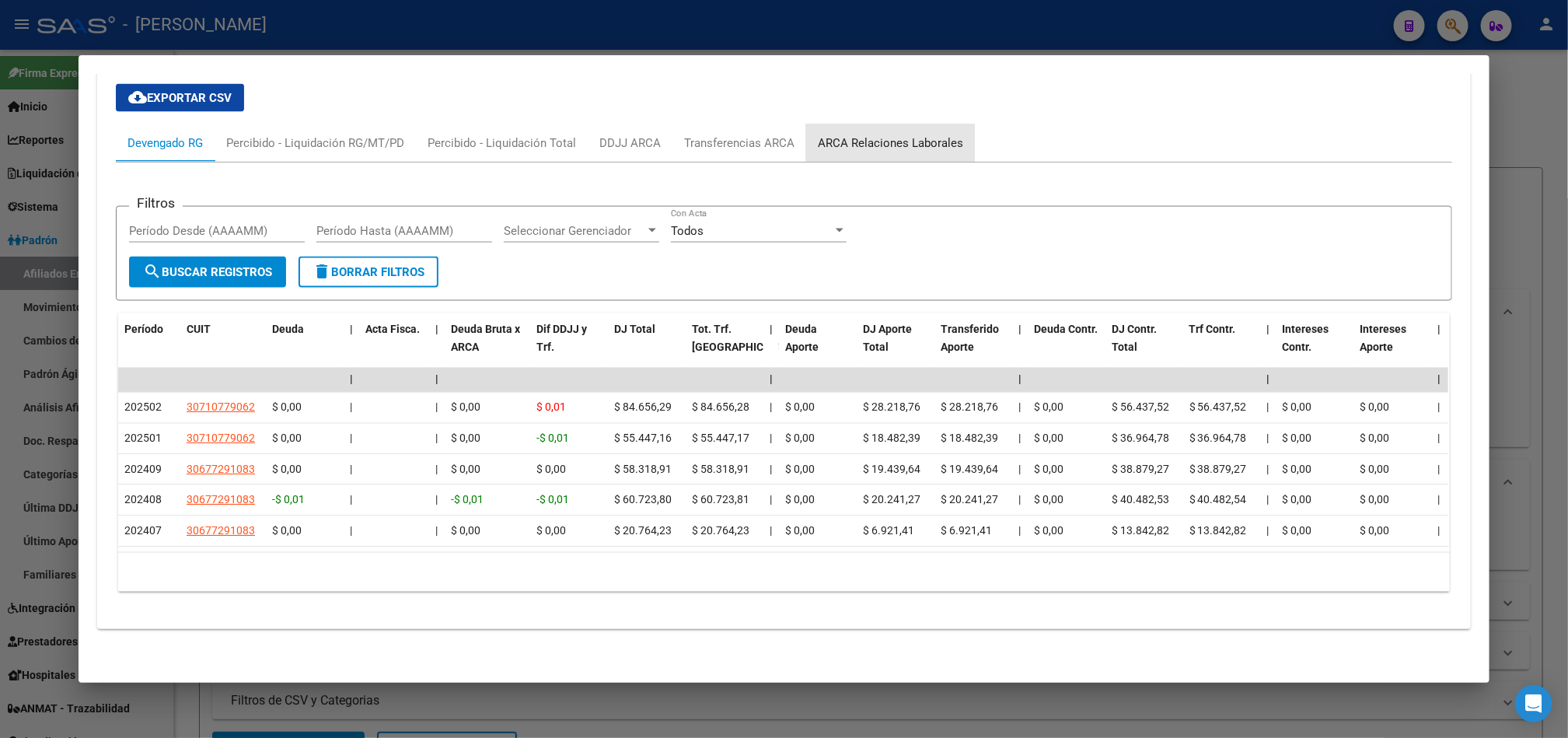
click at [891, 135] on div "ARCA Relaciones Laborales" at bounding box center [890, 143] width 145 height 17
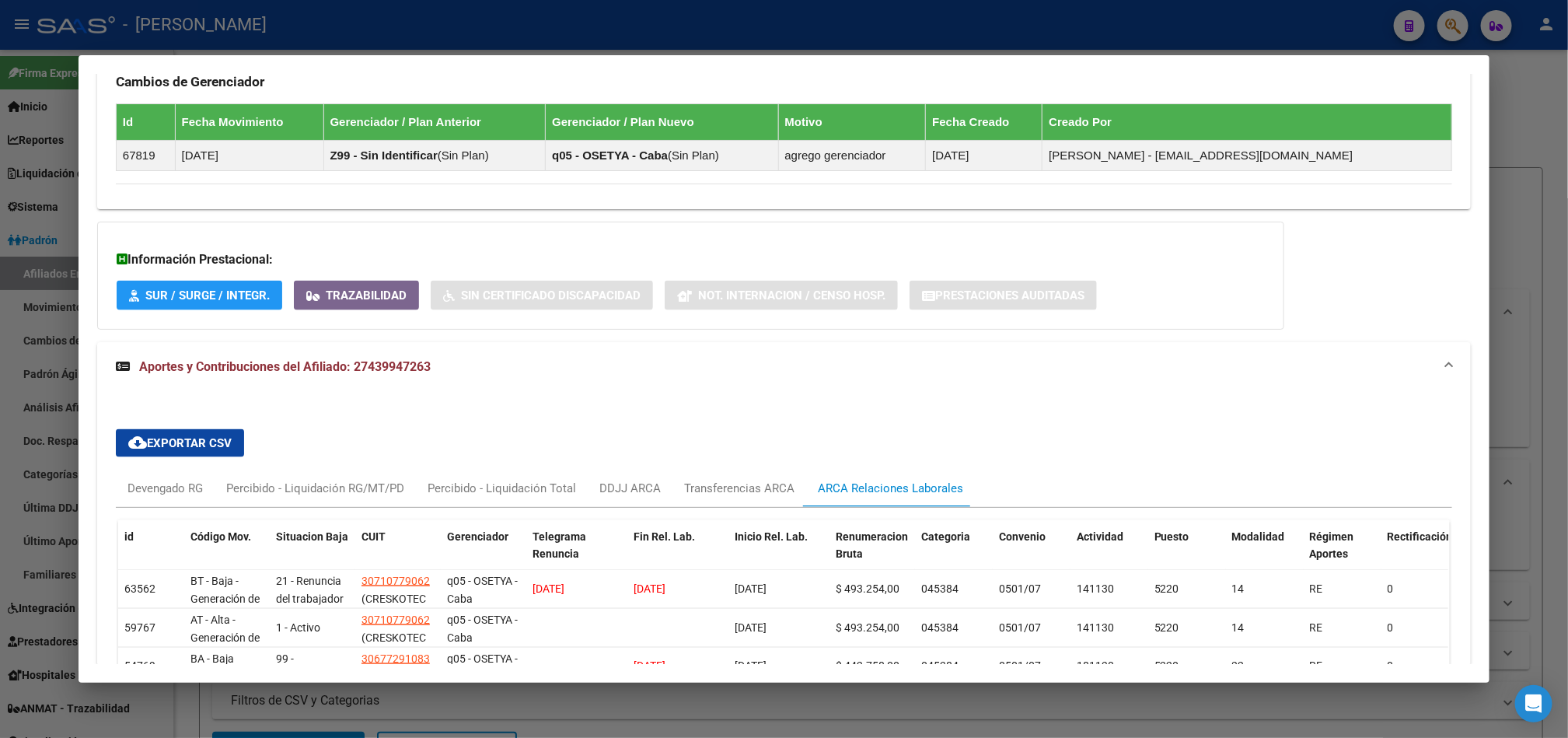
scroll to position [1049, 0]
